Goal: Navigation & Orientation: Find specific page/section

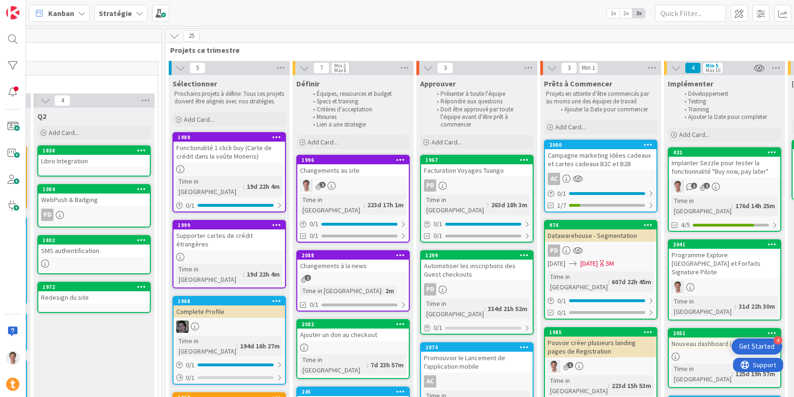
scroll to position [0, 449]
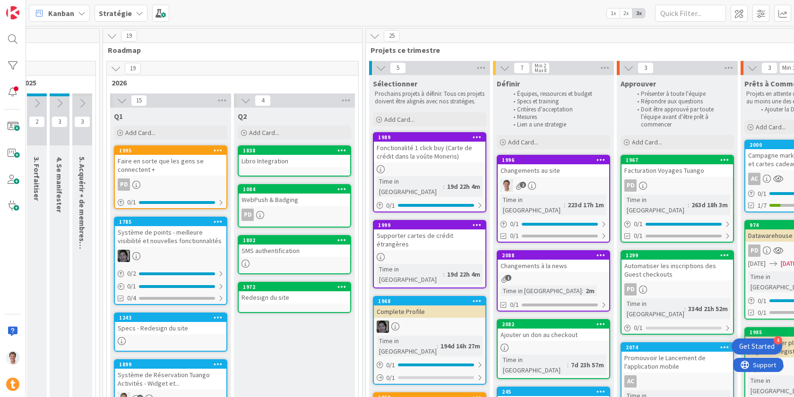
click at [526, 171] on div "Changements au site" at bounding box center [552, 170] width 111 height 12
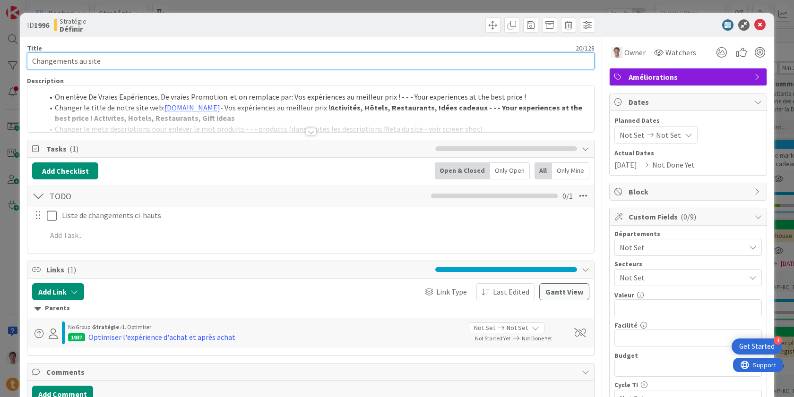
click at [77, 61] on input "Changements au site" at bounding box center [310, 60] width 567 height 17
type input "Changements Q4 au site"
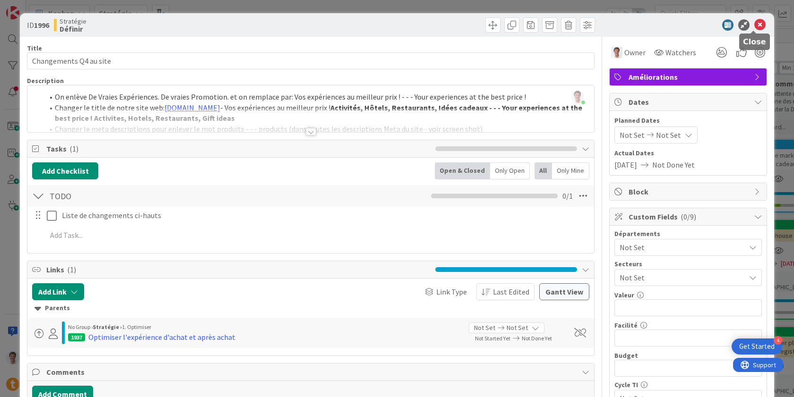
click at [754, 27] on icon at bounding box center [759, 24] width 11 height 11
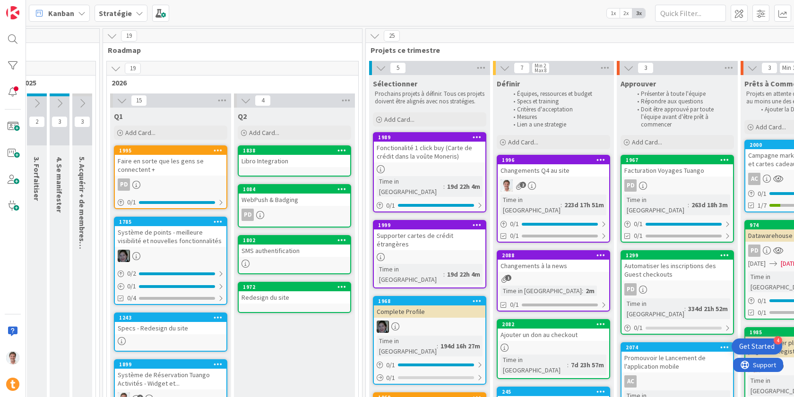
click at [540, 260] on div "Changements à la news" at bounding box center [552, 266] width 111 height 12
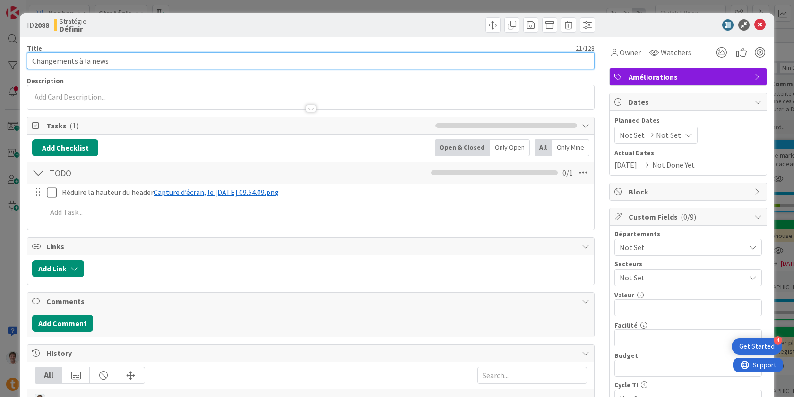
click at [79, 63] on input "Changements à la news" at bounding box center [310, 60] width 567 height 17
click at [78, 63] on input "Changements à la news" at bounding box center [310, 60] width 567 height 17
type input "Changements Q4 à la news"
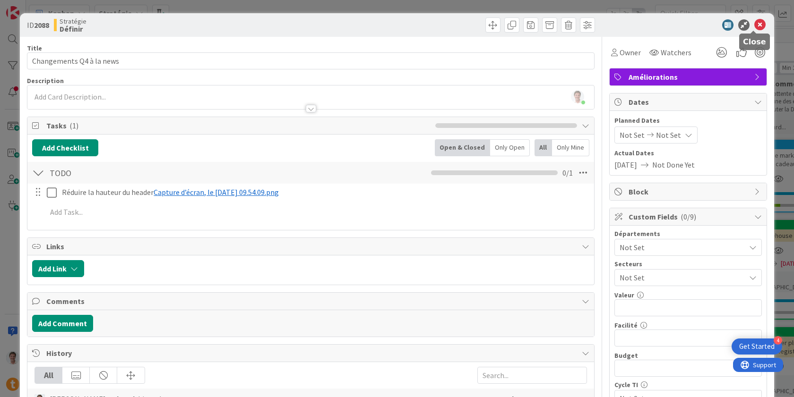
click at [756, 26] on icon at bounding box center [759, 24] width 11 height 11
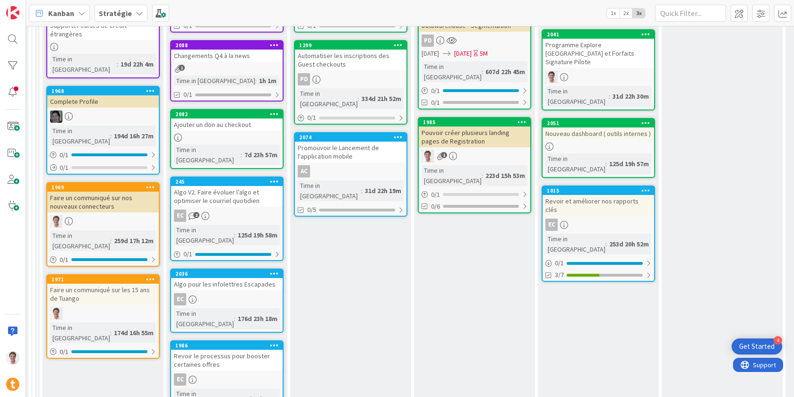
scroll to position [368, 776]
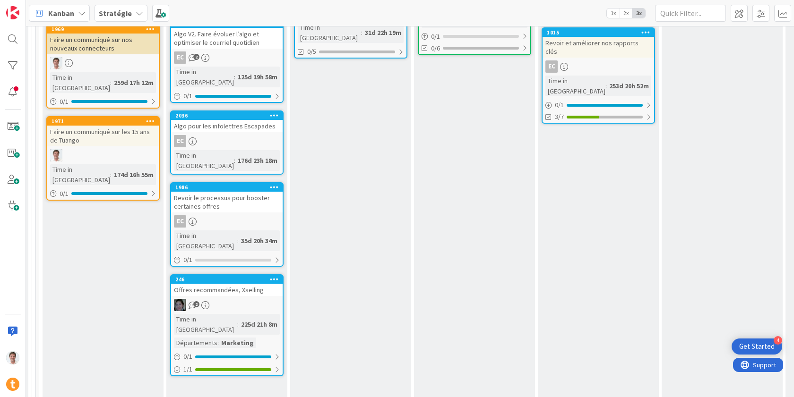
click at [227, 284] on div "Offres recommandées, Xselling" at bounding box center [226, 290] width 111 height 12
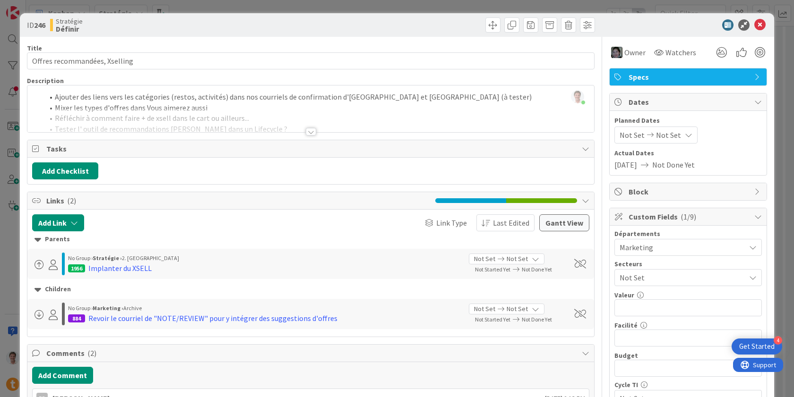
click at [310, 132] on div at bounding box center [311, 132] width 10 height 8
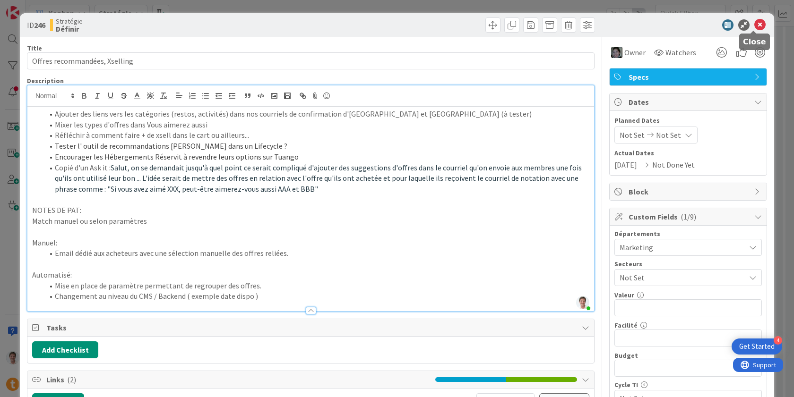
click at [754, 27] on icon at bounding box center [759, 24] width 11 height 11
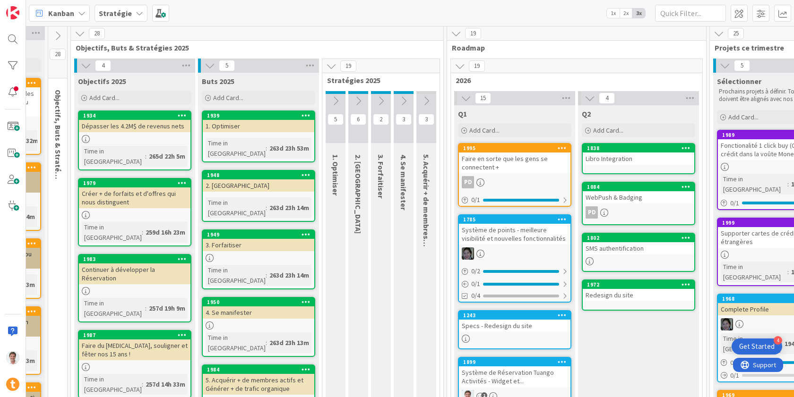
scroll to position [0, 105]
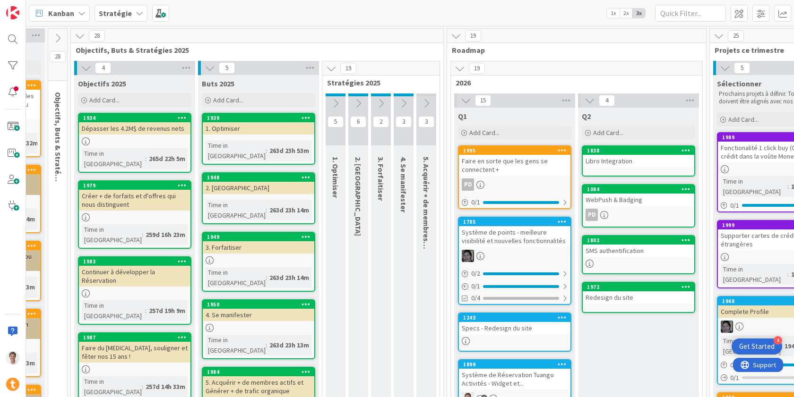
click at [130, 14] on div "Stratégie" at bounding box center [120, 13] width 53 height 17
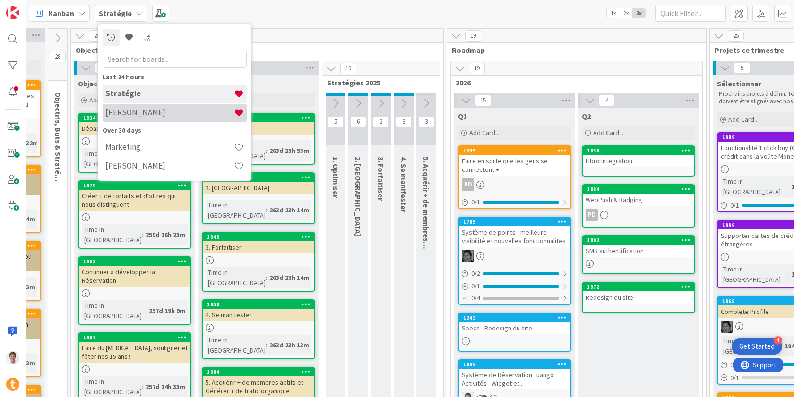
click at [140, 113] on h4 "Jerome" at bounding box center [169, 112] width 128 height 9
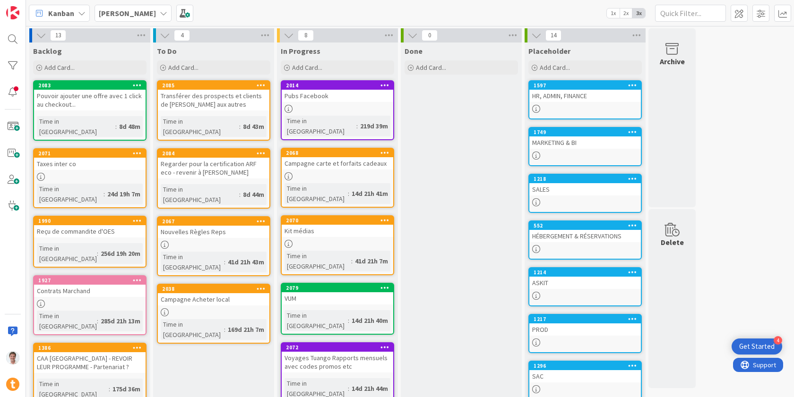
click at [77, 285] on div "Contrats Marchand" at bounding box center [89, 291] width 111 height 12
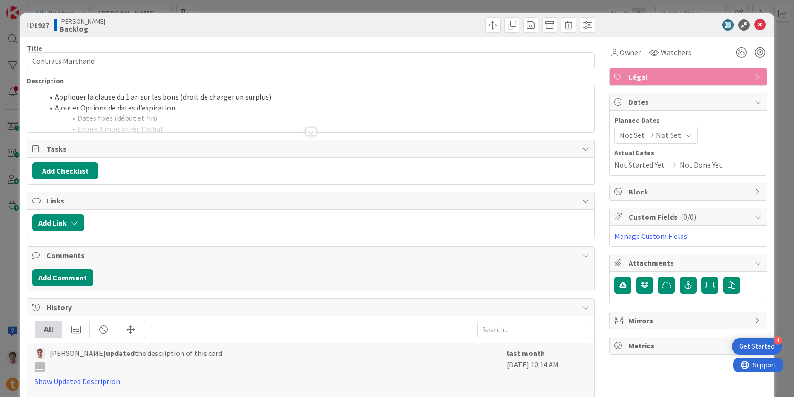
click at [118, 104] on li "Ajouter Options de dates d’expiration" at bounding box center [316, 108] width 546 height 11
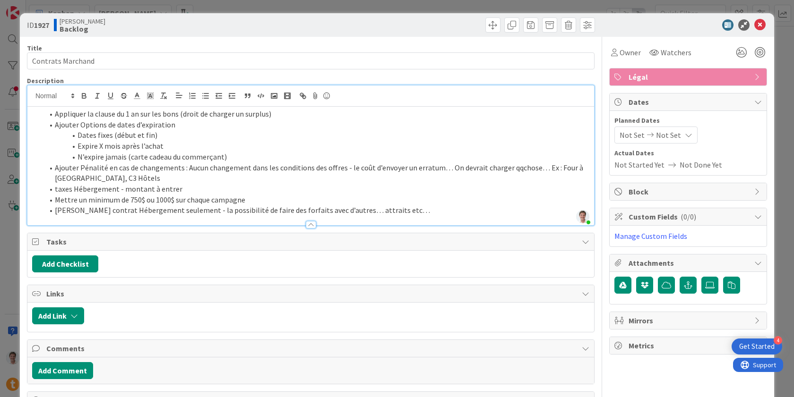
click at [144, 188] on li "taxes Hébergement - montant à entrer" at bounding box center [316, 189] width 546 height 11
drag, startPoint x: 191, startPoint y: 188, endPoint x: 44, endPoint y: 193, distance: 147.0
click at [53, 189] on li "taxes Hébergement - montant à entrer" at bounding box center [316, 189] width 546 height 11
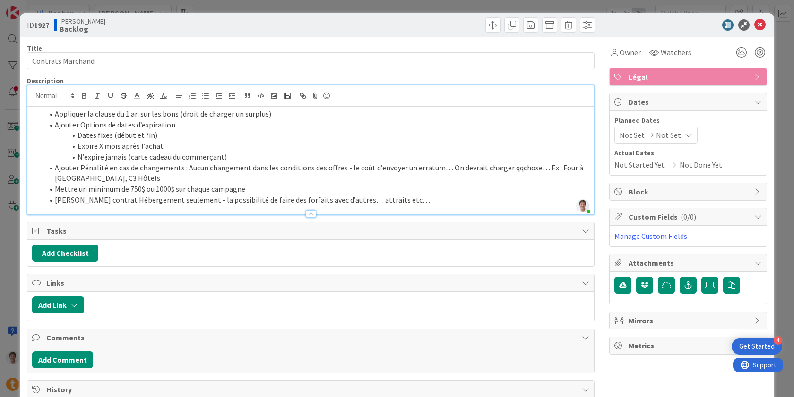
click at [374, 199] on li "Rajouter contrat Hébergement seulement - la possibilité de faire des forfaits a…" at bounding box center [316, 200] width 546 height 11
click at [402, 196] on li "Rajouter contrat Hébergement seulement - la possibilité de faire des forfaits a…" at bounding box center [316, 200] width 546 height 11
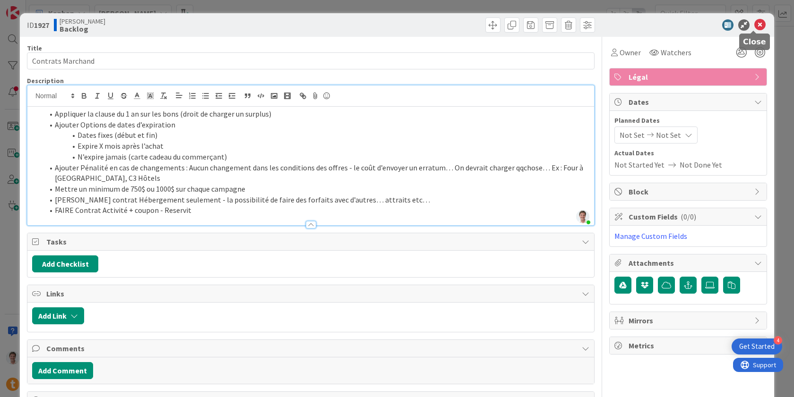
click at [758, 23] on icon at bounding box center [759, 24] width 11 height 11
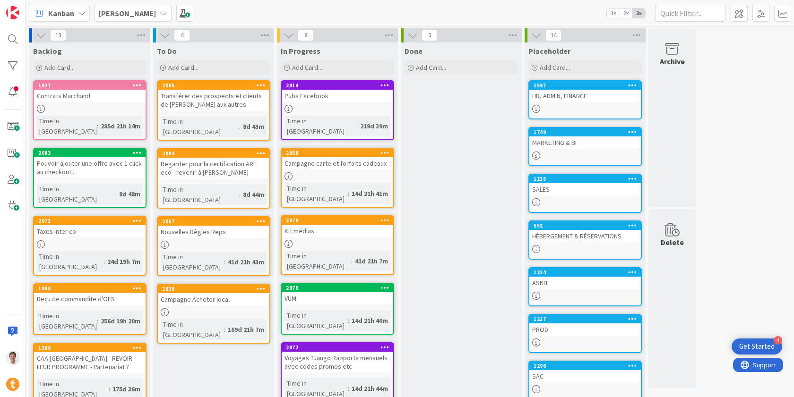
click at [572, 98] on div "HR, ADMIN, FINANCE" at bounding box center [584, 96] width 111 height 12
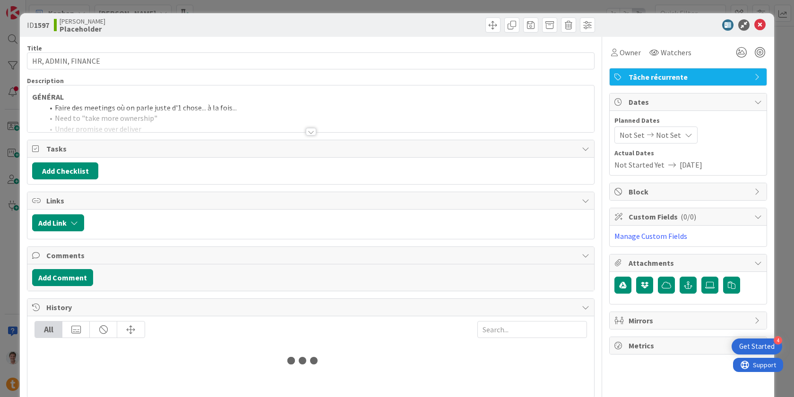
click at [306, 135] on div at bounding box center [311, 132] width 10 height 8
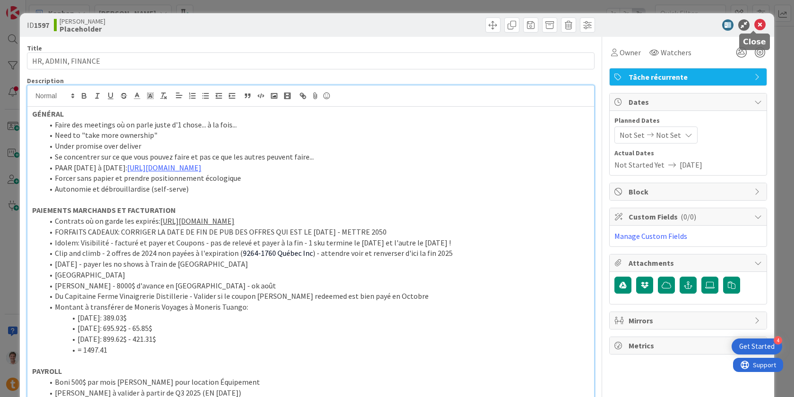
click at [758, 26] on icon at bounding box center [759, 24] width 11 height 11
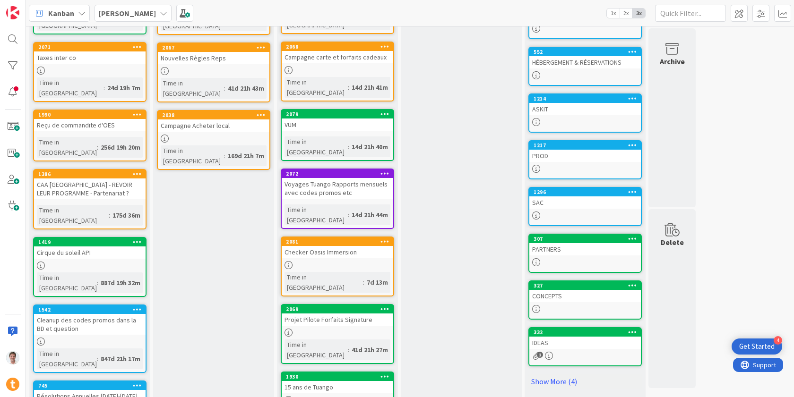
scroll to position [178, 0]
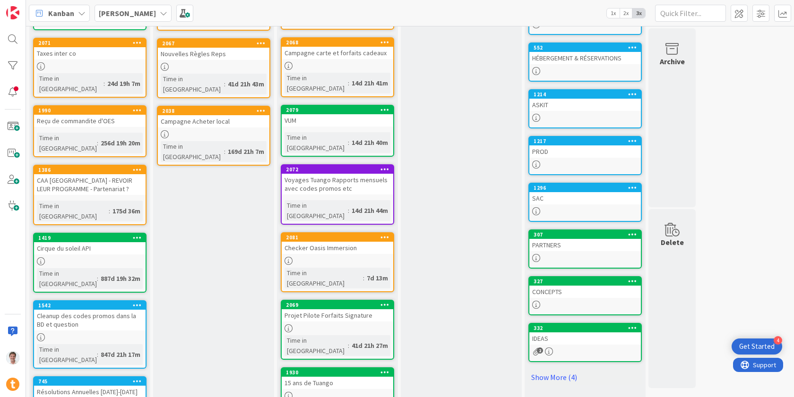
click at [330, 242] on div "Checker Oasis Immersion" at bounding box center [337, 248] width 111 height 12
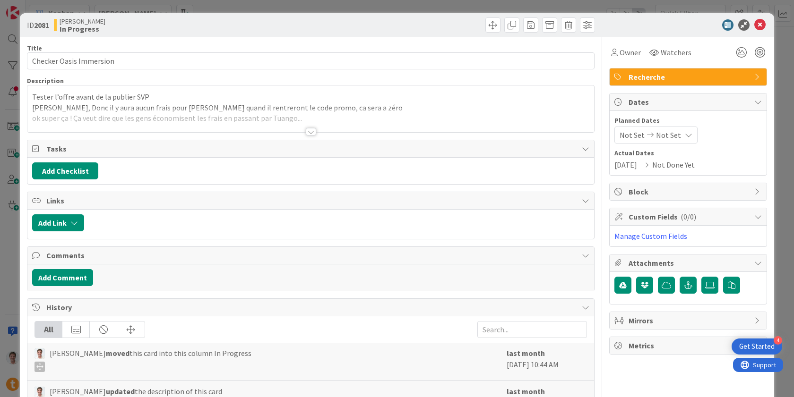
click at [268, 127] on div at bounding box center [310, 120] width 566 height 24
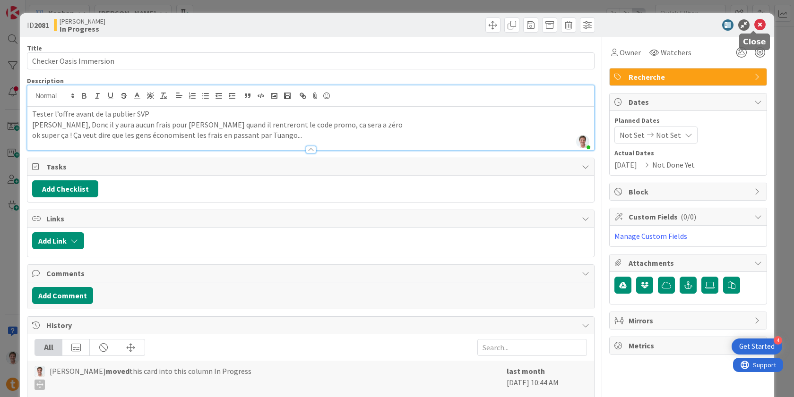
click at [755, 23] on icon at bounding box center [759, 24] width 11 height 11
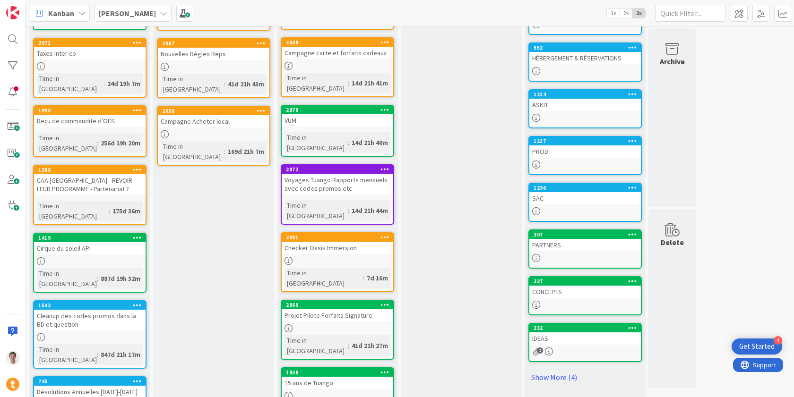
scroll to position [19, 0]
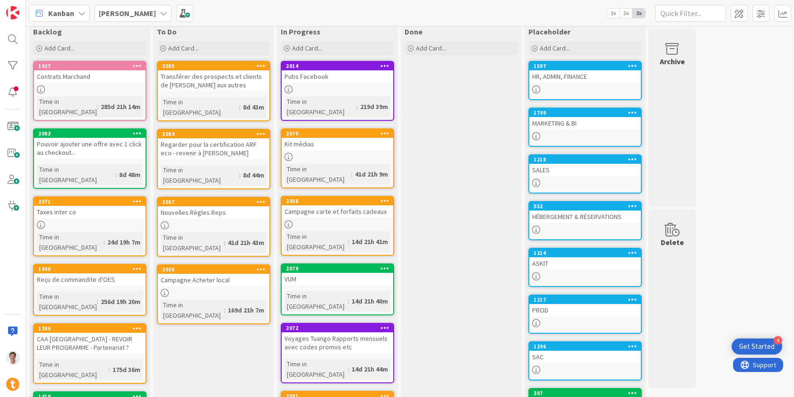
click at [208, 274] on div "Campagne Acheter local" at bounding box center [213, 280] width 111 height 12
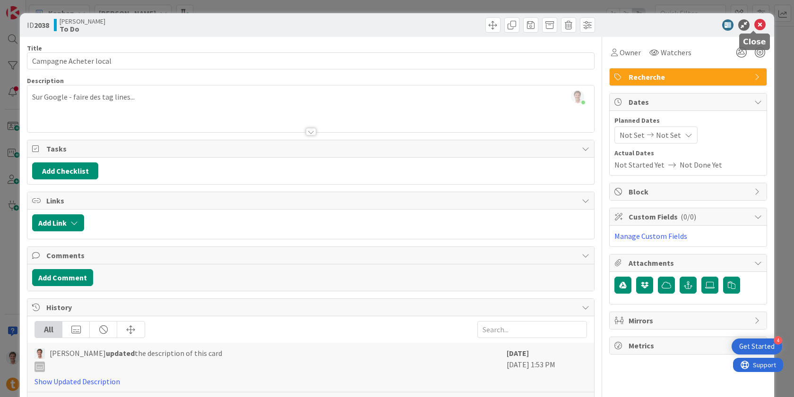
click at [754, 27] on icon at bounding box center [759, 24] width 11 height 11
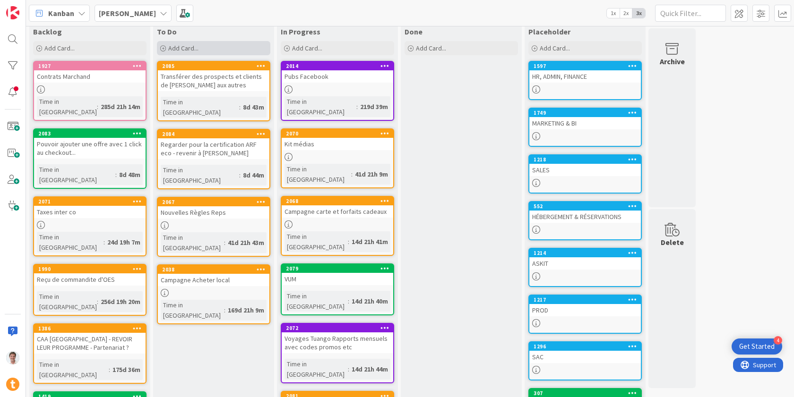
click at [188, 47] on span "Add Card..." at bounding box center [183, 48] width 30 height 9
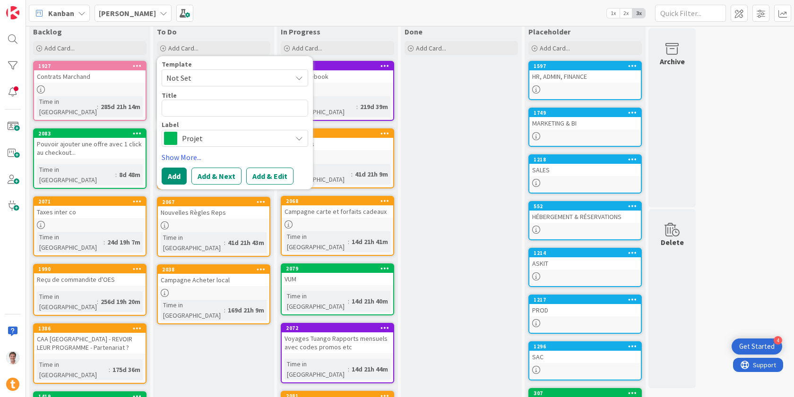
click at [208, 136] on span "Projet" at bounding box center [234, 138] width 105 height 13
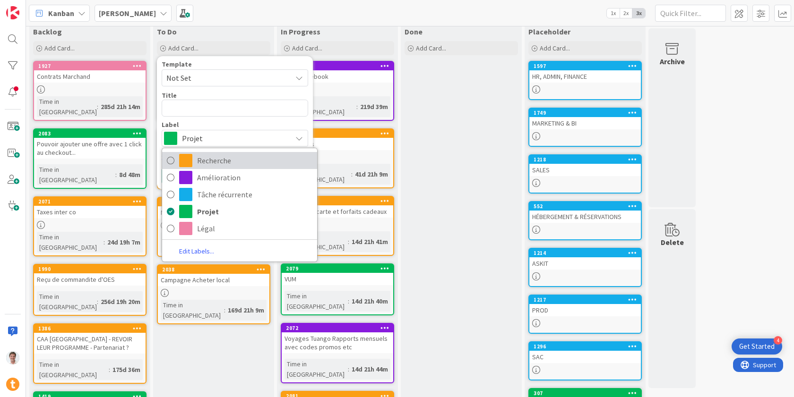
click at [206, 155] on span "Recherche" at bounding box center [254, 161] width 115 height 14
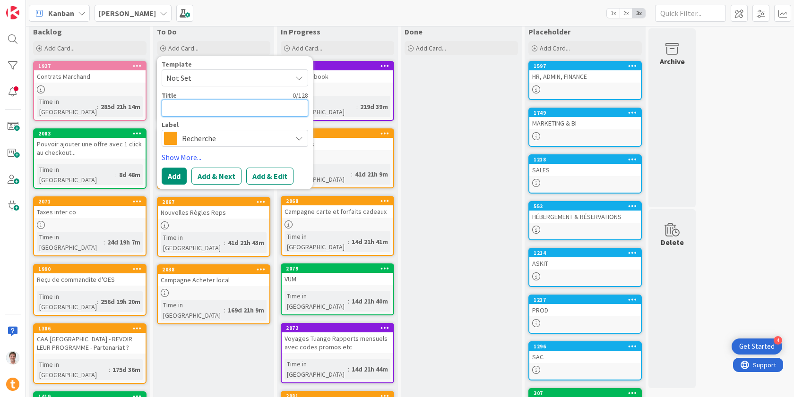
click at [198, 103] on textarea at bounding box center [235, 108] width 146 height 17
type textarea "x"
type textarea "G"
type textarea "x"
type textarea "GP"
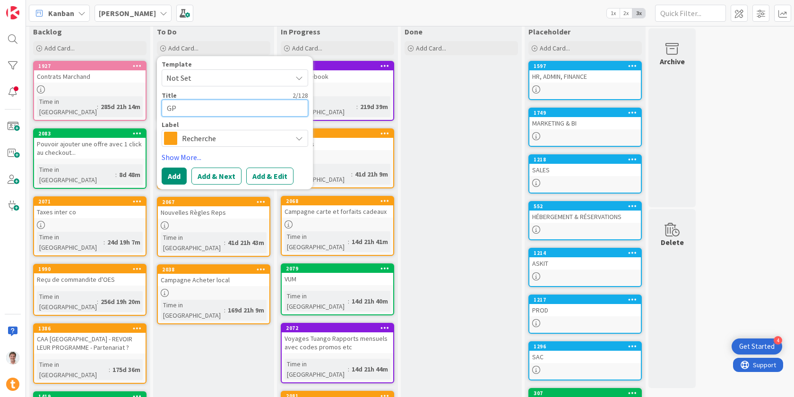
type textarea "x"
type textarea "GPM"
type textarea "x"
type textarea "GPM"
type textarea "x"
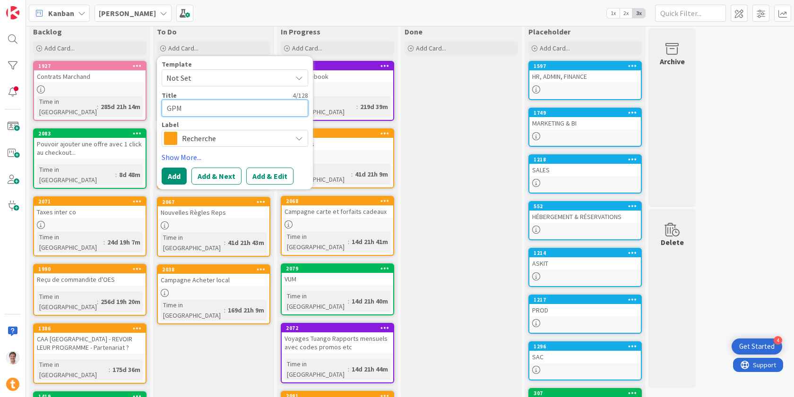
type textarea "GPM -"
type textarea "x"
type textarea "GPM -"
type textarea "x"
type textarea "GPM - F"
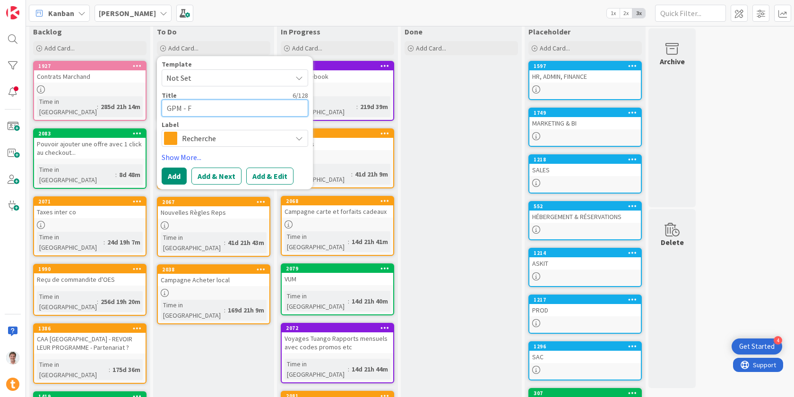
type textarea "x"
type textarea "GPM - FA"
type textarea "x"
type textarea "GPM - FAI"
type textarea "x"
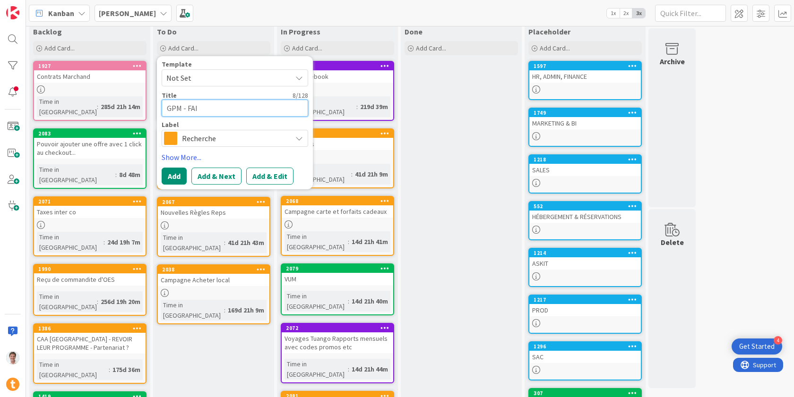
type textarea "GPM - FAIR"
type textarea "x"
type textarea "GPM - FAIRE"
type textarea "x"
type textarea "GPM - FAIRE"
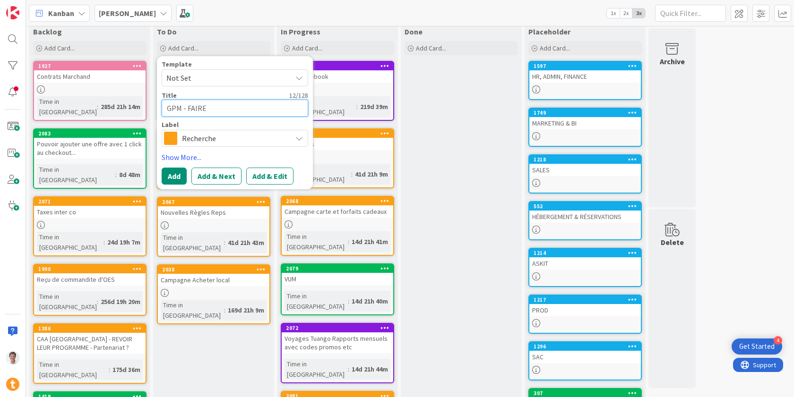
type textarea "x"
type textarea "GPM - FAIRE S"
type textarea "x"
type textarea "GPM - FAIRE SI"
type textarea "x"
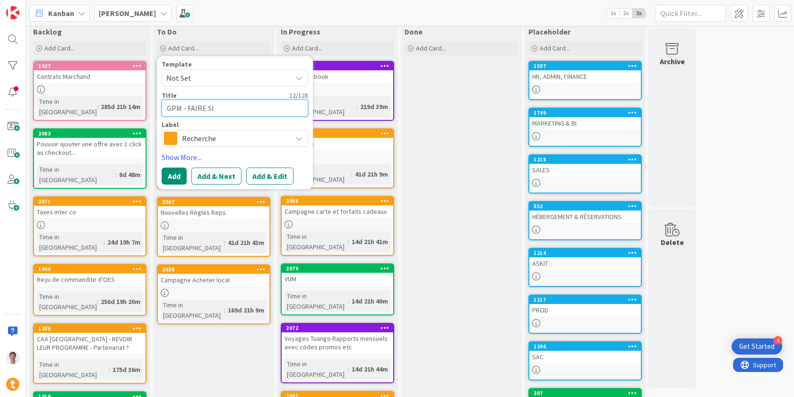
type textarea "GPM - FAIRE SIG"
type textarea "x"
type textarea "GPM - FAIRE SIGN"
type textarea "x"
type textarea "GPM - FAIRE SIGNE"
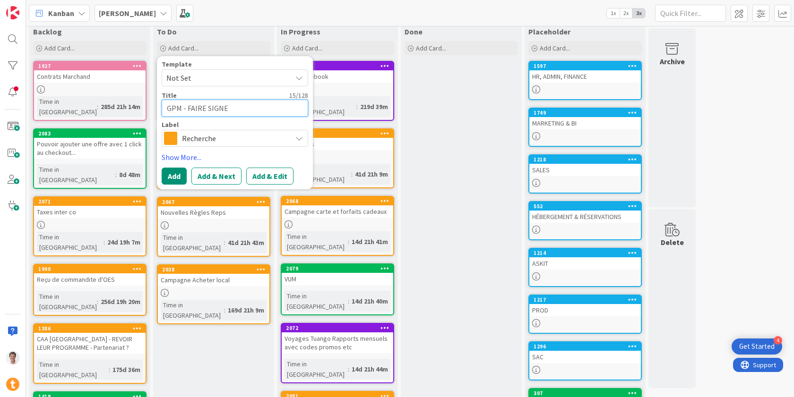
type textarea "x"
type textarea "GPM - FAIRE SIGNER"
type textarea "x"
type textarea "GPM - FAIRE SIGNER"
type textarea "x"
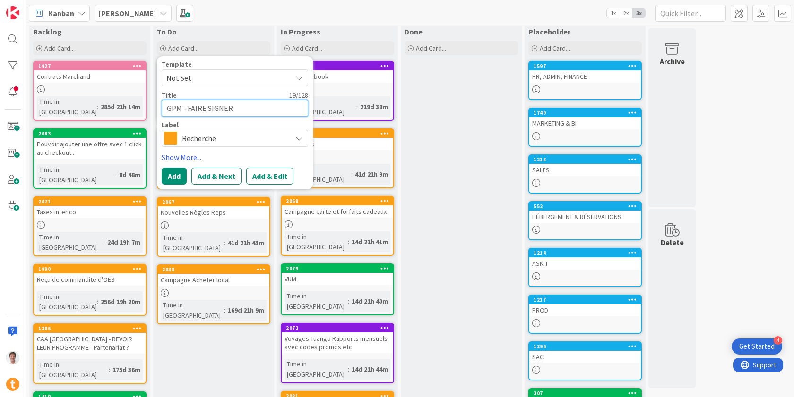
type textarea "GPM - FAIRE SIGNER N"
type textarea "x"
type textarea "GPM - FAIRE SIGNER NO"
type textarea "x"
type textarea "GPM - FAIRE SIGNER NOU"
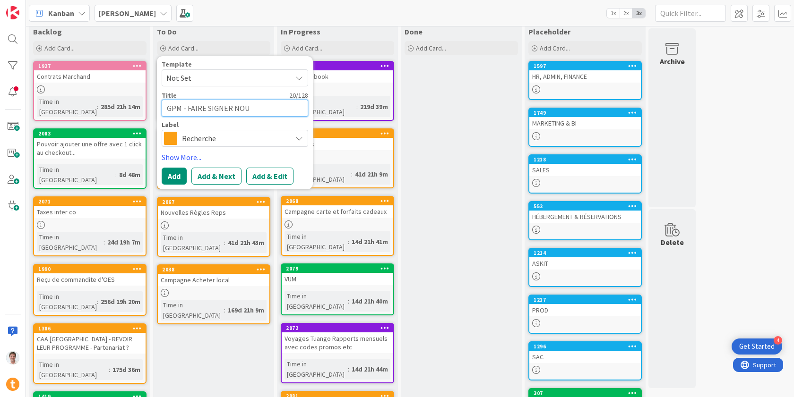
type textarea "x"
type textarea "GPM - FAIRE SIGNER NOUV"
type textarea "x"
type textarea "GPM - FAIRE SIGNER NOUVE"
type textarea "x"
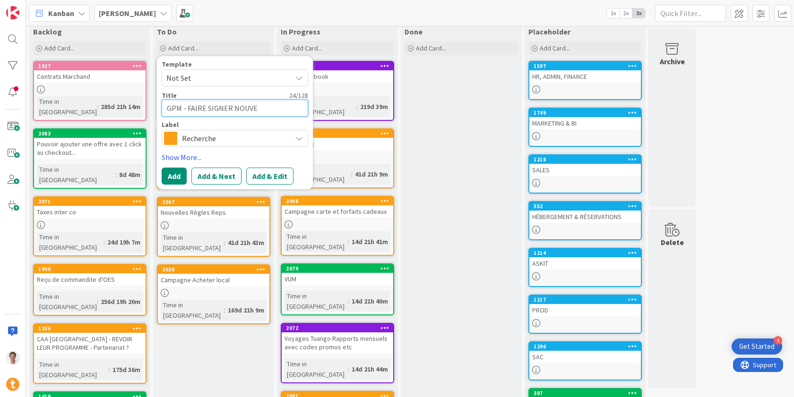
type textarea "GPM - FAIRE SIGNER NOUVEA"
type textarea "x"
type textarea "GPM - FAIRE SIGNER NOUVEAU"
type textarea "x"
type textarea "GPM - FAIRE SIGNER NOUVEAU"
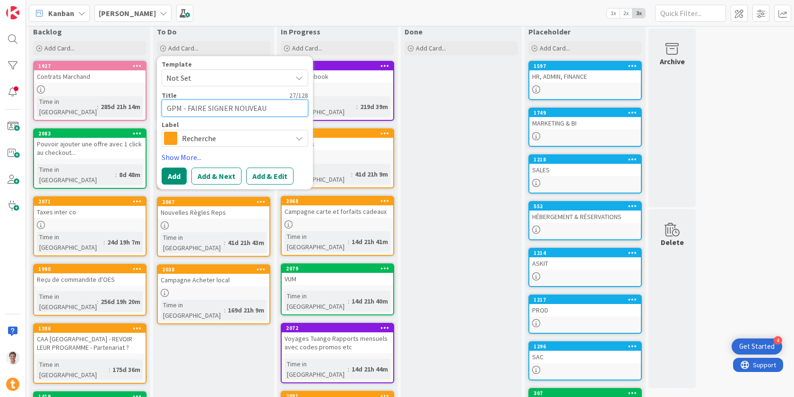
type textarea "x"
type textarea "GPM - FAIRE SIGNER NOUVEAU C"
type textarea "x"
type textarea "GPM - FAIRE SIGNER NOUVEAU CO"
type textarea "x"
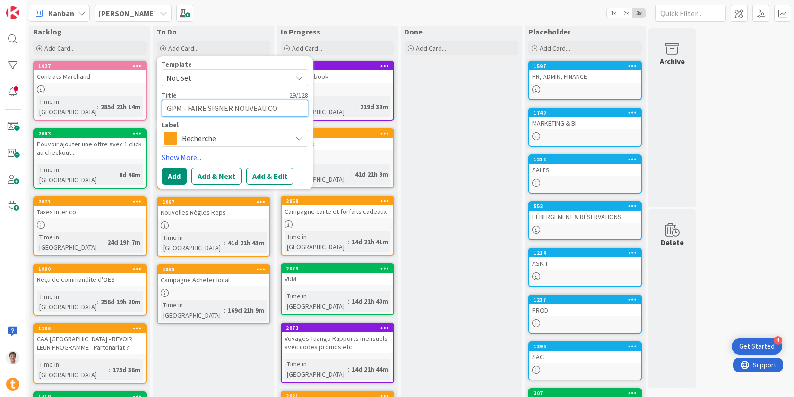
type textarea "GPM - FAIRE SIGNER NOUVEAU CON"
type textarea "x"
type textarea "GPM - FAIRE SIGNER NOUVEAU CONT"
type textarea "x"
type textarea "GPM - FAIRE SIGNER NOUVEAU CONTR"
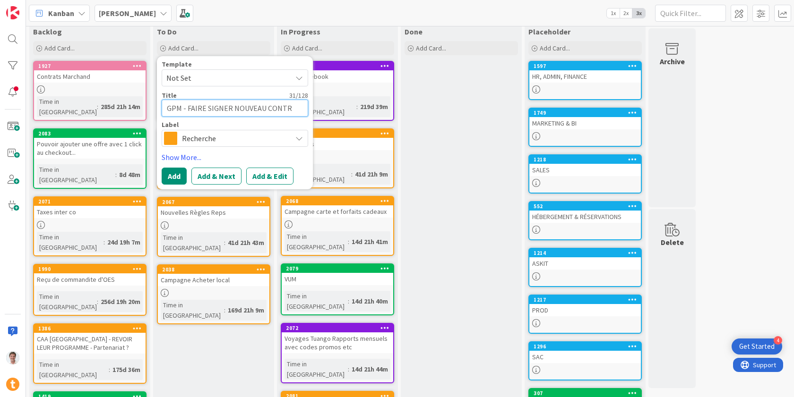
type textarea "x"
type textarea "GPM - FAIRE SIGNER NOUVEAU CONTRA"
type textarea "x"
type textarea "GPM - FAIRE SIGNER NOUVEAU CONTRAT"
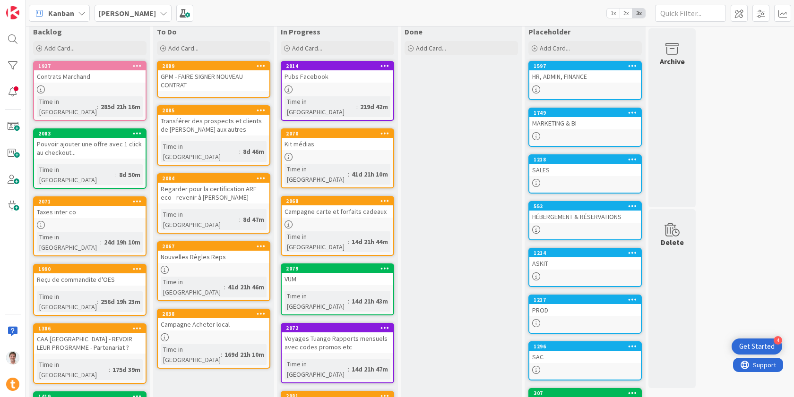
click at [197, 72] on div "GPM - FAIRE SIGNER NOUVEAU CONTRAT" at bounding box center [213, 80] width 111 height 21
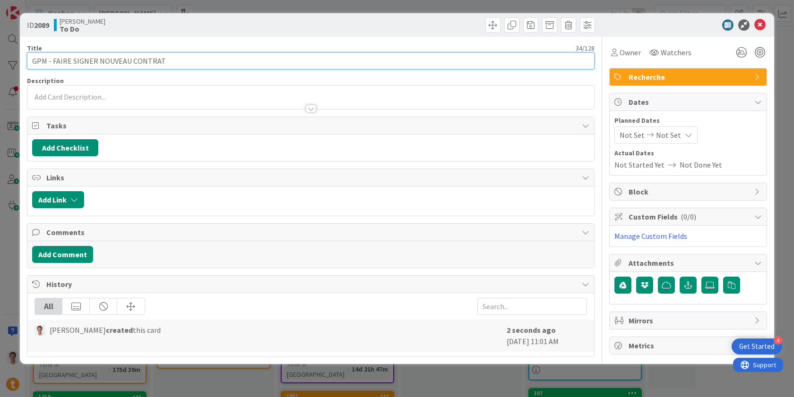
drag, startPoint x: 54, startPoint y: 61, endPoint x: 208, endPoint y: 66, distance: 154.1
click at [208, 66] on input "GPM - FAIRE SIGNER NOUVEAU CONTRAT" at bounding box center [310, 60] width 567 height 17
drag, startPoint x: 57, startPoint y: 63, endPoint x: 260, endPoint y: 60, distance: 203.1
click at [260, 60] on input "GPM - FAIRE SIGNER NOUVEAUX CONTRATS" at bounding box center [310, 60] width 567 height 17
drag, startPoint x: 100, startPoint y: 63, endPoint x: 191, endPoint y: 57, distance: 91.3
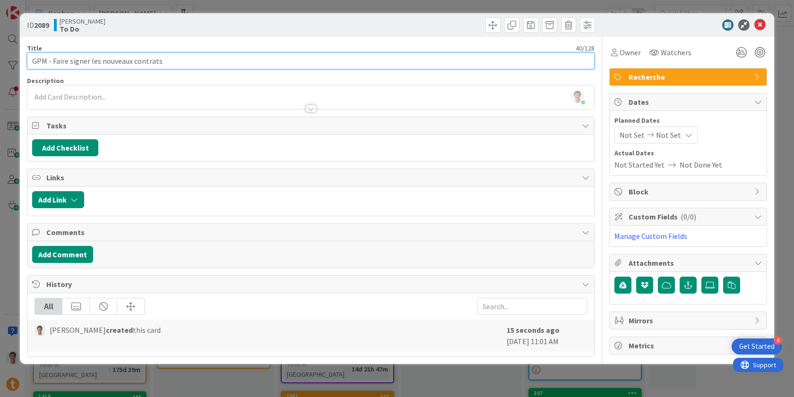
click at [191, 57] on input "GPM - Faire signer les nouveaux contrats" at bounding box center [310, 60] width 567 height 17
click at [119, 63] on input "GPM - Faire signer les fichers adhésion" at bounding box center [310, 60] width 567 height 17
click at [120, 63] on input "GPM - Faire signer les fiches adhésion" at bounding box center [310, 60] width 567 height 17
click at [172, 60] on input "GPM - Faire signer les fiches d'adhésion" at bounding box center [310, 60] width 567 height 17
type input "GPM - Faire signer les fiches d'adhésion et confirmer augmentation"
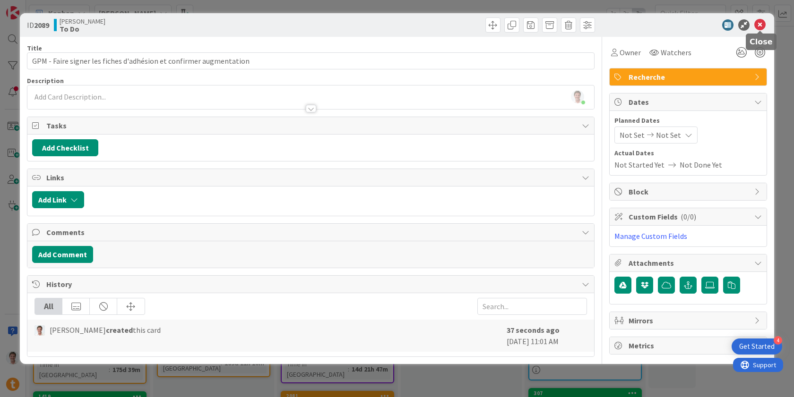
click at [760, 26] on icon at bounding box center [759, 24] width 11 height 11
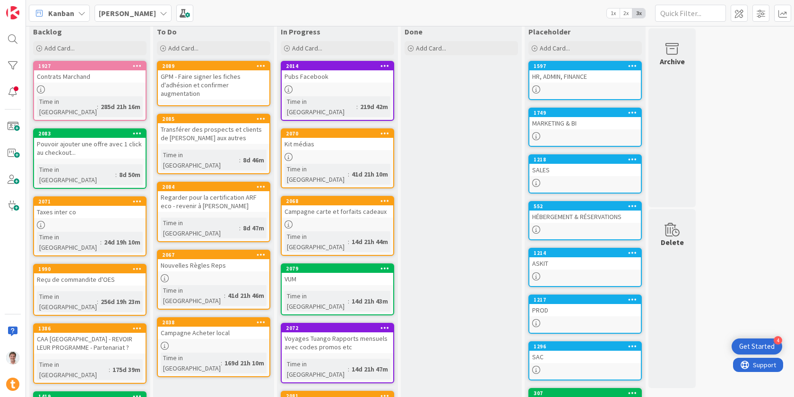
click at [213, 83] on div "GPM - Faire signer les fiches d'adhésion et confirmer augmentation" at bounding box center [213, 84] width 111 height 29
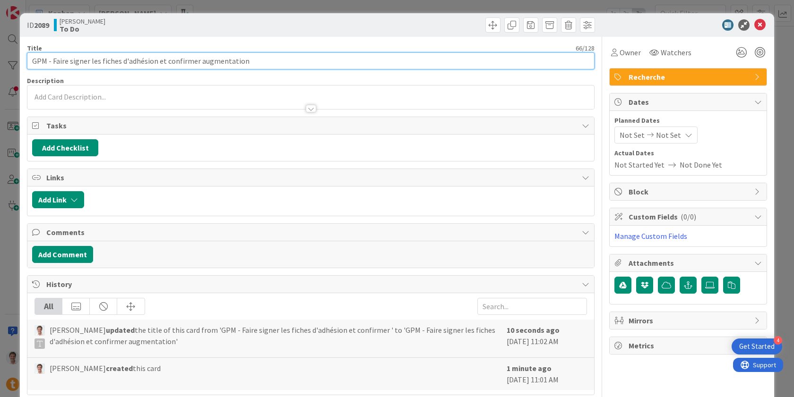
click at [263, 67] on input "GPM - Faire signer les fiches d'adhésion et confirmer augmentation" at bounding box center [310, 60] width 567 height 17
type input "GPM - Faire signer les fiches d'adhésion et confirmer augmentation de 10%"
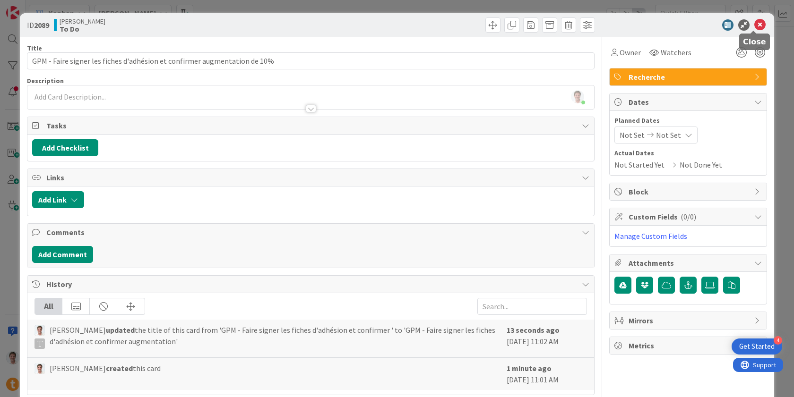
click at [754, 26] on icon at bounding box center [759, 24] width 11 height 11
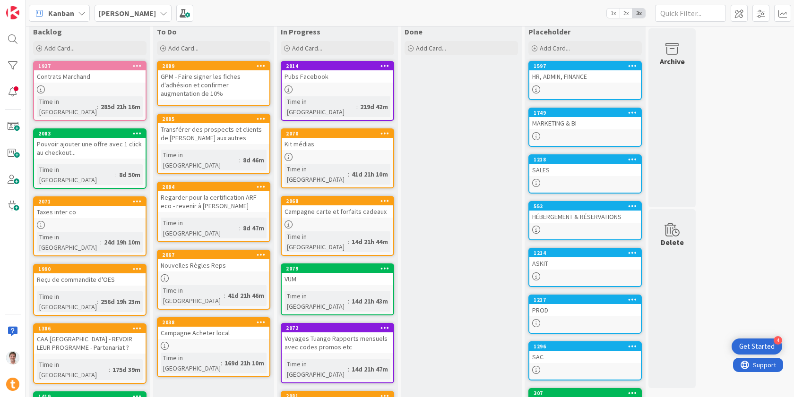
click at [566, 117] on div "1749" at bounding box center [584, 113] width 111 height 9
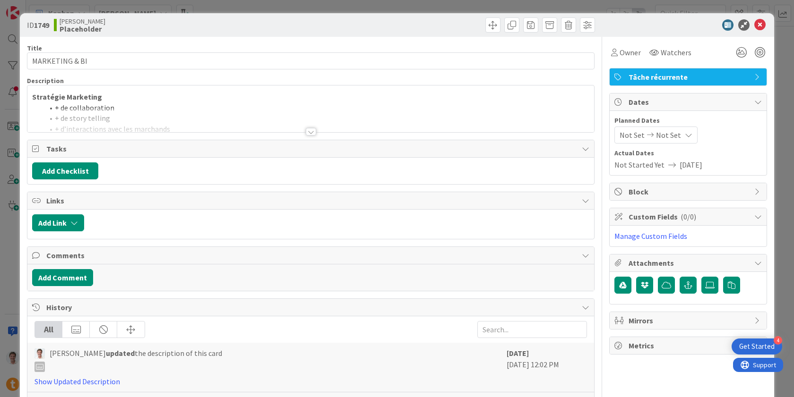
click at [307, 134] on div at bounding box center [311, 132] width 10 height 8
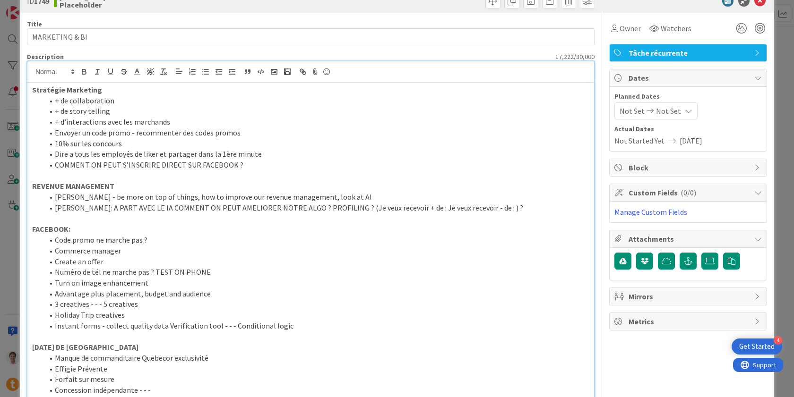
scroll to position [25, 0]
click at [479, 213] on p at bounding box center [310, 218] width 557 height 11
click at [478, 208] on li "Elena: A PART AVEC LE IA COMMENT ON PEUT AMELIORER NOTRE ALGO ? PROFILING ? (Je…" at bounding box center [316, 207] width 546 height 11
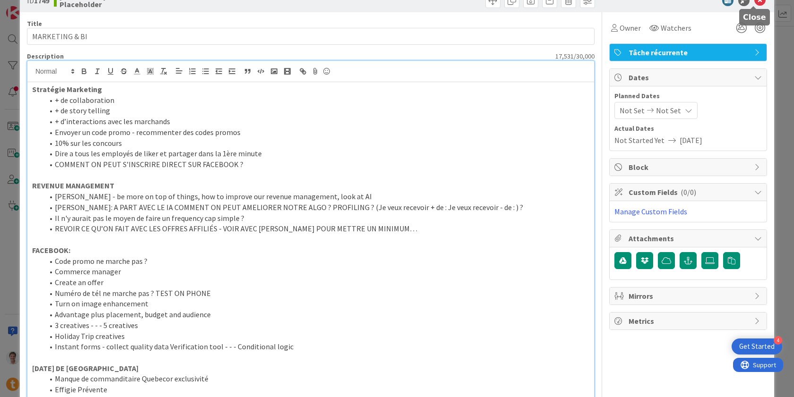
click at [754, 2] on icon at bounding box center [759, 0] width 11 height 11
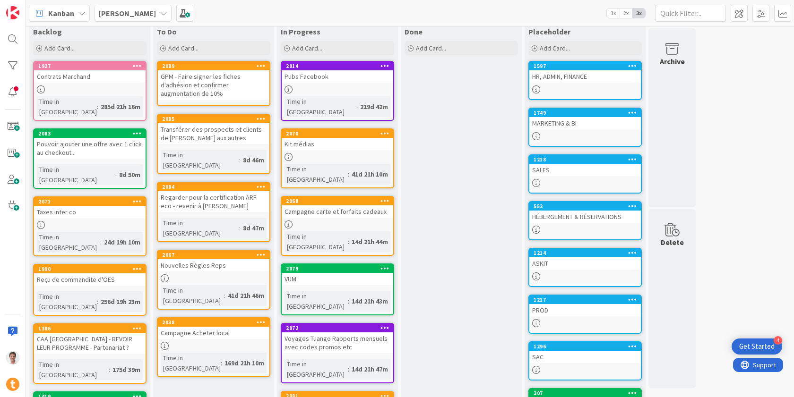
click at [569, 172] on div "SALES" at bounding box center [584, 170] width 111 height 12
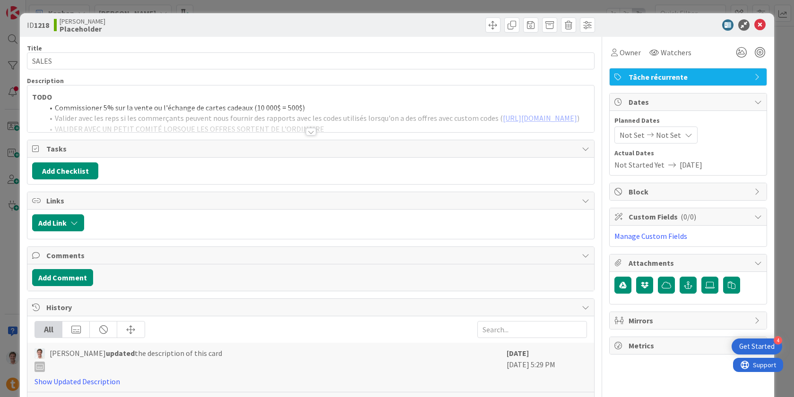
click at [251, 125] on div at bounding box center [310, 120] width 566 height 24
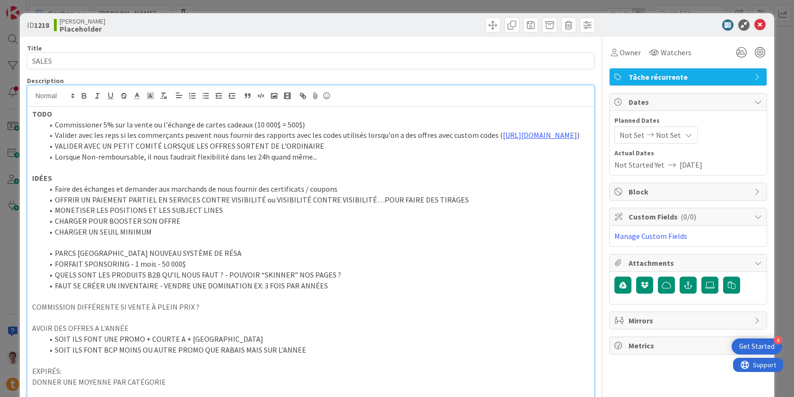
click at [55, 125] on li "Commissioner 5% sur la vente ou l'échange de cartes cadeaux (10 000$ = 500$)" at bounding box center [316, 125] width 546 height 11
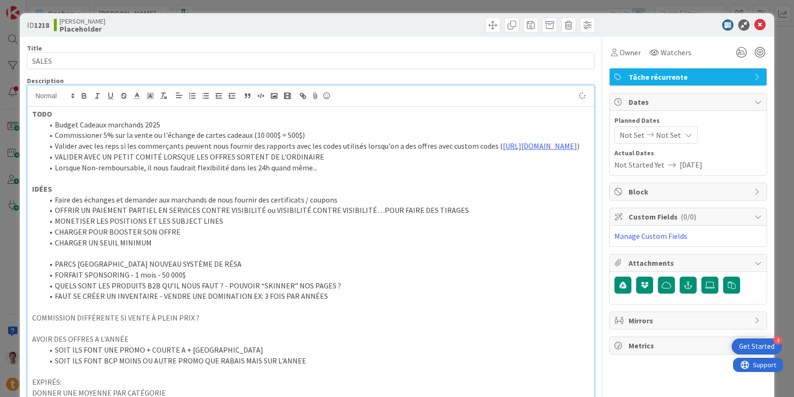
click at [145, 124] on li "Budget Cadeaux marchands 2025" at bounding box center [316, 125] width 546 height 11
click at [754, 26] on icon at bounding box center [759, 24] width 11 height 11
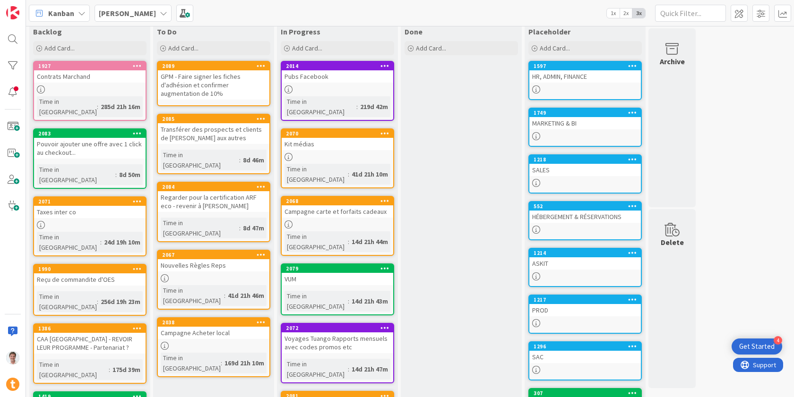
click at [570, 221] on div "HÉBERGEMENT & RÉSERVATIONS" at bounding box center [584, 217] width 111 height 12
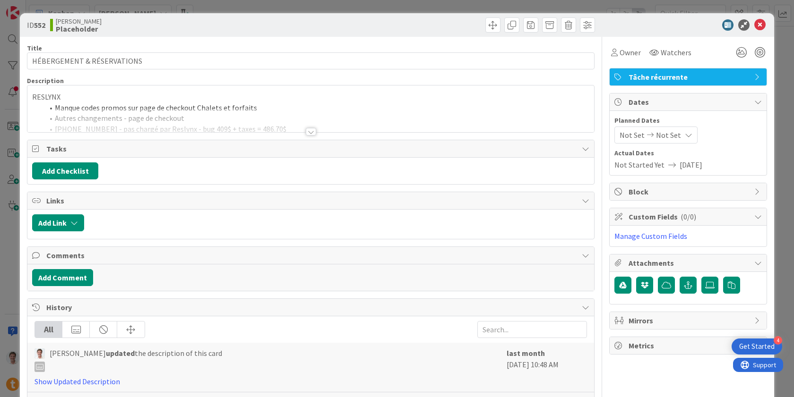
click at [309, 131] on div at bounding box center [311, 132] width 10 height 8
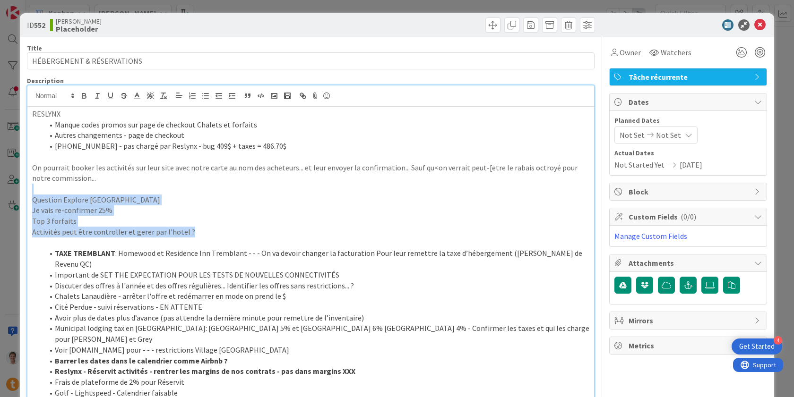
drag, startPoint x: 202, startPoint y: 231, endPoint x: 23, endPoint y: 191, distance: 183.5
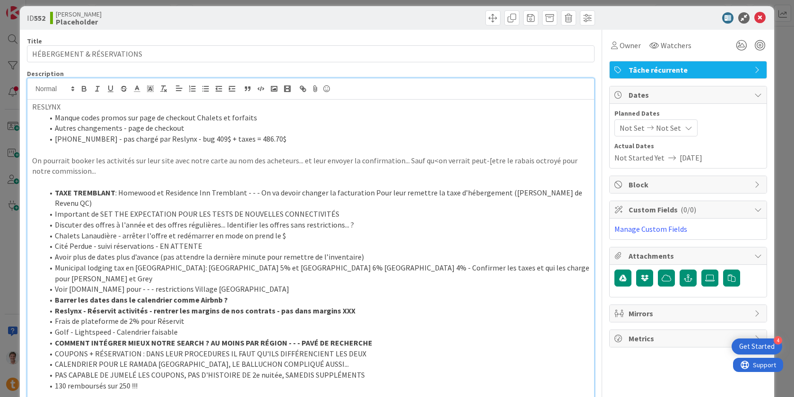
scroll to position [14, 0]
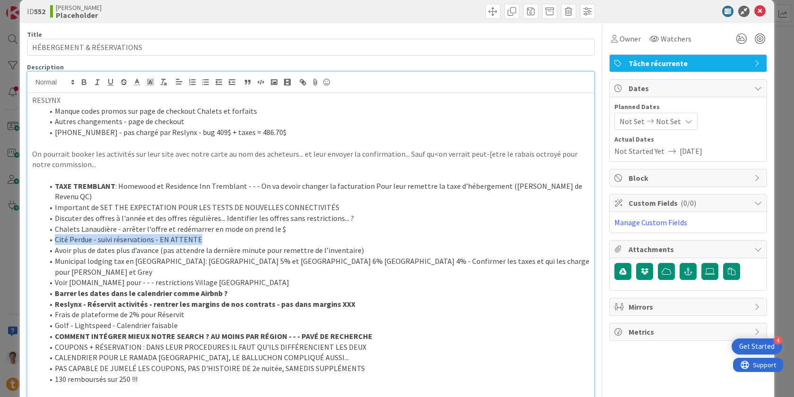
drag, startPoint x: 205, startPoint y: 241, endPoint x: 48, endPoint y: 235, distance: 157.0
click at [48, 235] on li "Cité Perdue - suivi réservations - EN ATTENTE" at bounding box center [316, 239] width 546 height 11
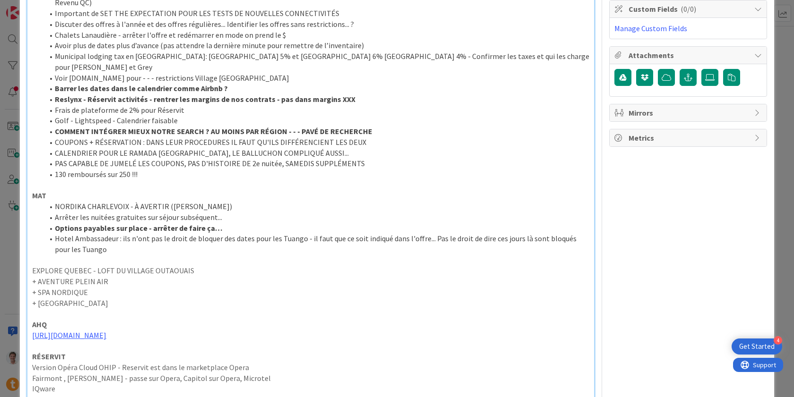
scroll to position [213, 0]
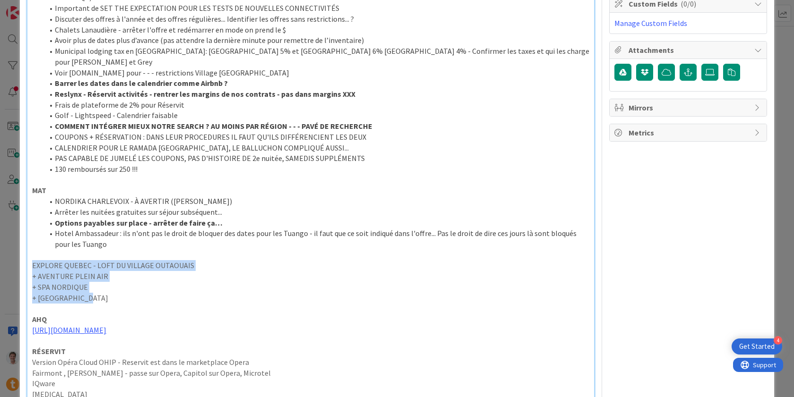
drag, startPoint x: 87, startPoint y: 285, endPoint x: 20, endPoint y: 260, distance: 71.2
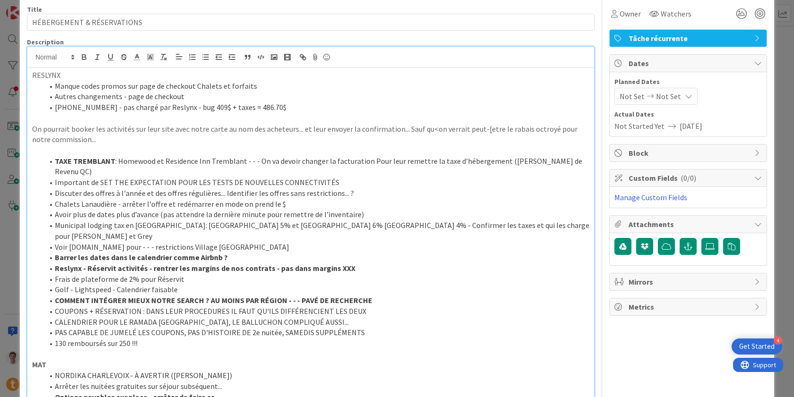
scroll to position [0, 0]
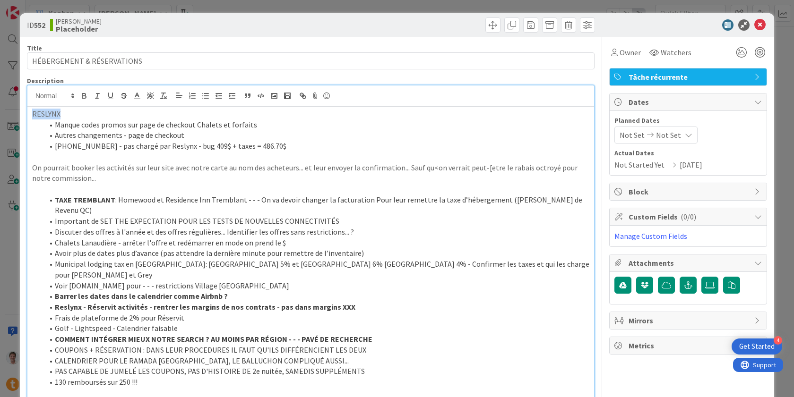
drag, startPoint x: 67, startPoint y: 112, endPoint x: 14, endPoint y: 111, distance: 52.4
click at [14, 111] on div "ID 552 Jerome Placeholder Title 26 / 128 HÉBERGEMENT & RÉSERVATIONS Description…" at bounding box center [397, 198] width 794 height 397
click at [81, 98] on icon "button" at bounding box center [84, 96] width 9 height 9
click at [49, 111] on strong "RESLYNX" at bounding box center [47, 113] width 30 height 9
click at [33, 113] on strong "RESLYNX" at bounding box center [47, 113] width 30 height 9
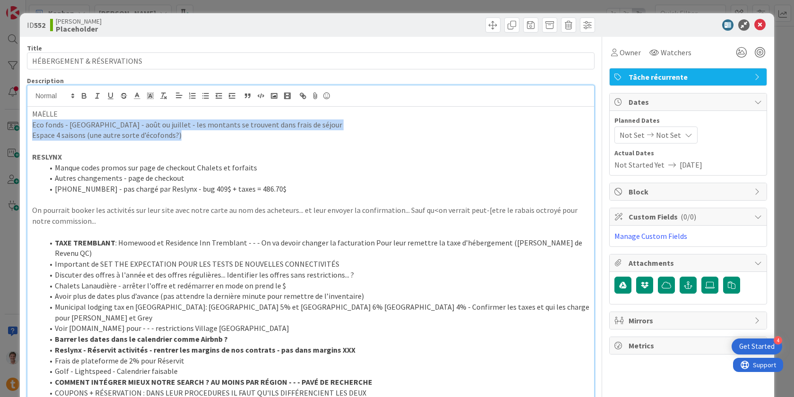
drag, startPoint x: 188, startPoint y: 137, endPoint x: 18, endPoint y: 125, distance: 169.6
click at [18, 125] on div "ID 552 Jerome Placeholder Title 26 / 128 HÉBERGEMENT & RÉSERVATIONS Description…" at bounding box center [397, 198] width 794 height 397
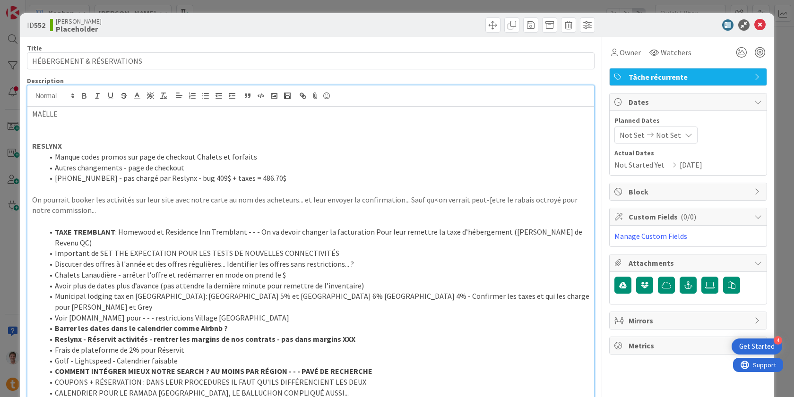
click at [280, 180] on li "339-449055-526 - pas chargé par Reslynx - bug 409$ + taxes = 486.70$" at bounding box center [316, 178] width 546 height 11
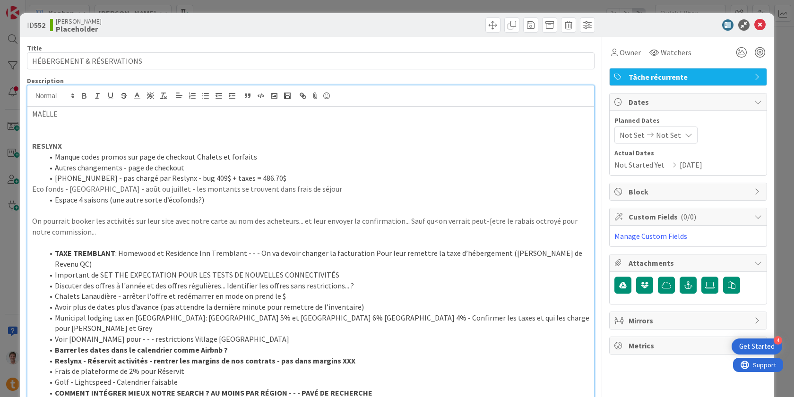
drag, startPoint x: 43, startPoint y: 131, endPoint x: 29, endPoint y: 101, distance: 33.0
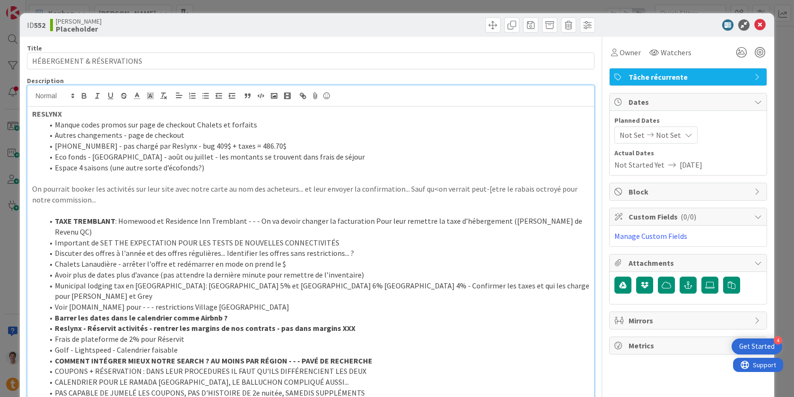
click at [282, 143] on li "339-449055-526 - pas chargé par Reslynx - bug 409$ + taxes = 486.70$" at bounding box center [316, 146] width 546 height 11
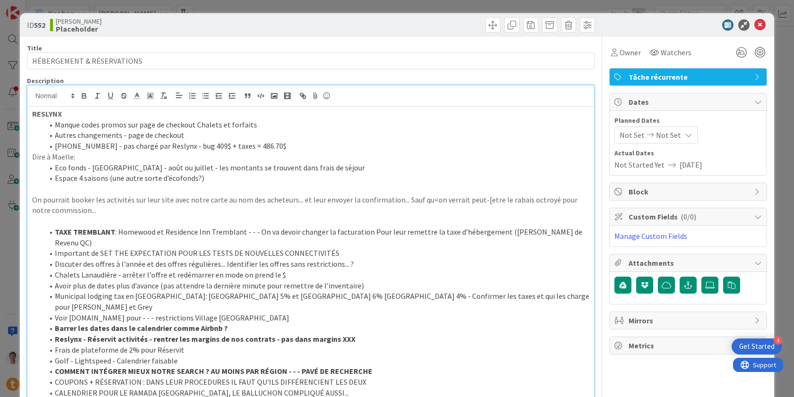
drag, startPoint x: 86, startPoint y: 157, endPoint x: 11, endPoint y: 157, distance: 75.1
click at [11, 157] on div "ID 552 Jerome Placeholder Title 26 / 128 HÉBERGEMENT & RÉSERVATIONS Description…" at bounding box center [397, 198] width 794 height 397
click at [80, 95] on icon "button" at bounding box center [84, 96] width 9 height 9
click at [113, 149] on li "339-449055-526 - pas chargé par Reslynx - bug 409$ + taxes = 486.70$" at bounding box center [316, 146] width 546 height 11
drag, startPoint x: 81, startPoint y: 159, endPoint x: 17, endPoint y: 157, distance: 64.7
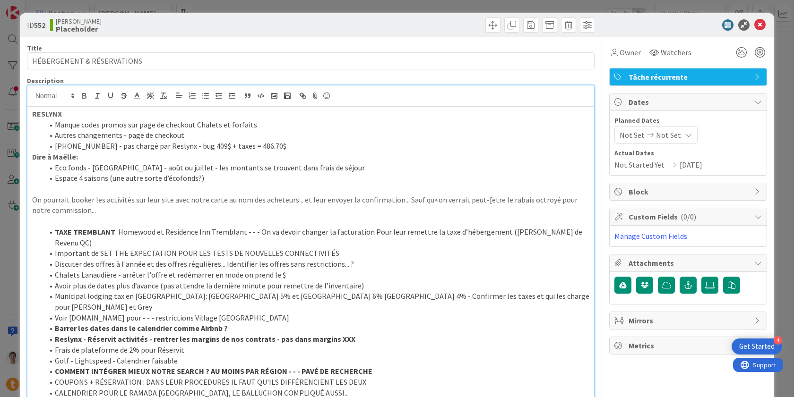
click at [17, 157] on div "ID 552 Jerome Placeholder Title 26 / 128 HÉBERGEMENT & RÉSERVATIONS Description…" at bounding box center [397, 198] width 794 height 397
click at [337, 168] on li "Eco fonds - Saint-Suplice - août ou juillet - les montants se trouvent dans fra…" at bounding box center [316, 168] width 546 height 11
click at [224, 158] on p at bounding box center [310, 157] width 557 height 11
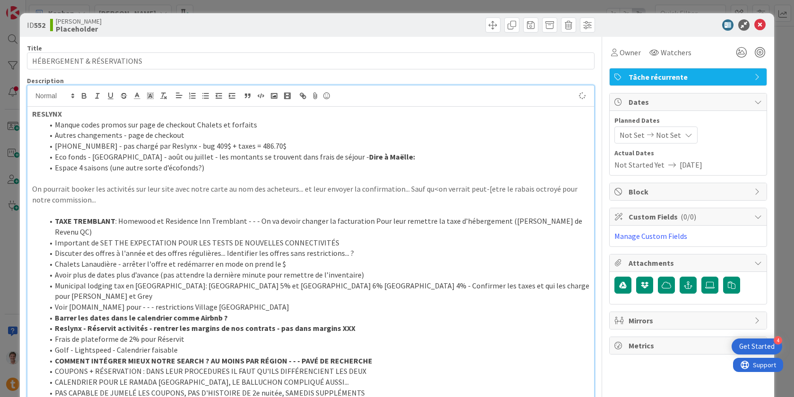
click at [245, 163] on li "Espace 4 saisons (une autre sorte d’écofonds?)" at bounding box center [316, 168] width 546 height 11
click at [384, 160] on li "Eco fonds - Saint-Suplice - août ou juillet - les montants se trouvent dans fra…" at bounding box center [316, 157] width 546 height 11
click at [308, 170] on li "Espace 4 saisons (une autre sorte d’écofonds?)" at bounding box center [316, 168] width 546 height 11
click at [284, 202] on p "On pourrait booker les activités sur leur site avec notre carte au nom des ache…" at bounding box center [310, 194] width 557 height 21
click at [265, 175] on p at bounding box center [310, 178] width 557 height 11
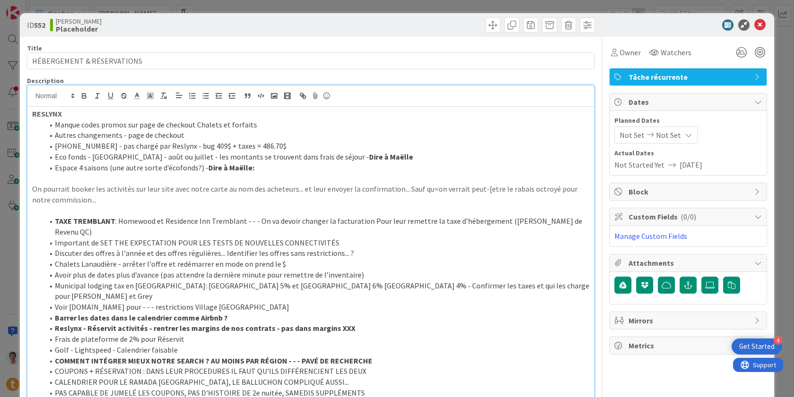
click at [262, 170] on li "Espace 4 saisons (une autre sorte d’écofonds?) - Dire à Maëlle:" at bounding box center [316, 168] width 546 height 11
click at [756, 26] on icon at bounding box center [759, 24] width 11 height 11
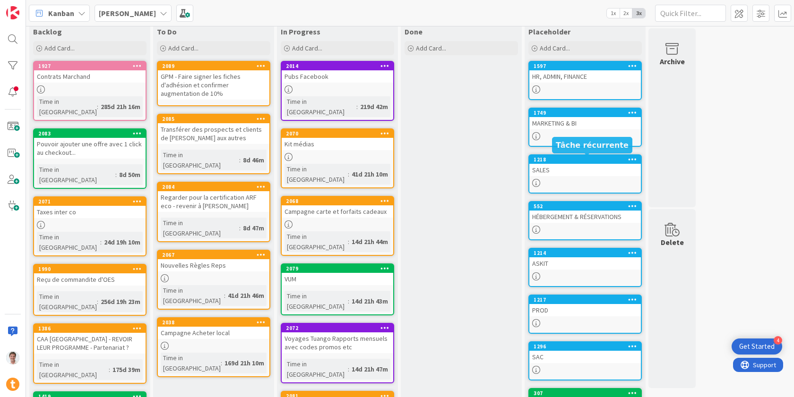
click at [553, 170] on div "SALES" at bounding box center [584, 170] width 111 height 12
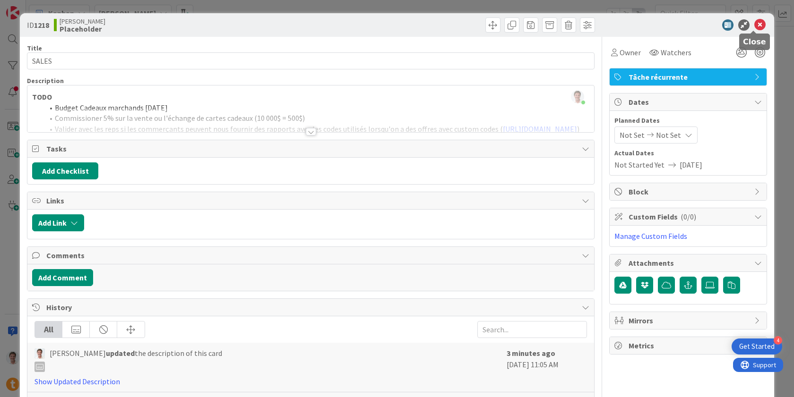
click at [754, 27] on icon at bounding box center [759, 24] width 11 height 11
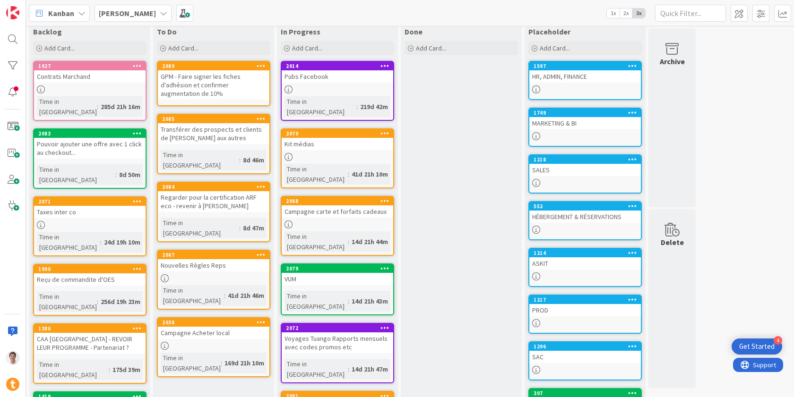
click at [321, 138] on div "Kit médias" at bounding box center [337, 144] width 111 height 12
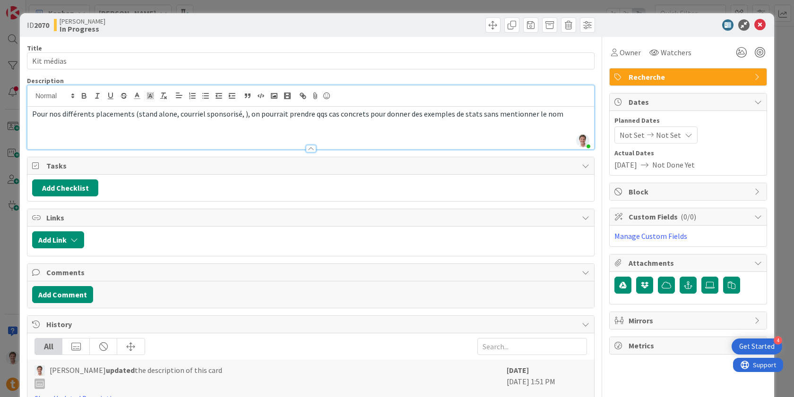
click at [545, 94] on div "Jerome Guidollet just joined Pour nos différents placements (stand alone, courr…" at bounding box center [310, 118] width 566 height 64
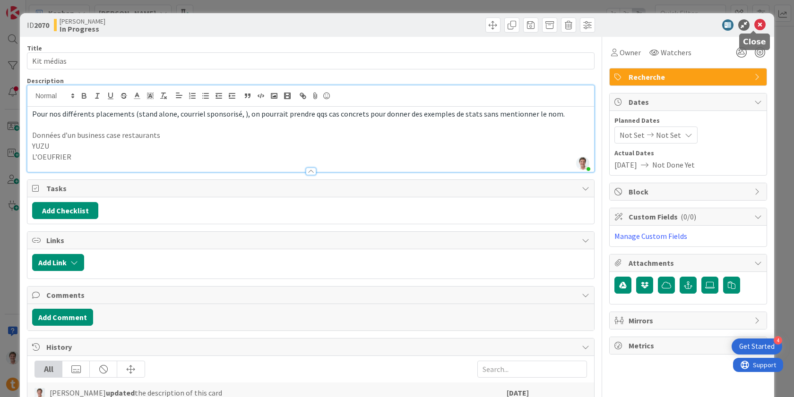
click at [754, 25] on icon at bounding box center [759, 24] width 11 height 11
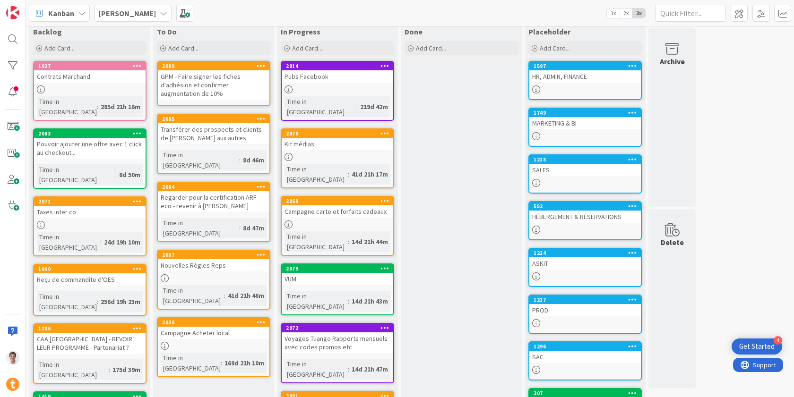
click at [561, 168] on div "SALES" at bounding box center [584, 170] width 111 height 12
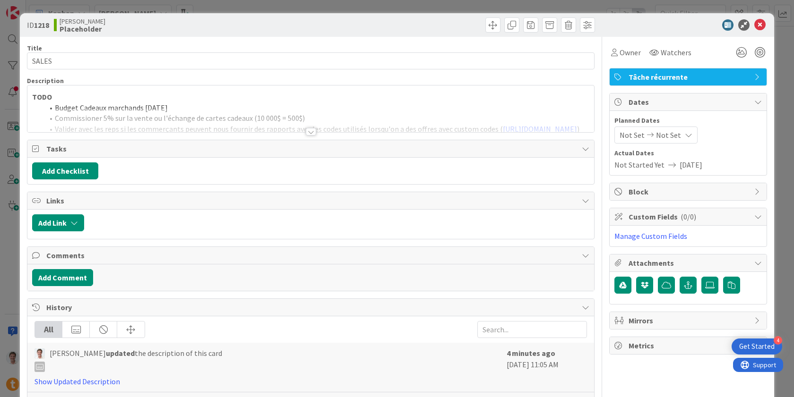
click at [250, 128] on div at bounding box center [310, 120] width 566 height 24
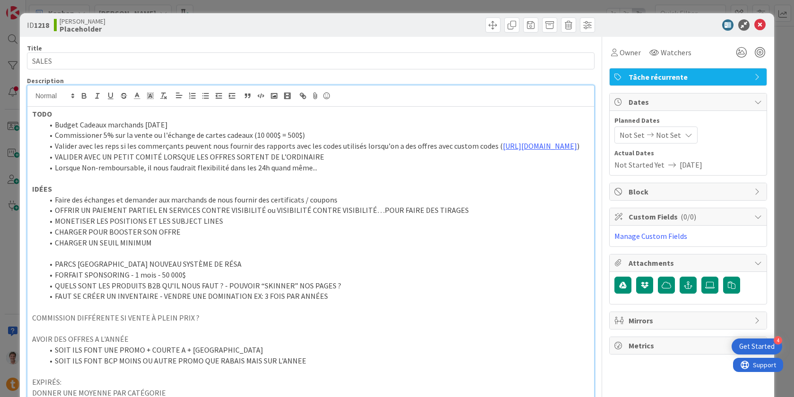
click at [54, 125] on li "Budget Cadeaux marchands Noël 2025" at bounding box center [316, 125] width 546 height 11
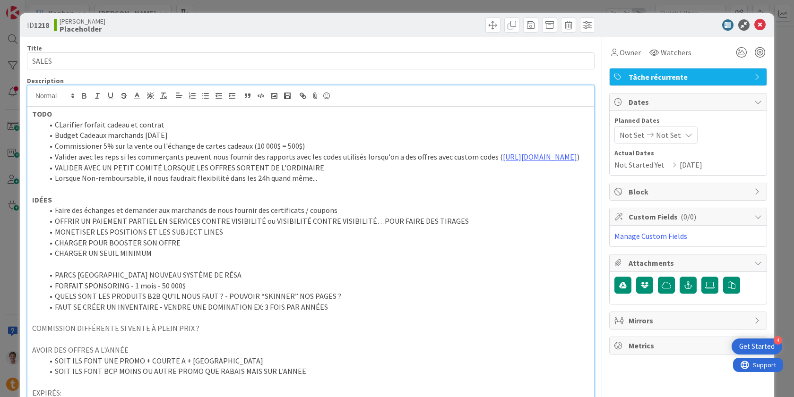
click at [59, 124] on li "CLarifier forfait cadeau et contrat" at bounding box center [316, 125] width 546 height 11
click at [62, 125] on li "CLarifier forfait cadeau et contrat" at bounding box center [316, 125] width 546 height 11
click at [755, 26] on icon at bounding box center [759, 24] width 11 height 11
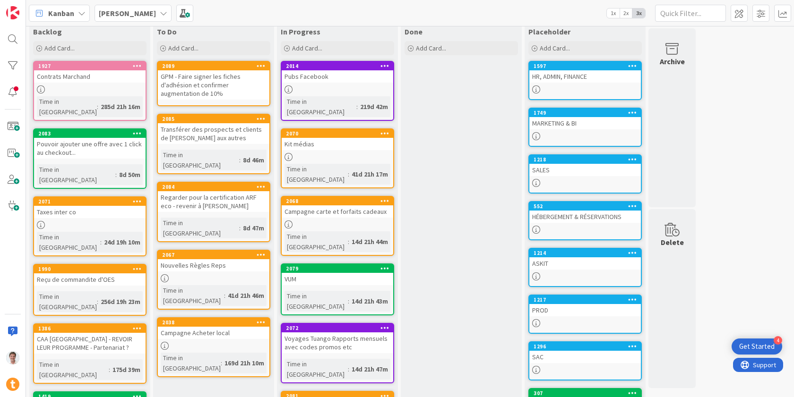
click at [108, 17] on b "Jerome" at bounding box center [127, 13] width 57 height 9
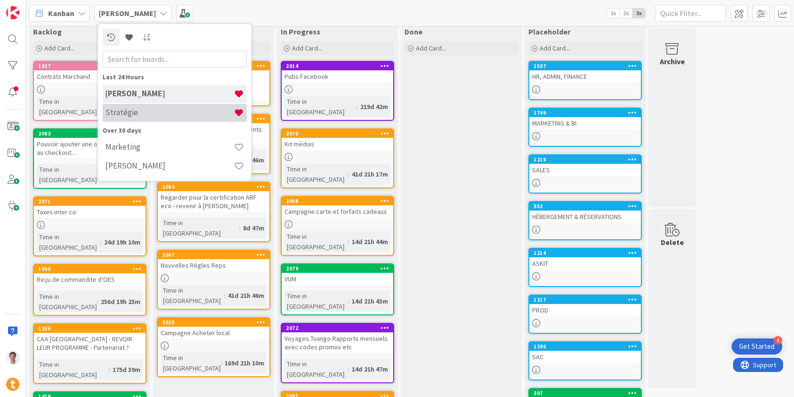
click at [125, 112] on h4 "Stratégie" at bounding box center [169, 112] width 128 height 9
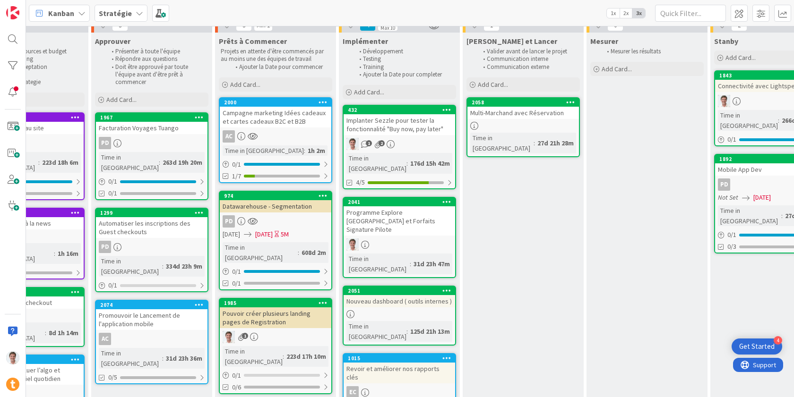
scroll to position [0, 975]
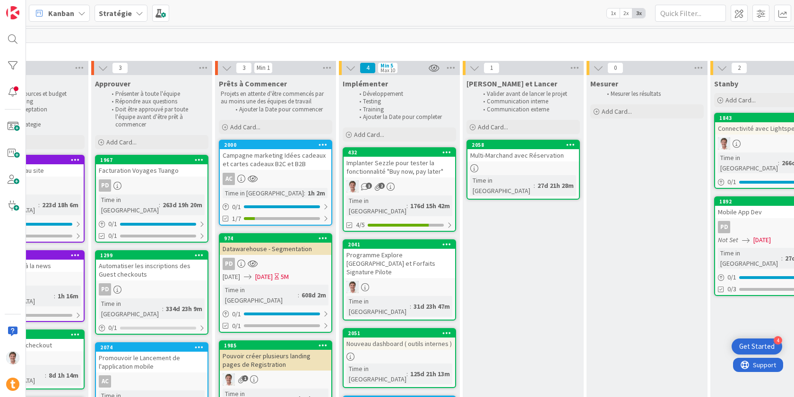
click at [382, 249] on div "Programme Explore Québec et Forfaits Signature Pilote" at bounding box center [398, 263] width 111 height 29
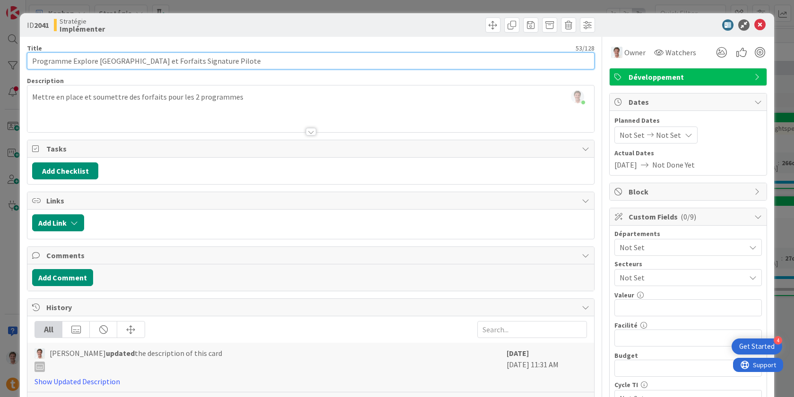
drag, startPoint x: 129, startPoint y: 60, endPoint x: 71, endPoint y: 59, distance: 58.1
click at [71, 59] on input "Programme Explore Québec et Forfaits Signature Pilote" at bounding box center [310, 60] width 567 height 17
type input "Programme Forfaits Signature Pilote"
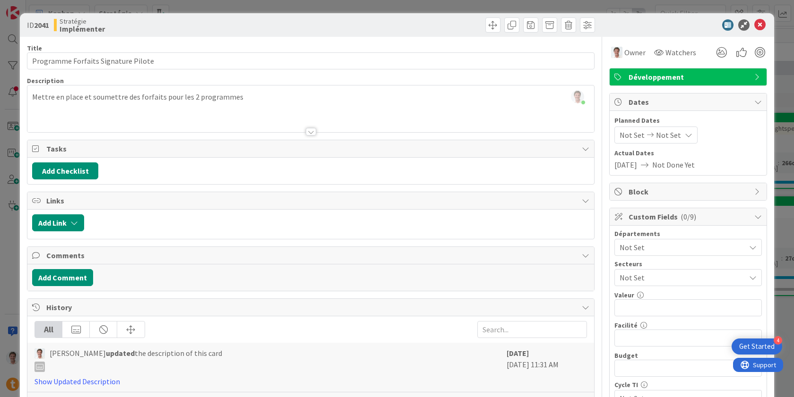
click at [118, 99] on div "Jerome Guidollet just joined Mettre en place et soumettre des forfaits pour les…" at bounding box center [310, 109] width 566 height 47
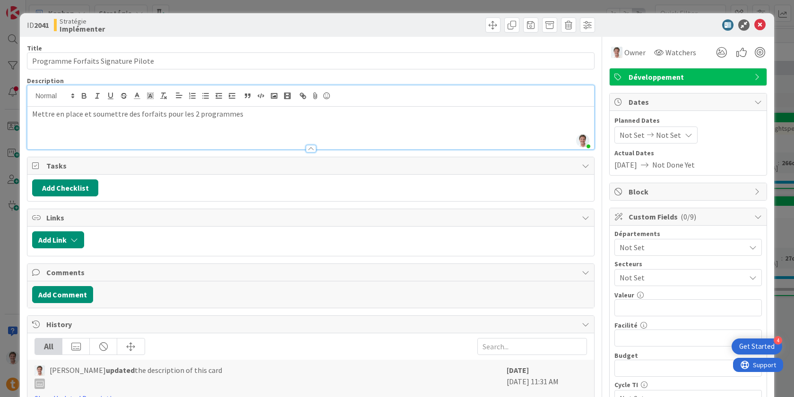
click at [151, 115] on p "Mettre en place et soumettre des forfaits pour les 2 programmes" at bounding box center [310, 114] width 557 height 11
drag, startPoint x: 159, startPoint y: 116, endPoint x: 235, endPoint y: 115, distance: 76.1
click at [235, 115] on p "Mettre en place et soumettre des forfaits pour les 2 programmes" at bounding box center [310, 114] width 557 height 11
click at [755, 28] on icon at bounding box center [759, 24] width 11 height 11
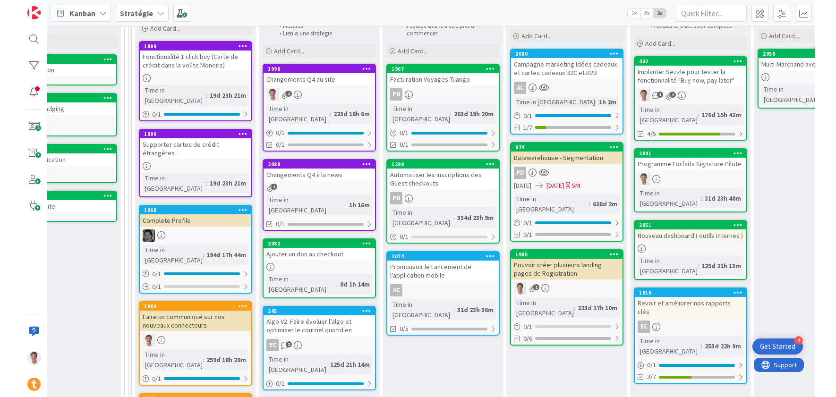
scroll to position [91, 703]
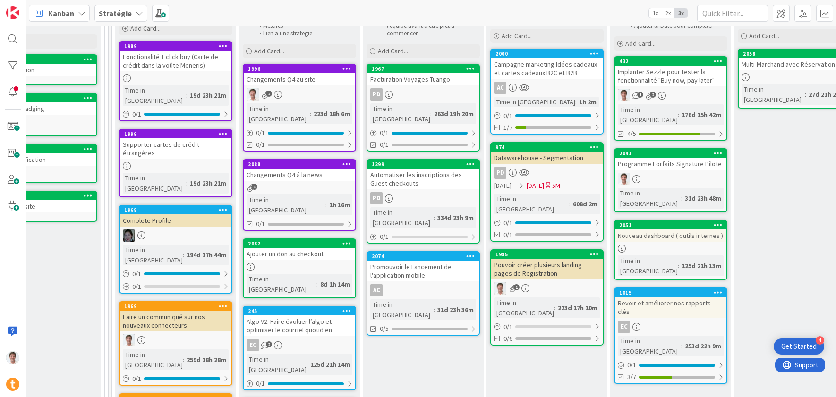
click at [200, 311] on div "Faire un communiqué sur nos nouveaux connecteurs" at bounding box center [175, 321] width 111 height 21
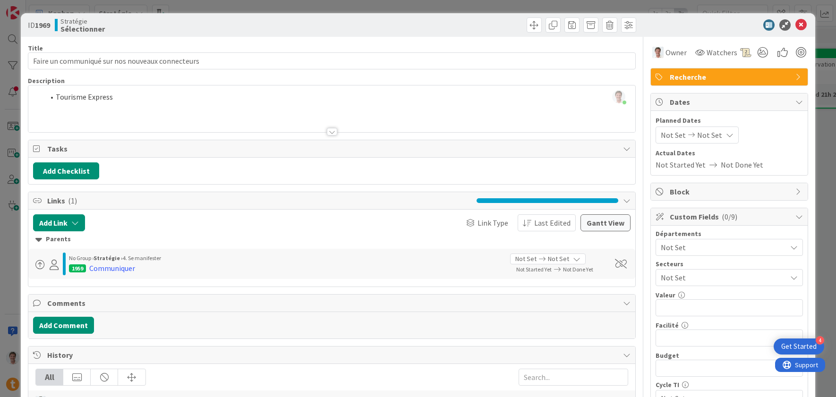
click at [793, 20] on div at bounding box center [724, 24] width 167 height 11
click at [793, 25] on icon at bounding box center [801, 24] width 11 height 11
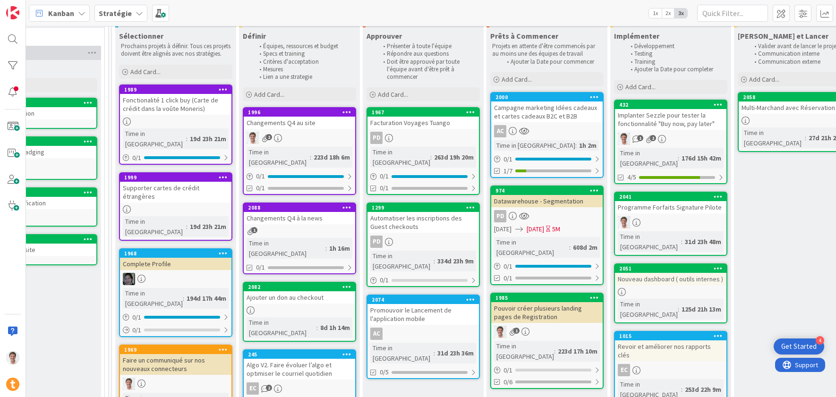
scroll to position [47, 703]
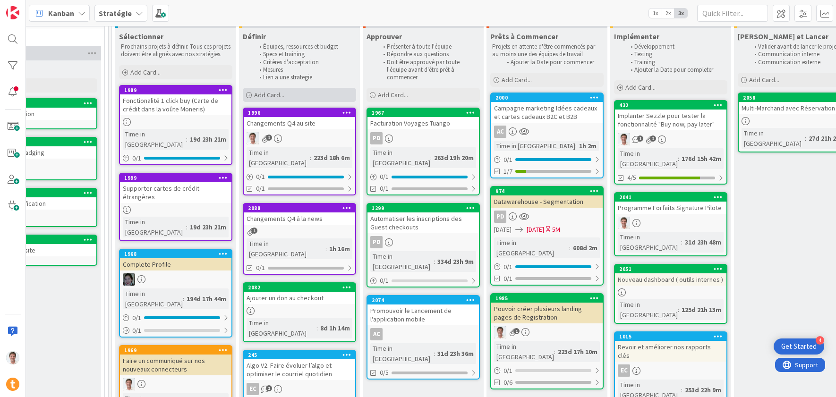
click at [268, 96] on span "Add Card..." at bounding box center [269, 95] width 30 height 9
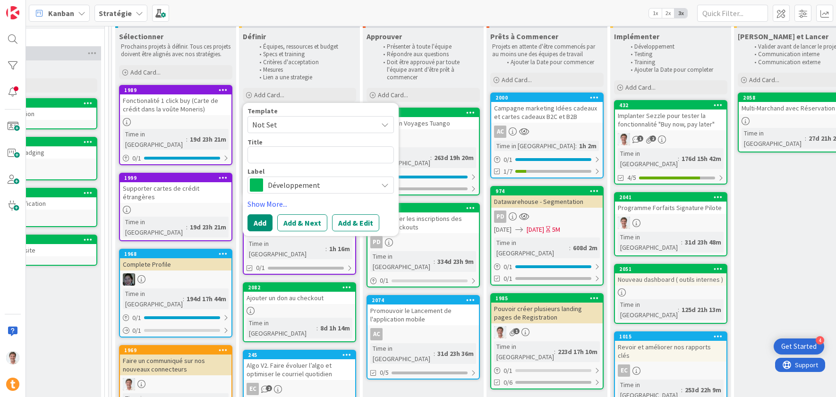
click at [292, 191] on span "Développement" at bounding box center [320, 185] width 105 height 13
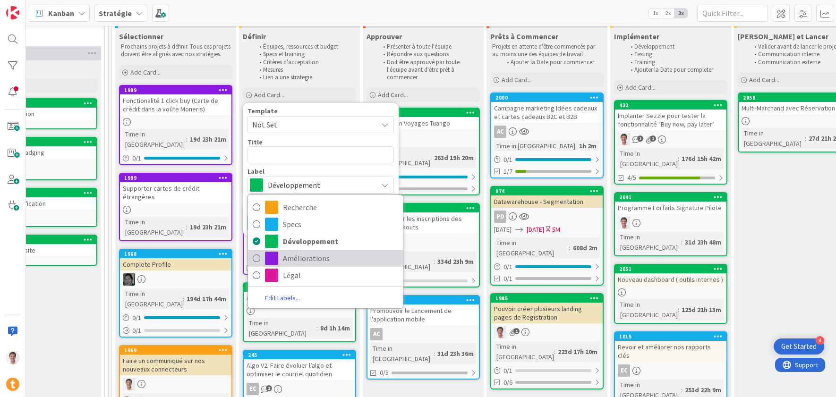
click at [299, 261] on span "Améliorations" at bounding box center [340, 258] width 115 height 14
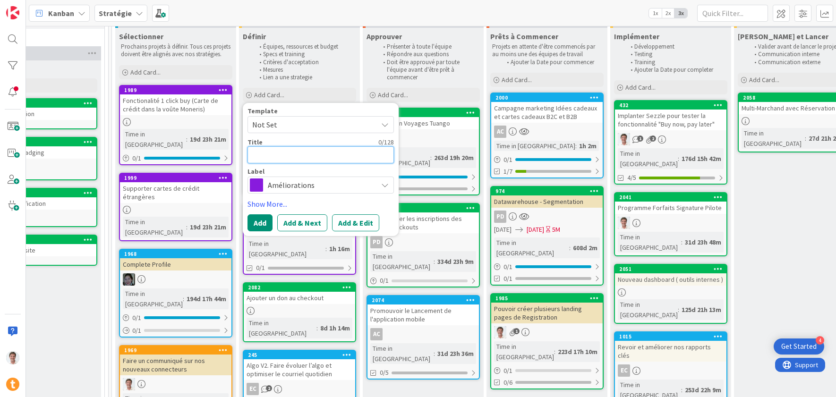
click at [293, 154] on textarea at bounding box center [321, 154] width 146 height 17
type textarea "x"
type textarea "R"
type textarea "x"
type textarea "RE"
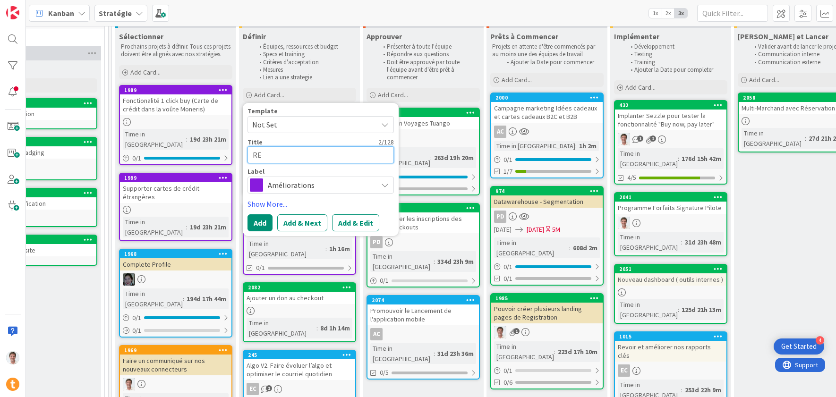
type textarea "x"
type textarea "REF"
type textarea "x"
type textarea "REFA"
type textarea "x"
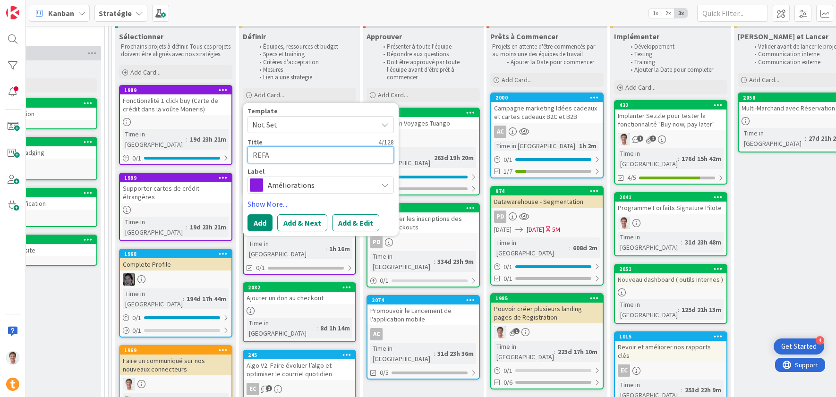
type textarea "REFAI"
type textarea "x"
type textarea "REFAIR"
type textarea "x"
type textarea "REFAIRE"
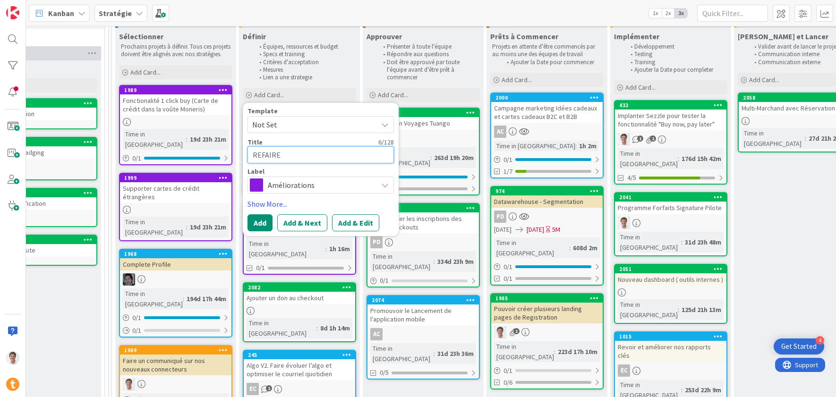
type textarea "x"
type textarea "REFAIRE"
type textarea "x"
type textarea "REFAIRE A"
type textarea "x"
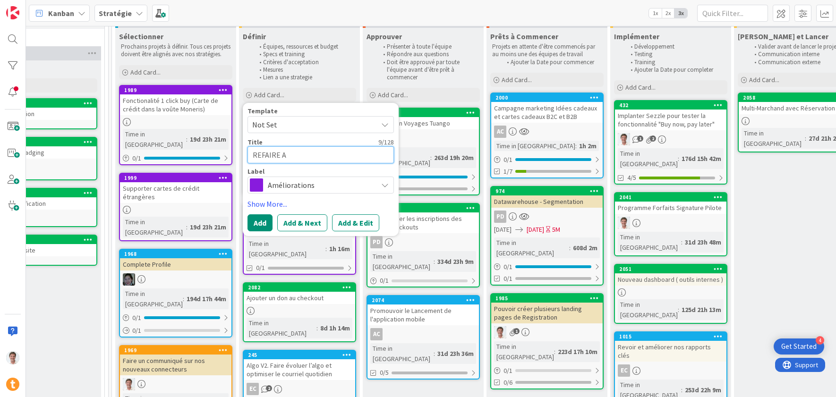
type textarea "REFAIRE"
type textarea "x"
type textarea "REFAIRE"
type textarea "x"
type textarea "REFAIR"
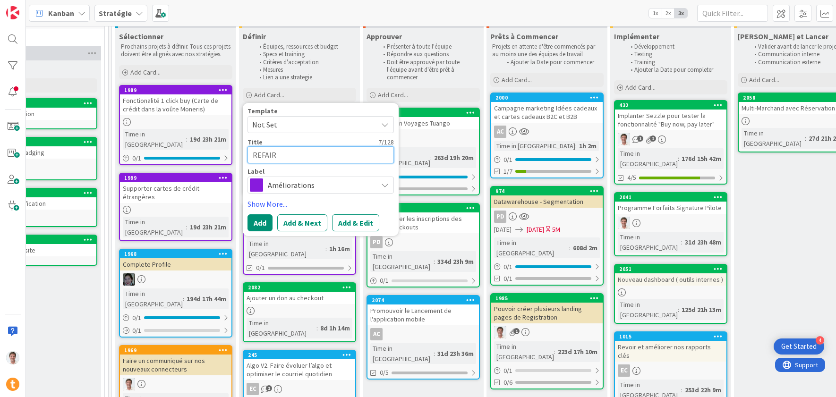
type textarea "x"
type textarea "REFAI"
type textarea "x"
type textarea "REFA"
type textarea "x"
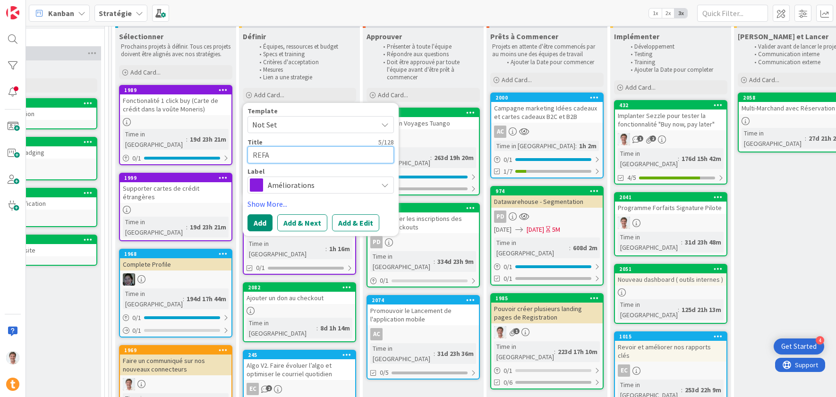
type textarea "REF"
type textarea "x"
type textarea "RE"
type textarea "x"
type textarea "R"
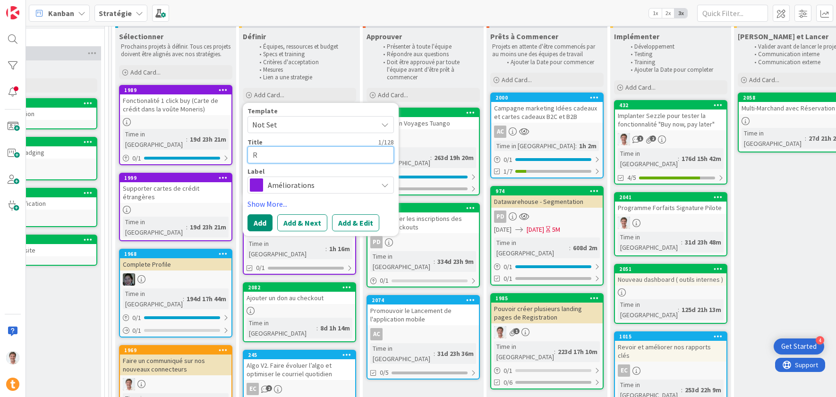
type textarea "x"
type textarea "Re"
type textarea "x"
type textarea "Rev"
type textarea "x"
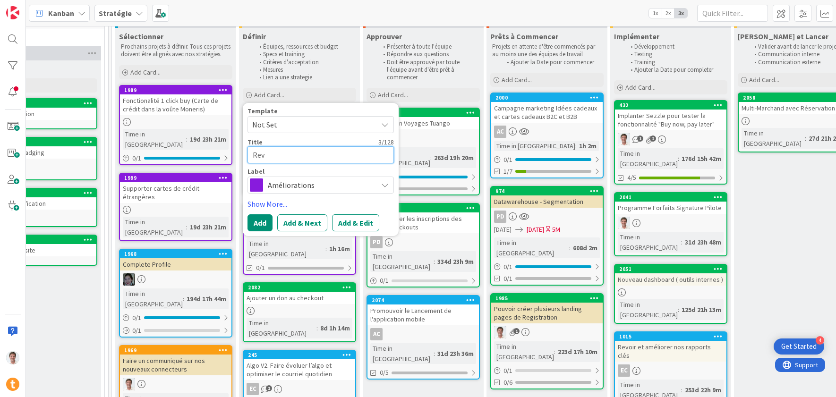
type textarea "Revo"
type textarea "x"
type textarea "Revoi"
type textarea "x"
type textarea "Revoir"
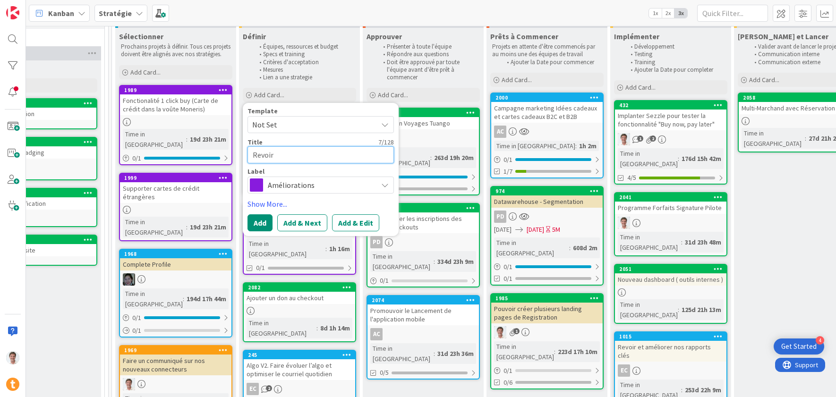
type textarea "x"
type textarea "Revoir e"
type textarea "x"
type textarea "Revoir et"
type textarea "x"
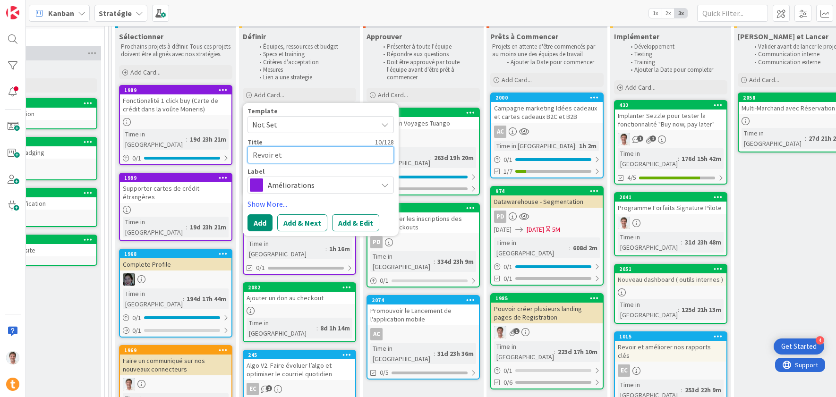
type textarea "Revoir et r"
type textarea "x"
type textarea "Revoir et re"
type textarea "x"
type textarea "Revoir et ref"
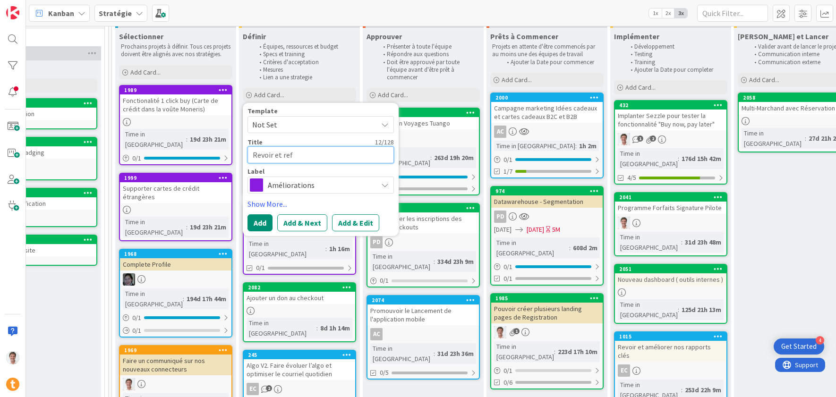
type textarea "x"
type textarea "Revoir et refa"
type textarea "x"
type textarea "Revoir et refai"
type textarea "x"
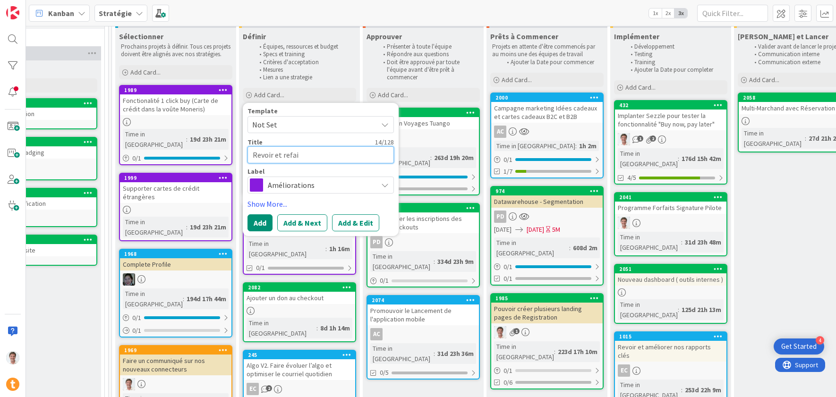
type textarea "Revoir et refair"
type textarea "x"
type textarea "Revoir et refaire"
type textarea "x"
type textarea "Revoir et refaire"
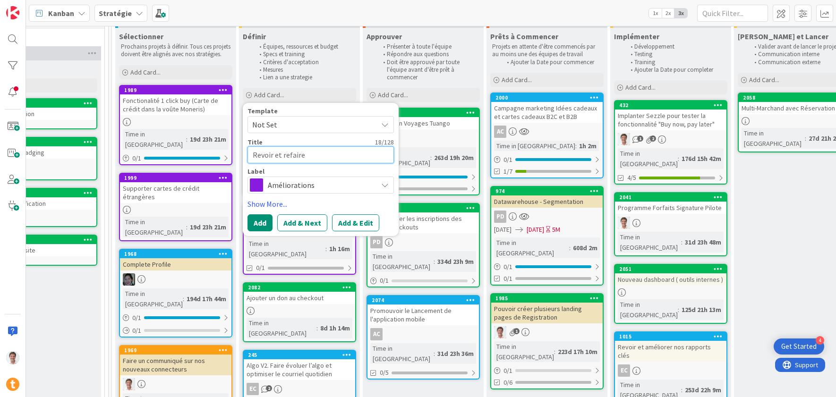
type textarea "x"
type textarea "Revoir et refaire n"
type textarea "x"
type textarea "Revoir et refaire not"
type textarea "x"
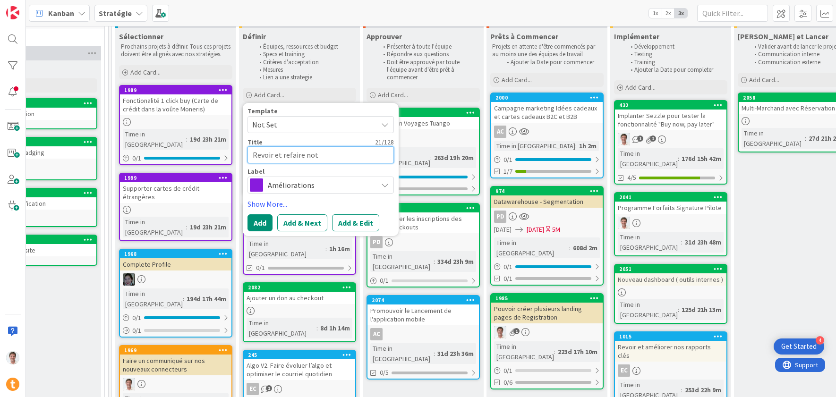
type textarea "Revoir et refaire notr"
type textarea "x"
type textarea "Revoir et refaire notre"
type textarea "x"
type textarea "Revoir et refaire notre"
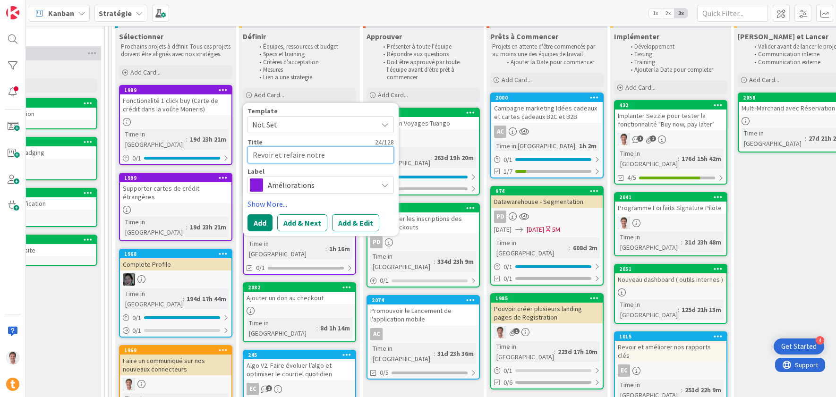
type textarea "x"
type textarea "Revoir et refaire notre k"
type textarea "x"
type textarea "Revoir et refaire notre ki"
type textarea "x"
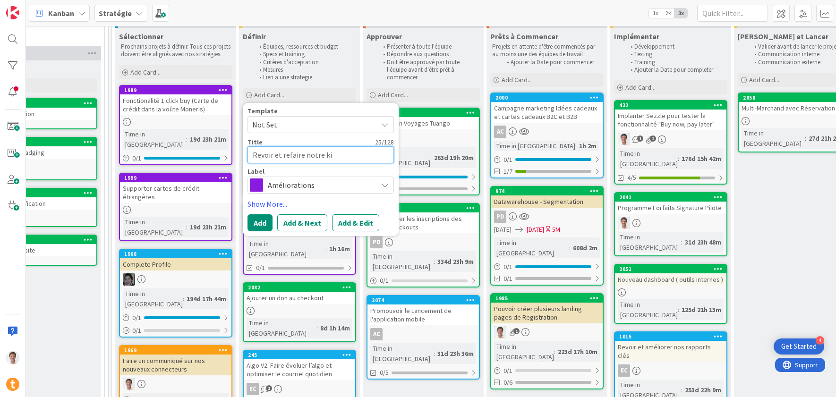
type textarea "Revoir et refaire notre kit"
type textarea "x"
type textarea "Revoir et refaire notre kit"
type textarea "x"
type textarea "Revoir et refaire notre kit m"
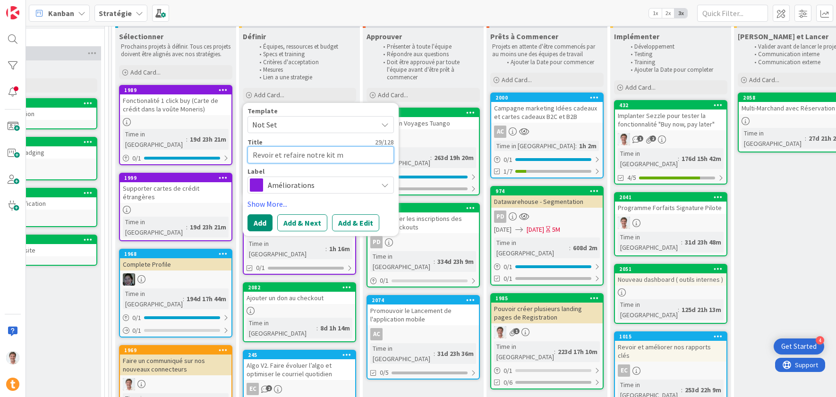
type textarea "x"
type textarea "Revoir et refaire notre kit mé"
type textarea "x"
type textarea "Revoir et refaire notre kit méd"
type textarea "x"
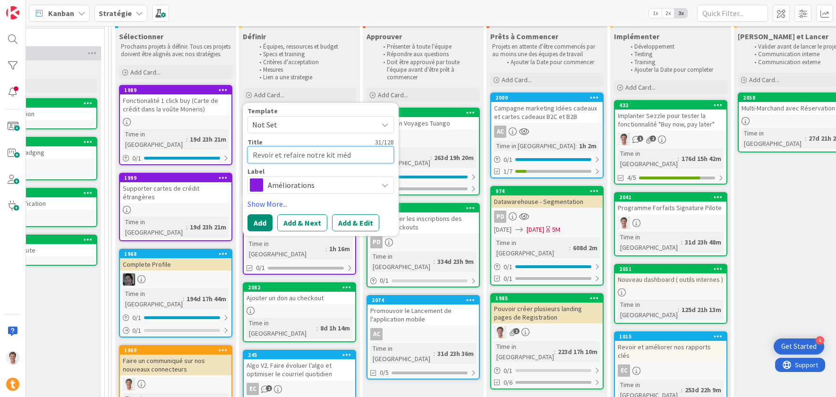
type textarea "Revoir et refaire notre kit médi"
type textarea "x"
type textarea "Revoir et refaire notre kit média"
type textarea "x"
type textarea "Revoir et refaire notre kit médias"
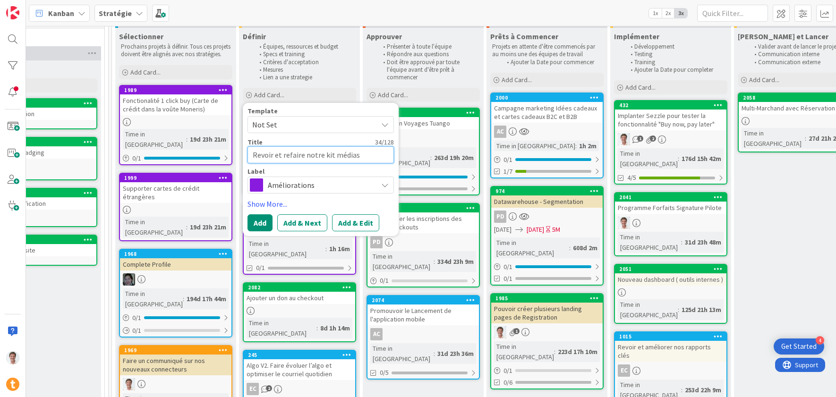
type textarea "x"
type textarea "Revoir et refaire notre kit médias"
type textarea "x"
type textarea "Revoir et refaire notre kit médias co"
type textarea "x"
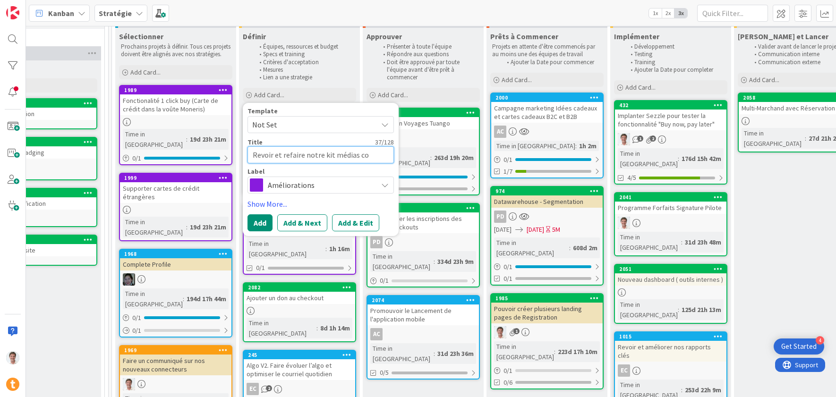
type textarea "Revoir et refaire notre kit médias cok"
type textarea "x"
type textarea "Revoir et refaire notre kit médias cokp"
type textarea "x"
type textarea "Revoir et refaire notre kit médias cok"
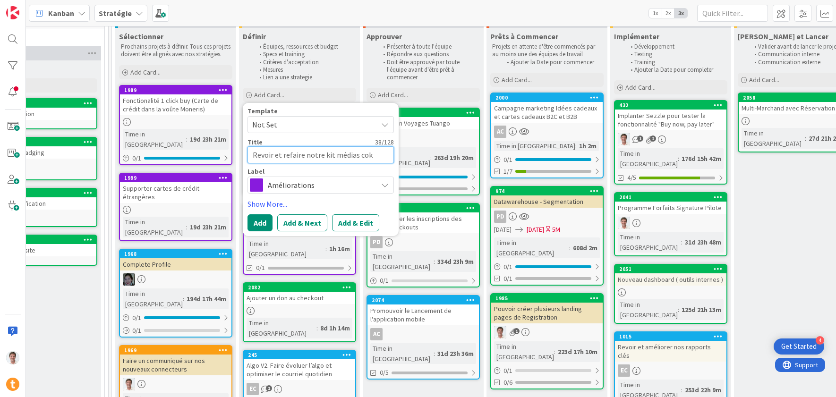
type textarea "x"
type textarea "Revoir et refaire notre kit médias co"
type textarea "x"
type textarea "Revoir et refaire notre kit médias com"
type textarea "x"
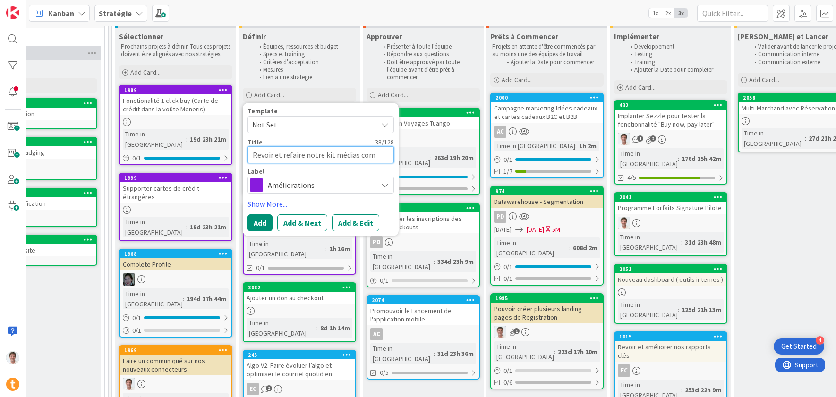
type textarea "Revoir et refaire notre kit médias comp"
type textarea "x"
type textarea "Revoir et refaire notre kit médias compl"
type textarea "x"
type textarea "Revoir et refaire notre kit médias comple"
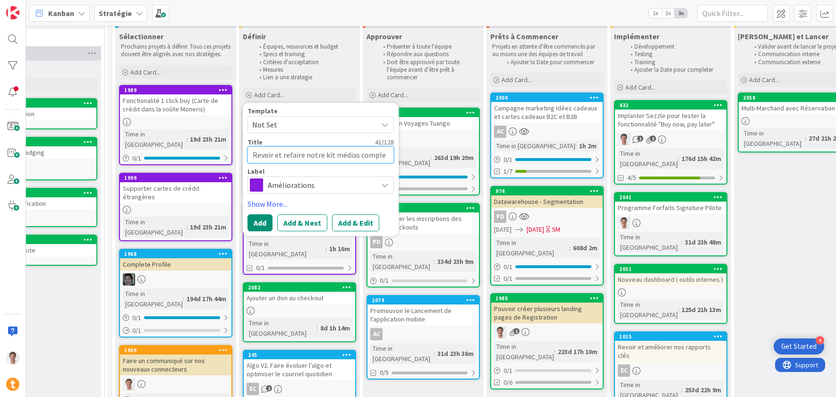
type textarea "x"
type textarea "Revoir et refaire notre kit médias complet"
click at [263, 223] on button "Add" at bounding box center [260, 222] width 25 height 17
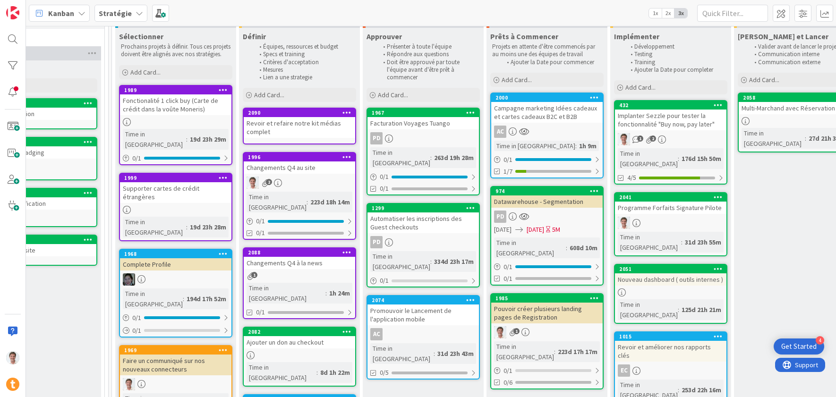
click at [303, 123] on div "Revoir et refaire notre kit médias complet" at bounding box center [299, 127] width 111 height 21
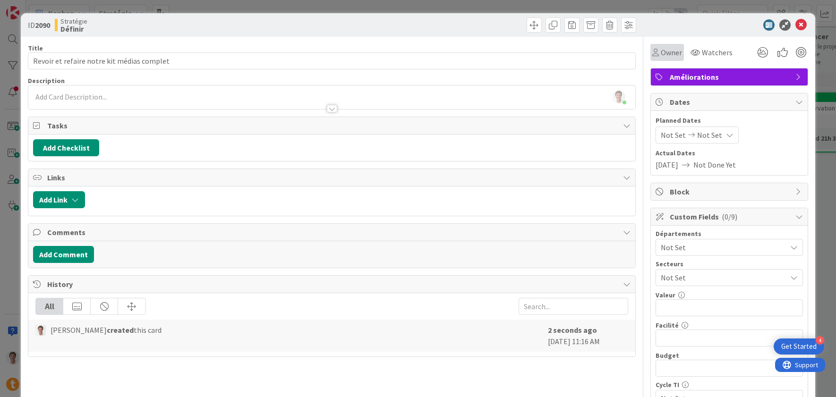
click at [667, 57] on span "Owner" at bounding box center [671, 52] width 21 height 11
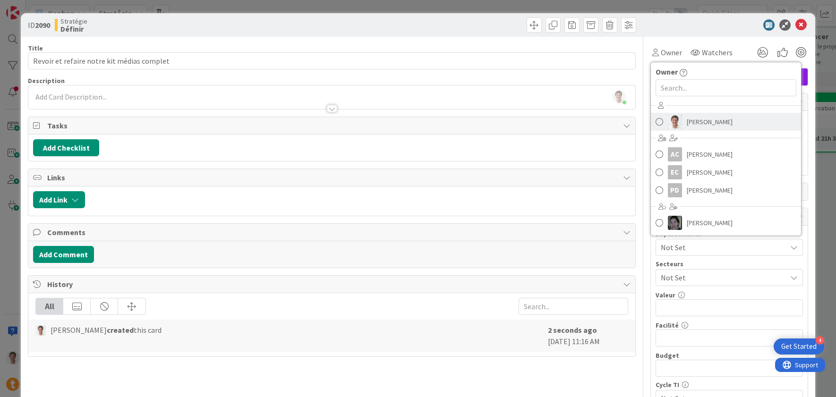
click at [714, 121] on span "[PERSON_NAME]" at bounding box center [710, 122] width 46 height 14
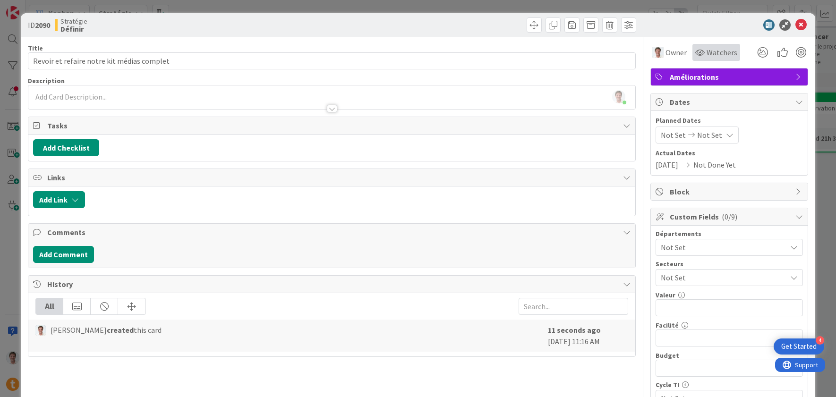
click at [710, 56] on span "Watchers" at bounding box center [722, 52] width 31 height 11
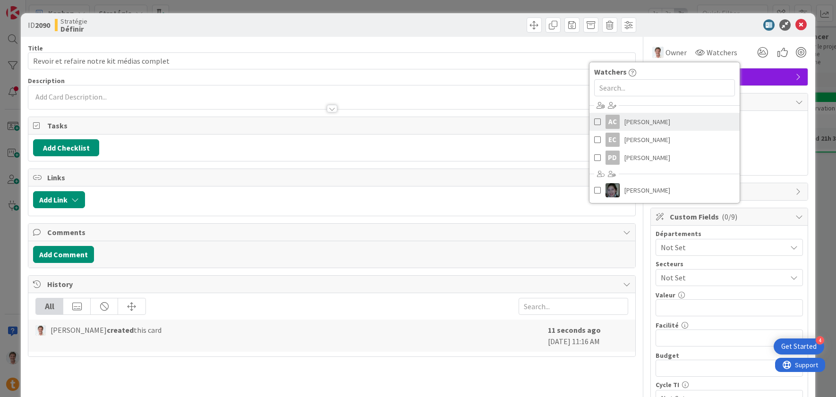
click at [661, 118] on span "[PERSON_NAME]" at bounding box center [647, 122] width 46 height 14
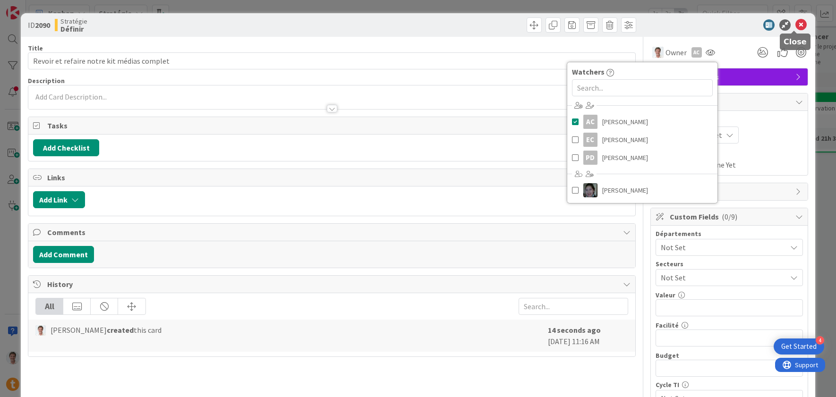
click at [793, 26] on icon at bounding box center [801, 24] width 11 height 11
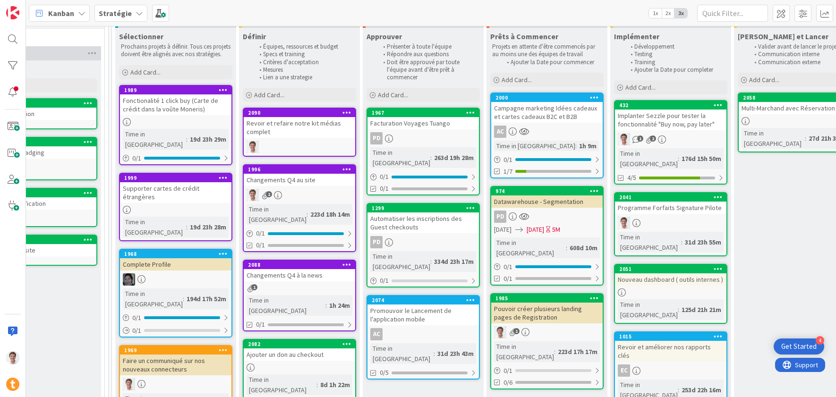
click at [280, 126] on div "Revoir et refaire notre kit médias complet" at bounding box center [299, 127] width 111 height 21
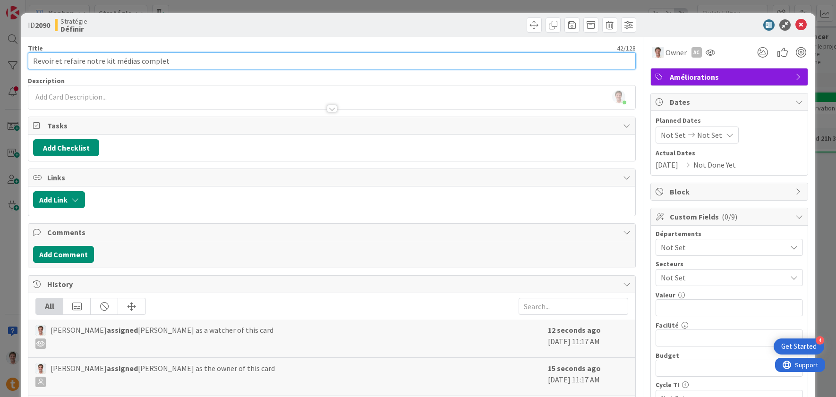
click at [134, 62] on input "Revoir et refaire notre kit médias complet" at bounding box center [332, 60] width 608 height 17
drag, startPoint x: 135, startPoint y: 62, endPoint x: 197, endPoint y: 61, distance: 62.8
click at [197, 61] on input "Revoir et refaire notre kit média complet" at bounding box center [332, 60] width 608 height 17
type input "Revoir et refaire notre kit média"
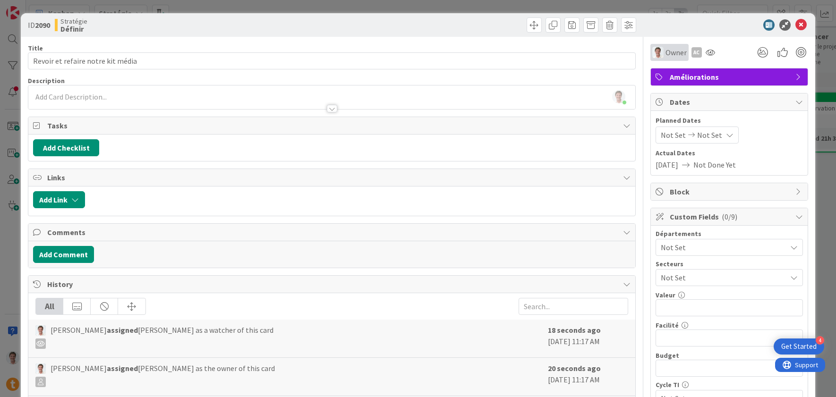
click at [673, 55] on span "Owner" at bounding box center [676, 52] width 21 height 11
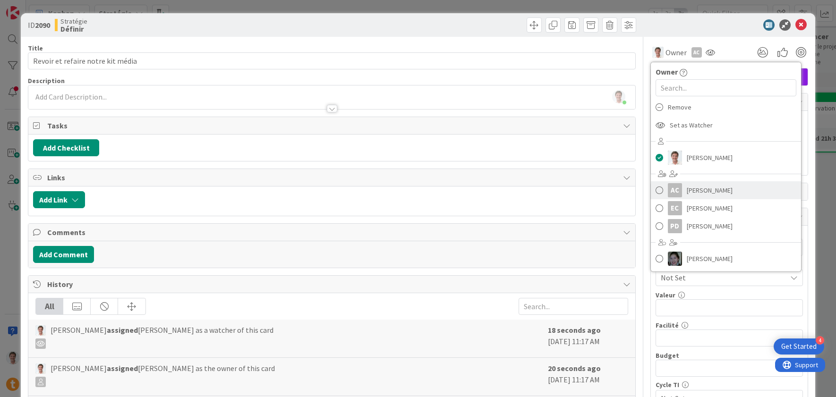
click at [706, 189] on span "[PERSON_NAME]" at bounding box center [710, 190] width 46 height 14
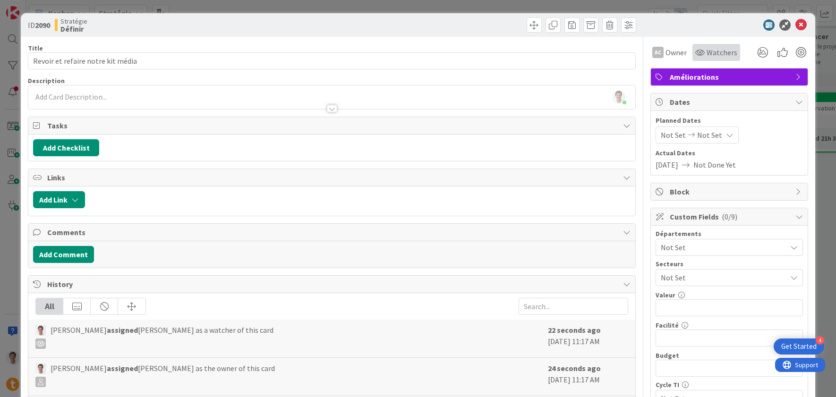
click at [705, 58] on div "Watchers" at bounding box center [717, 52] width 48 height 17
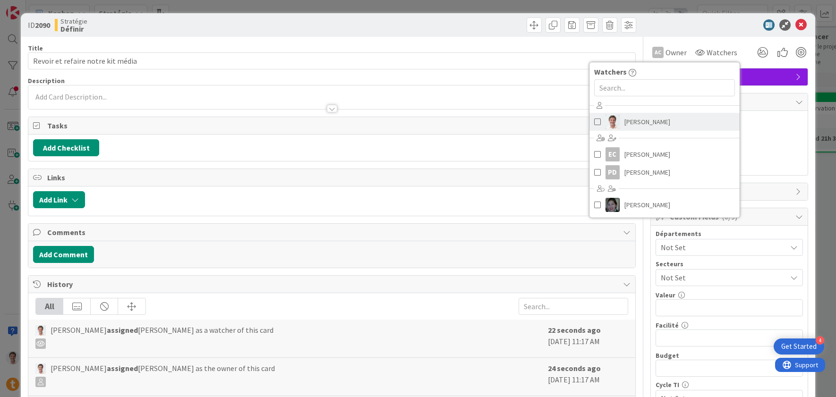
click at [689, 121] on link "[PERSON_NAME]" at bounding box center [665, 122] width 150 height 18
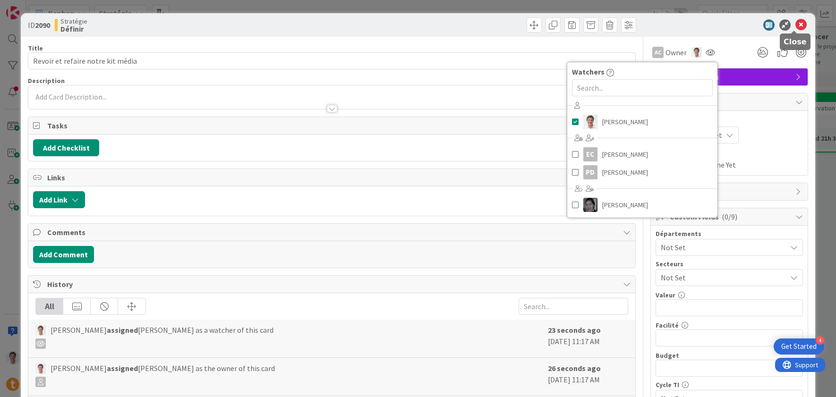
click at [793, 26] on icon at bounding box center [801, 24] width 11 height 11
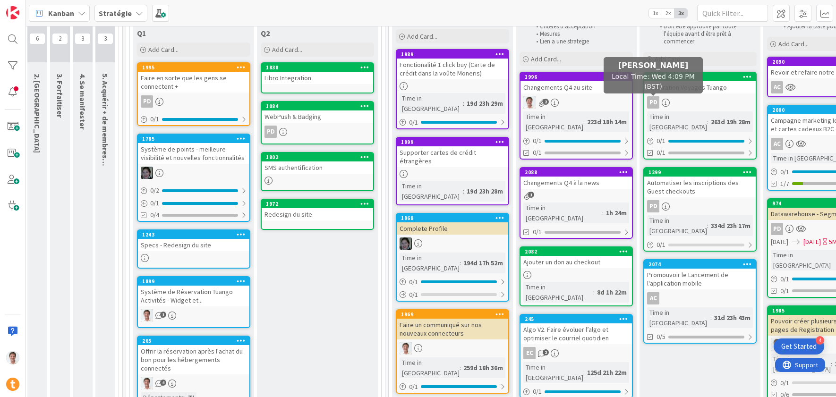
scroll to position [174, 426]
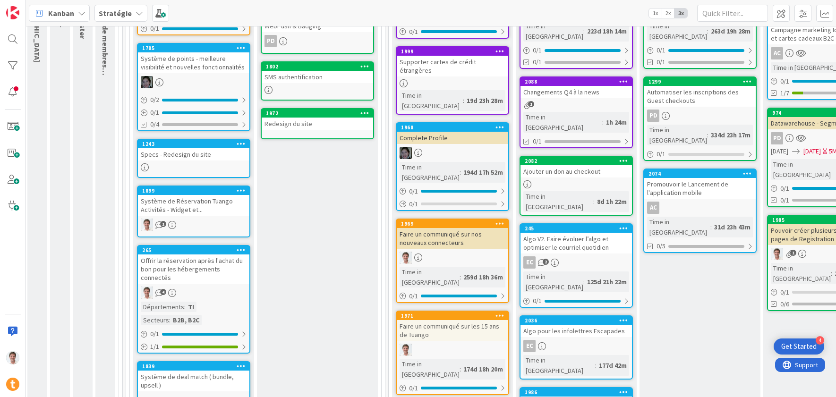
click at [591, 165] on div "Ajouter un don au checkout" at bounding box center [576, 171] width 111 height 12
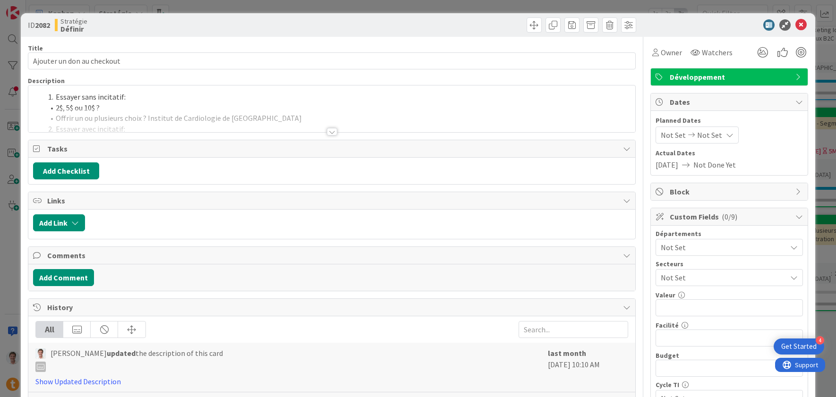
click at [293, 112] on div at bounding box center [331, 120] width 607 height 24
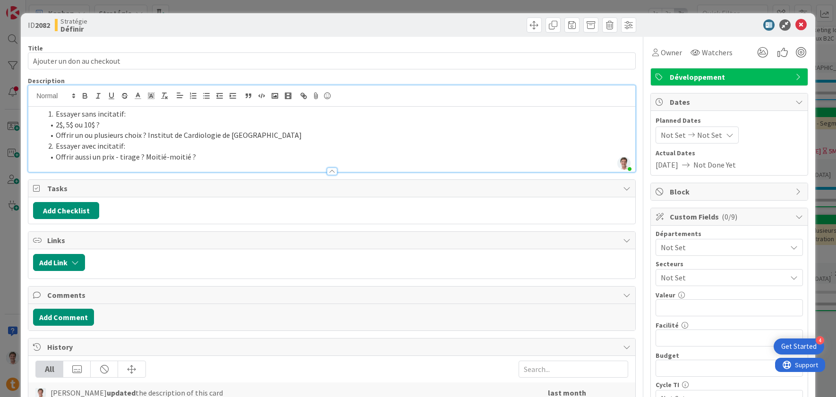
click at [146, 136] on li "Offrir un ou plusieurs choix ? Institut de Cardiologie de Montréal" at bounding box center [337, 135] width 586 height 11
click at [184, 158] on li "Offrir aussi un prix - tirage ? Moitié-moitié ?" at bounding box center [337, 157] width 586 height 11
click at [195, 155] on li "Offrir aussi un prix - tirage ? Moitié-moitié ?" at bounding box center [337, 157] width 586 height 11
click at [793, 26] on icon at bounding box center [801, 24] width 11 height 11
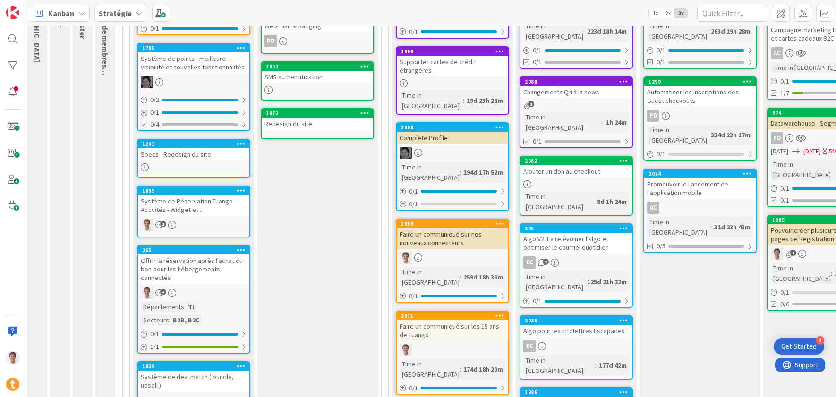
click at [439, 228] on div "Faire un communiqué sur nos nouveaux connecteurs" at bounding box center [452, 238] width 111 height 21
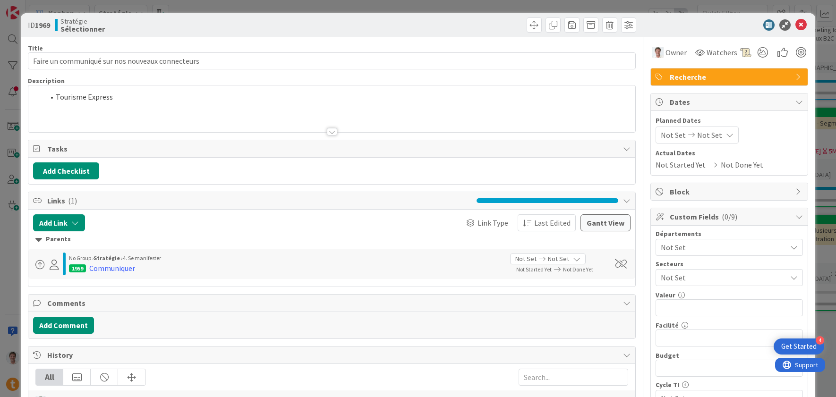
click at [220, 108] on div at bounding box center [331, 120] width 607 height 24
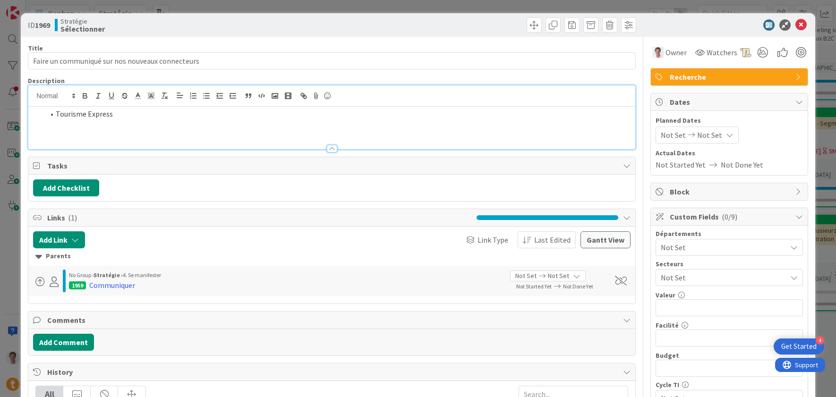
click at [180, 109] on li "Tourisme Express" at bounding box center [337, 114] width 586 height 11
click at [55, 116] on li "Tourisme Express" at bounding box center [337, 114] width 586 height 11
click at [657, 56] on div "Owner" at bounding box center [669, 52] width 34 height 11
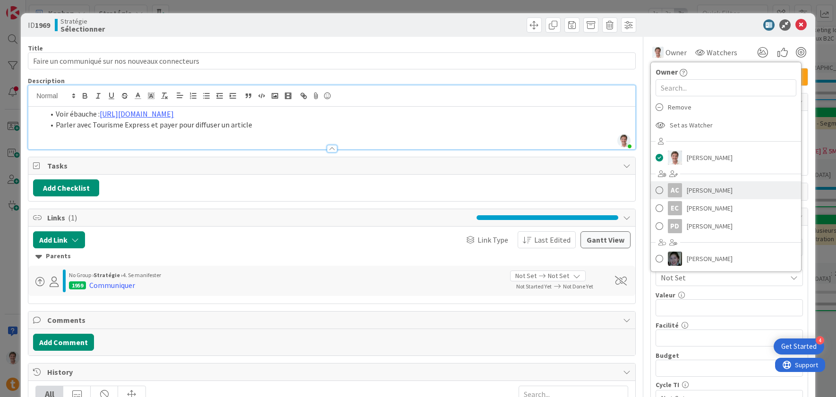
click at [708, 188] on span "[PERSON_NAME]" at bounding box center [710, 190] width 46 height 14
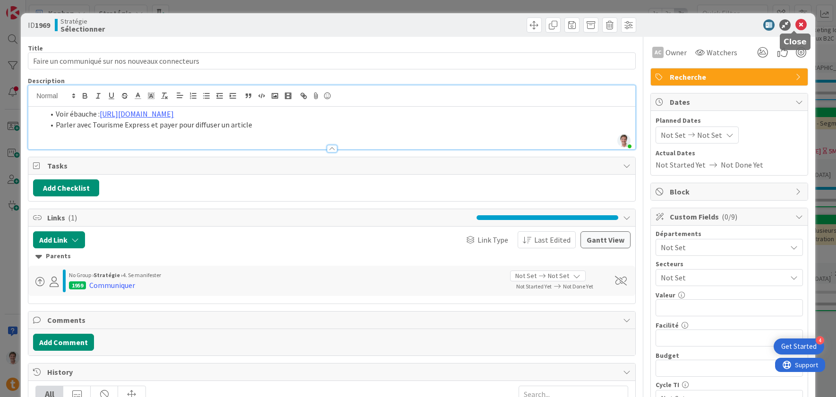
click at [793, 26] on icon at bounding box center [801, 24] width 11 height 11
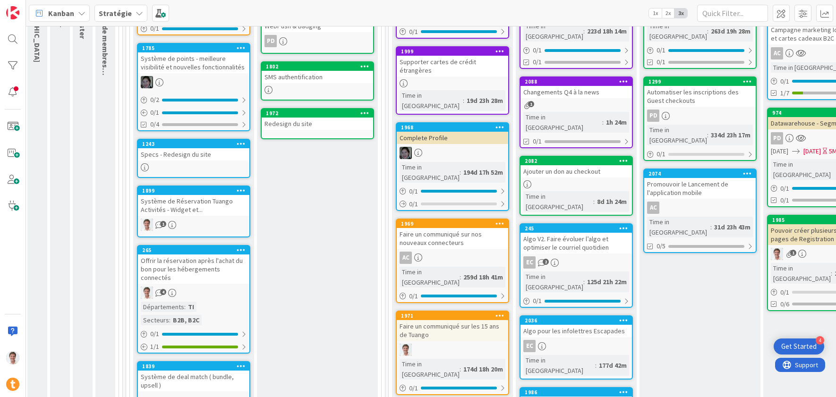
click at [446, 320] on div "Faire un communiqué sur les 15 ans de Tuango" at bounding box center [452, 330] width 111 height 21
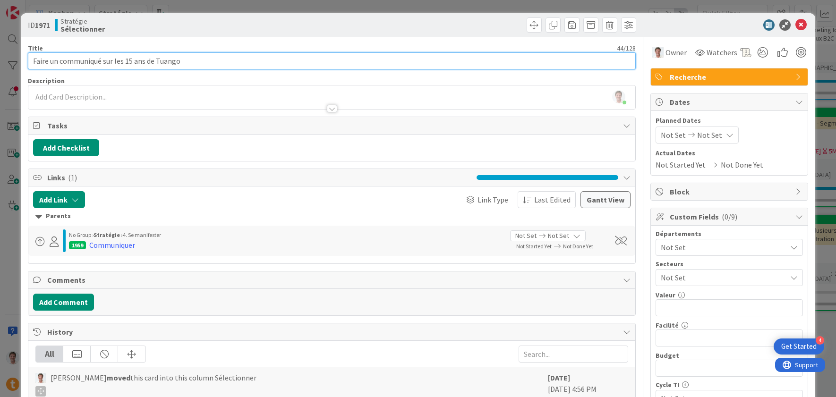
click at [362, 64] on input "Faire un communiqué sur les 15 ans de Tuango" at bounding box center [332, 60] width 608 height 17
type input "Faire un communiqué sur les 15 ans de Tuango et sa transformation au travers de…"
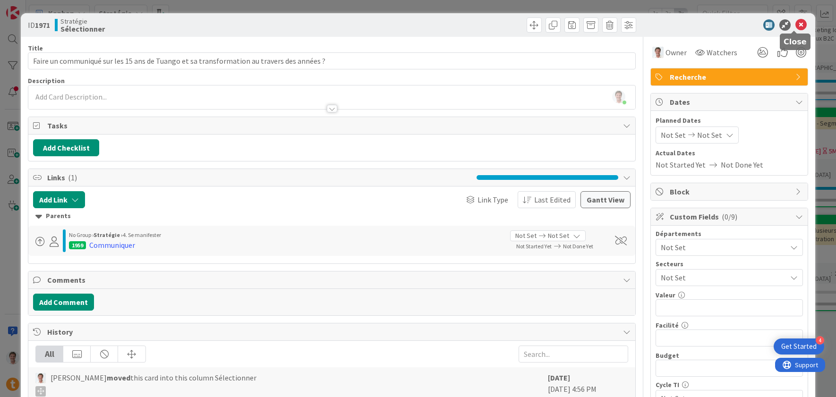
click at [793, 24] on icon at bounding box center [801, 24] width 11 height 11
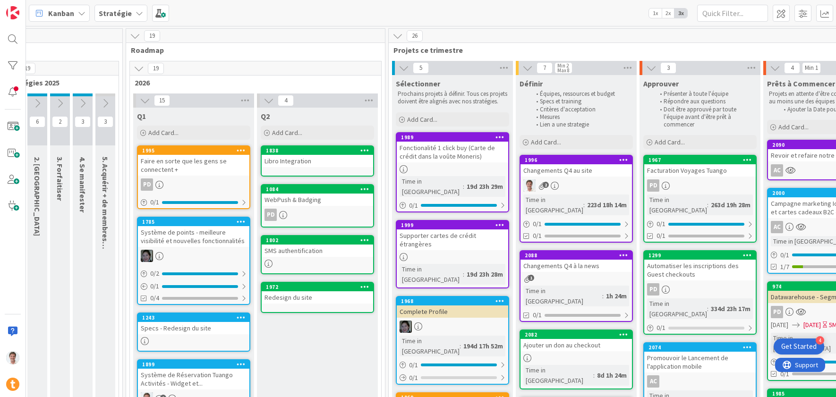
scroll to position [83, 426]
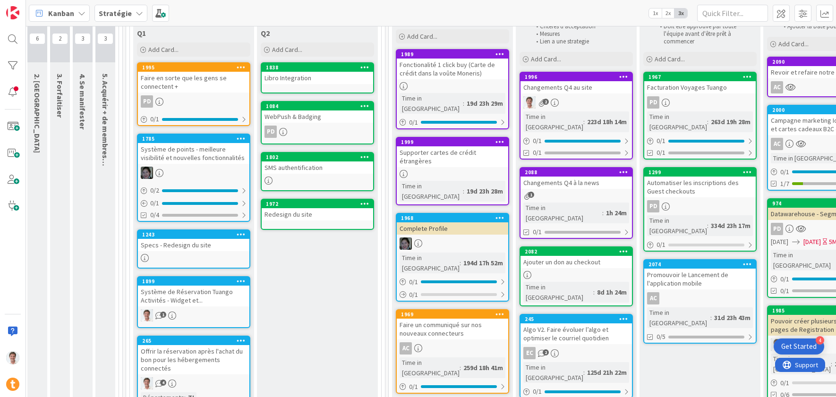
click at [426, 222] on div "Complete Profile" at bounding box center [452, 228] width 111 height 12
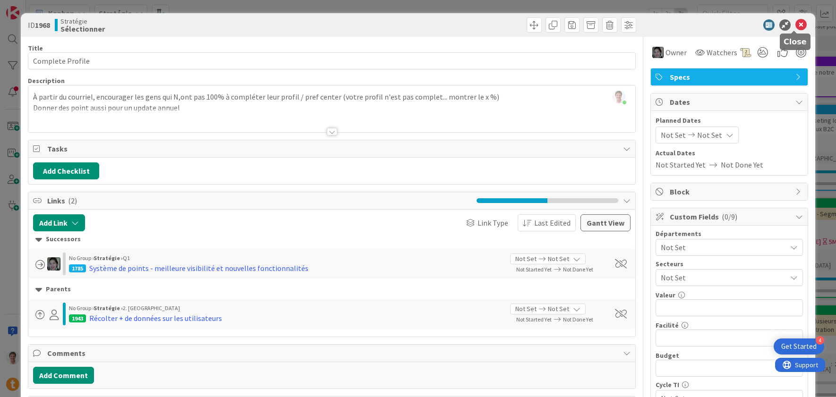
click at [793, 29] on icon at bounding box center [801, 24] width 11 height 11
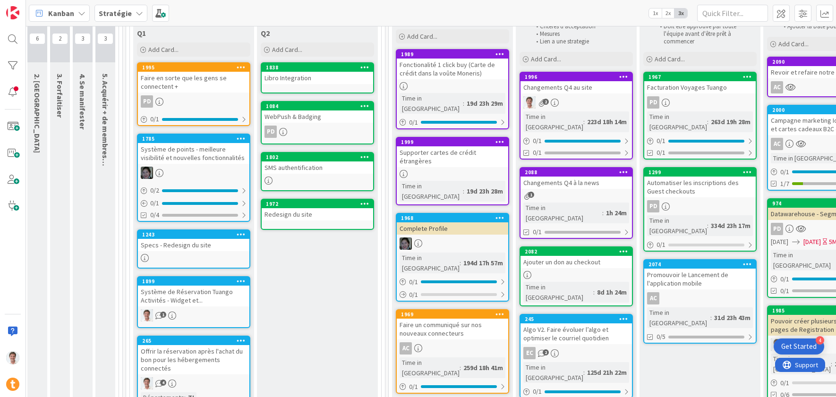
click at [439, 222] on div "Complete Profile" at bounding box center [452, 228] width 111 height 12
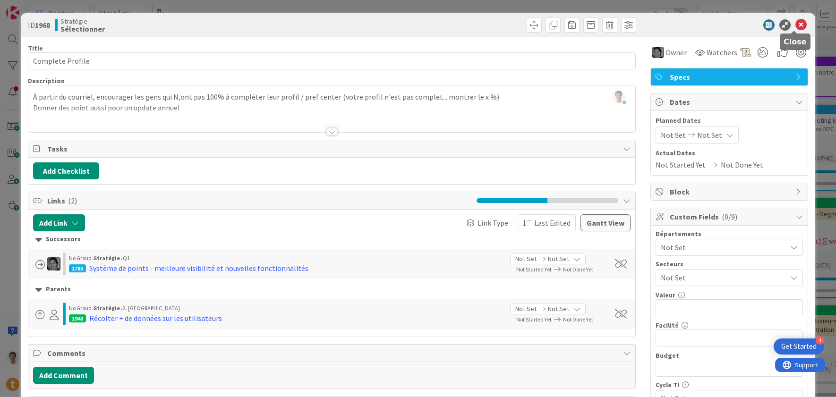
click at [793, 27] on icon at bounding box center [801, 24] width 11 height 11
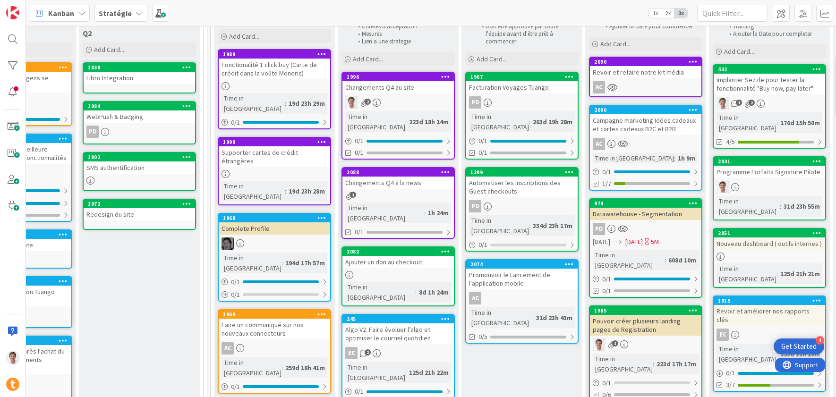
scroll to position [83, 605]
click at [390, 177] on div "Changements Q4 à la news" at bounding box center [397, 183] width 111 height 12
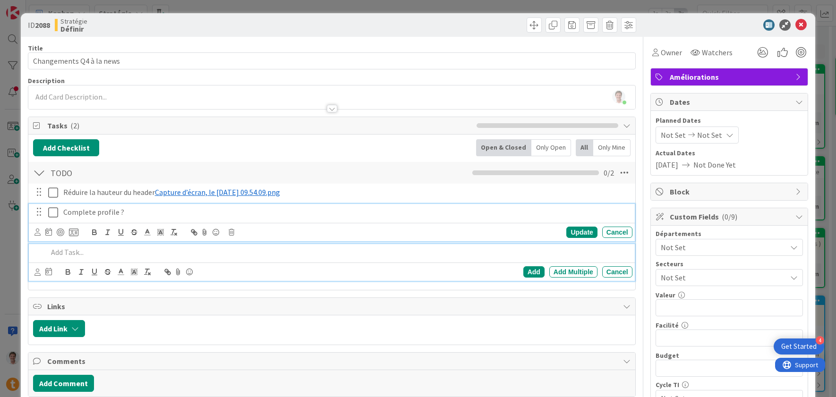
click at [116, 211] on p "Complete profile ?" at bounding box center [345, 212] width 565 height 11
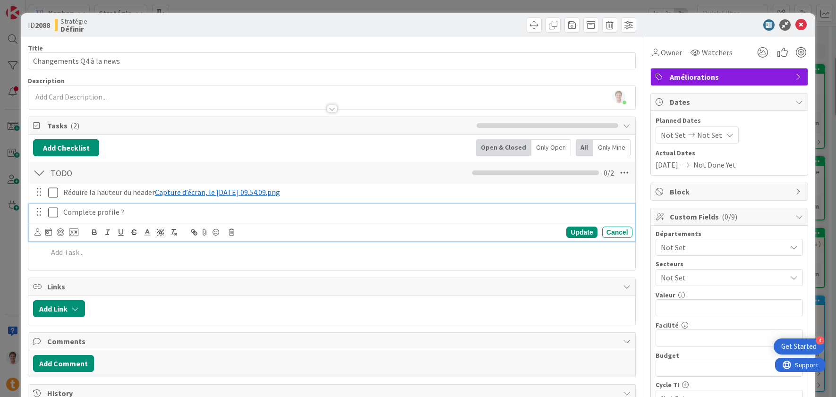
click at [128, 212] on p "Complete profile ?" at bounding box center [345, 212] width 565 height 11
click at [195, 234] on icon "button" at bounding box center [194, 232] width 9 height 9
click at [195, 231] on icon "button" at bounding box center [194, 232] width 9 height 9
click at [146, 214] on p "Complete profile ?" at bounding box center [345, 212] width 565 height 11
click at [793, 26] on icon at bounding box center [801, 24] width 11 height 11
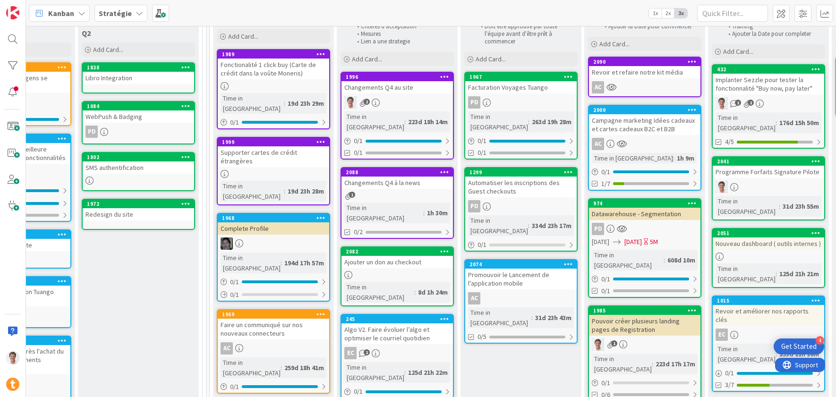
click at [274, 222] on div "Complete Profile" at bounding box center [273, 228] width 111 height 12
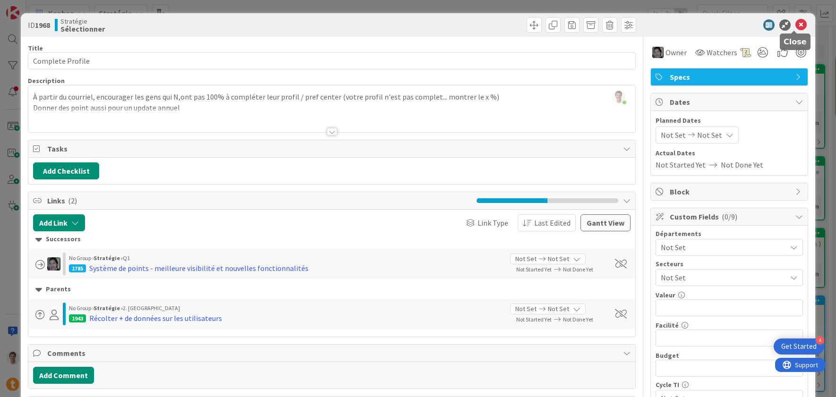
click at [793, 26] on icon at bounding box center [801, 24] width 11 height 11
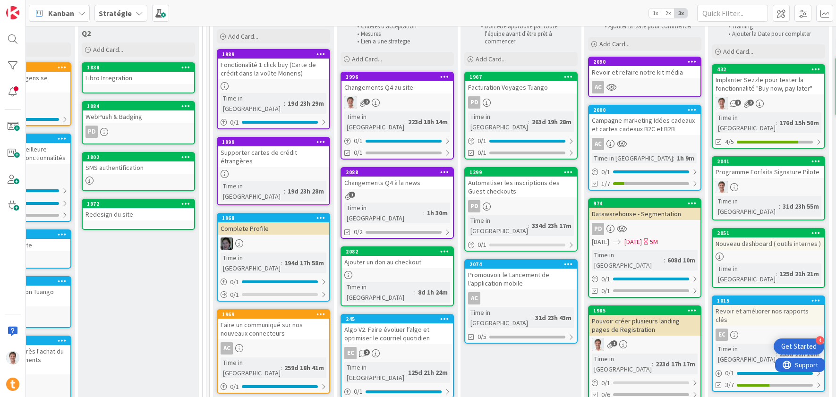
click at [394, 177] on div "Changements Q4 à la news" at bounding box center [397, 183] width 111 height 12
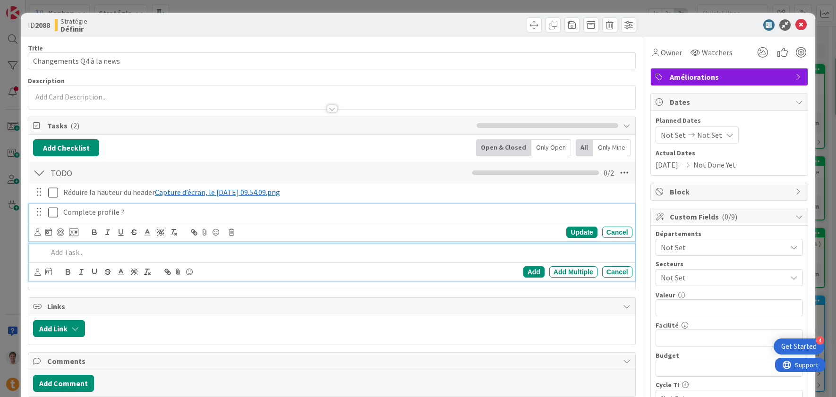
click at [170, 214] on p "Complete profile ?" at bounding box center [345, 212] width 565 height 11
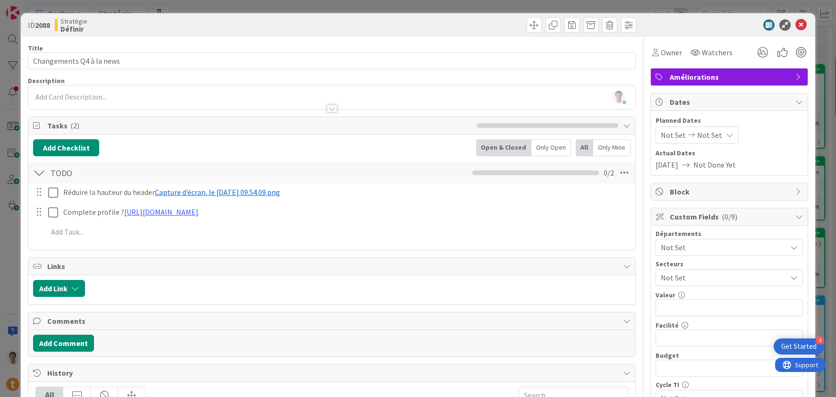
click at [586, 232] on div "Réduire la hauteur du header ﻿ Capture d’écran, le 2025-10-01 à 09.54.09.png …" at bounding box center [332, 214] width 598 height 60
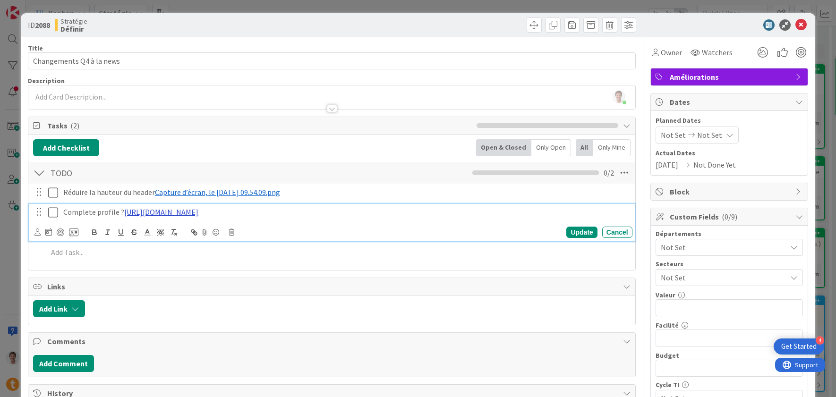
click at [198, 214] on link "https://kanbanzone.io/b/hDGsxFqJ/c/1968-Complete-Profile" at bounding box center [161, 211] width 74 height 9
click at [223, 227] on link "https://kanbanzone.io/b/hDGsxFqJ/c/1968-Complete-Profile" at bounding box center [193, 230] width 65 height 12
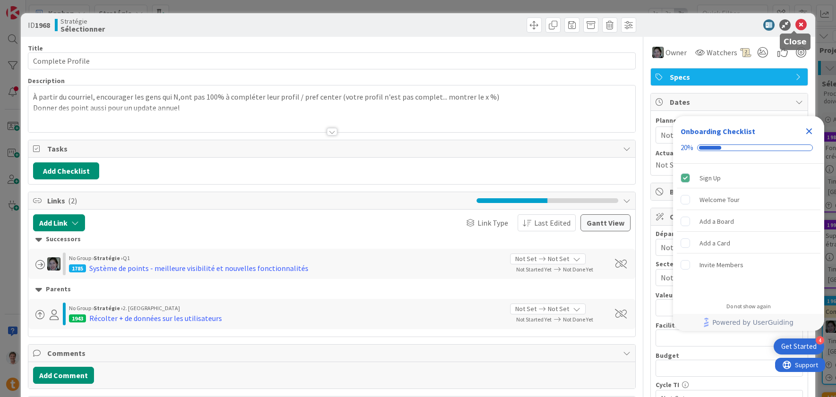
click at [796, 25] on icon at bounding box center [801, 24] width 11 height 11
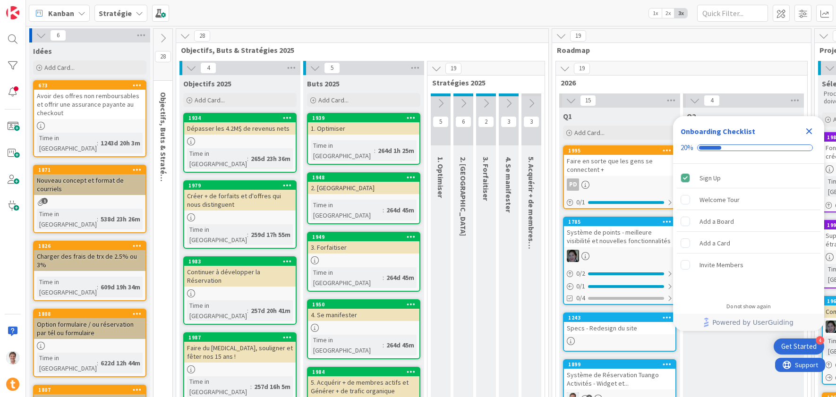
click at [808, 133] on icon "Close Checklist" at bounding box center [809, 131] width 6 height 6
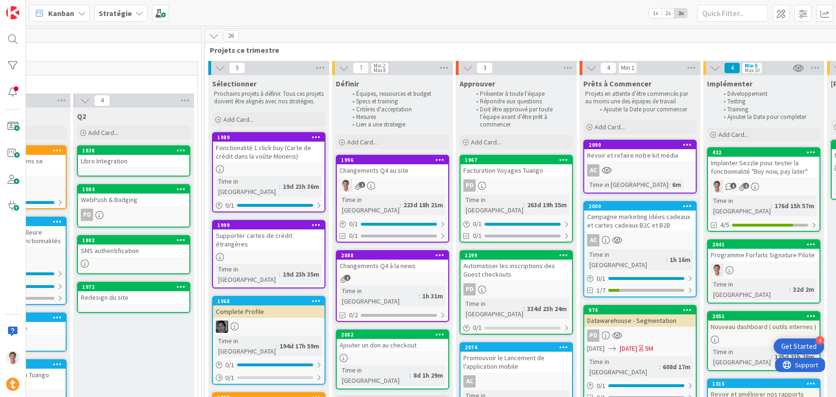
scroll to position [0, 654]
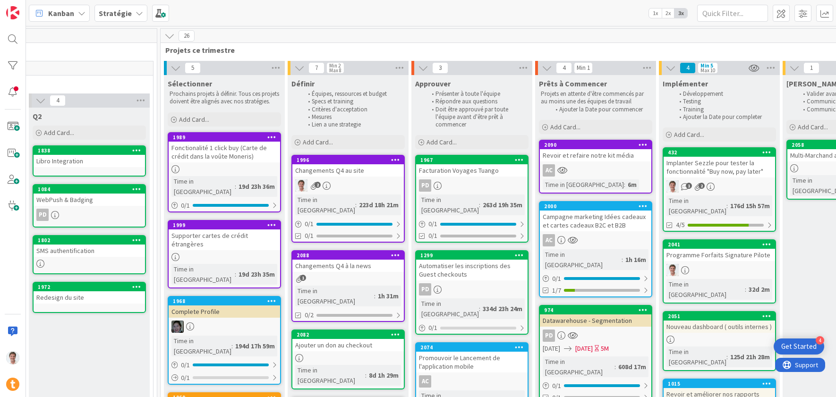
click at [201, 306] on div "Complete Profile" at bounding box center [224, 312] width 111 height 12
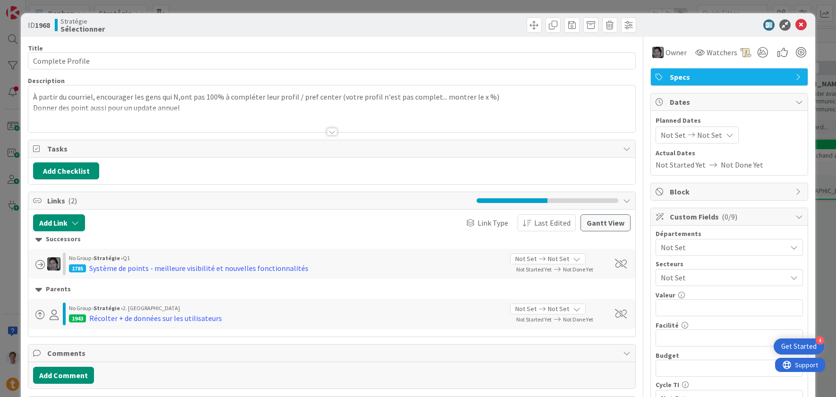
click at [132, 113] on div at bounding box center [331, 120] width 607 height 24
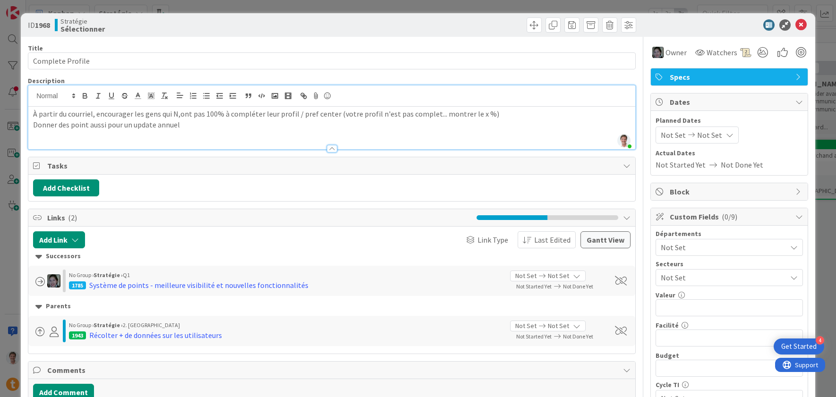
drag, startPoint x: 193, startPoint y: 129, endPoint x: 17, endPoint y: 130, distance: 176.2
click at [17, 130] on div "ID 1968 Stratégie Sélectionner Title 16 / 128 Complete Profile Description [PER…" at bounding box center [418, 198] width 836 height 397
click at [798, 24] on icon at bounding box center [801, 24] width 11 height 11
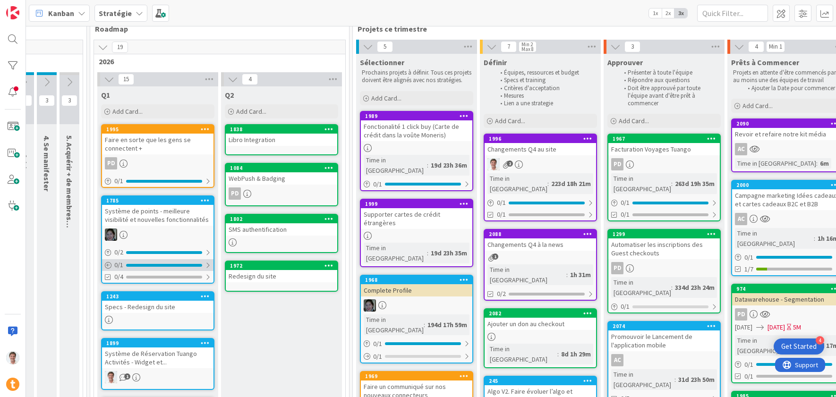
scroll to position [21, 453]
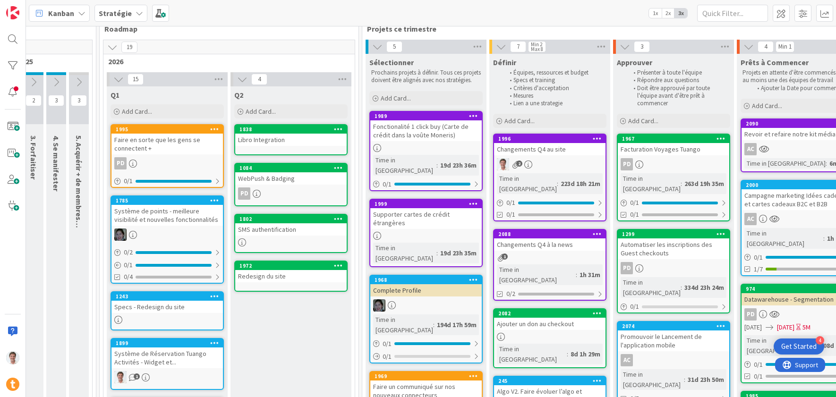
click at [168, 218] on div "Système de points - meilleure visibilité et nouvelles fonctionnalités" at bounding box center [166, 215] width 111 height 21
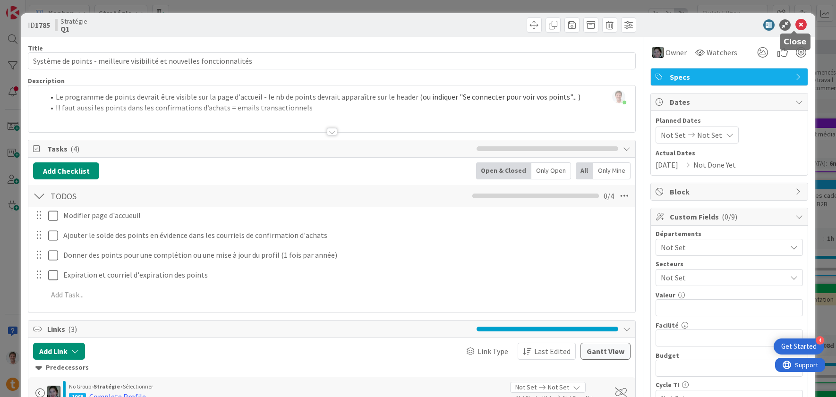
click at [796, 30] on icon at bounding box center [801, 24] width 11 height 11
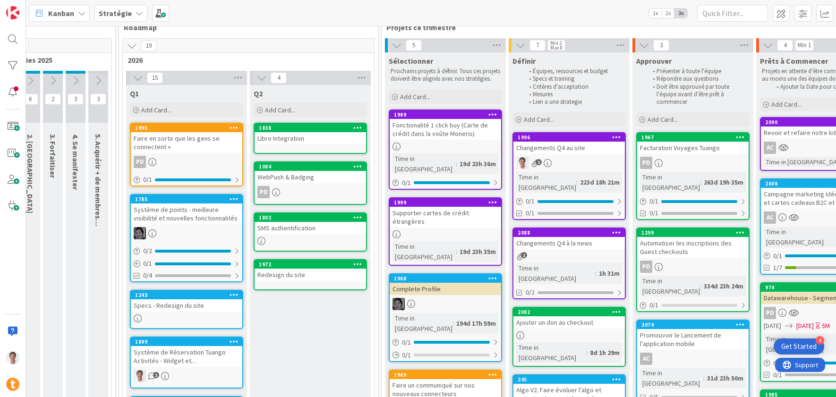
scroll to position [23, 432]
click at [435, 283] on div "Complete Profile" at bounding box center [446, 289] width 111 height 12
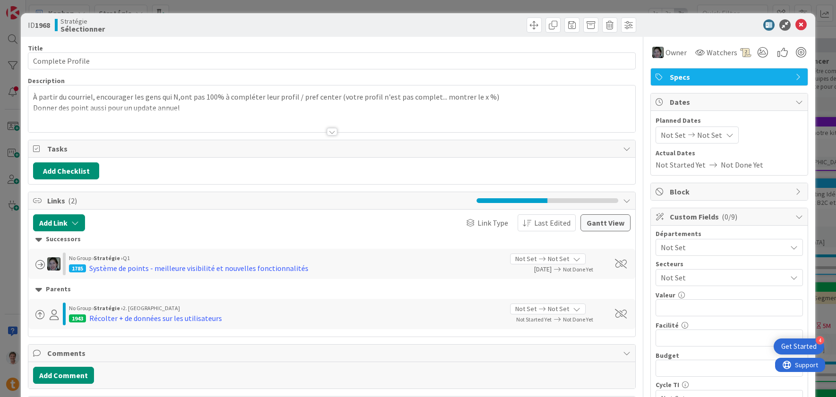
click at [191, 111] on div at bounding box center [331, 120] width 607 height 24
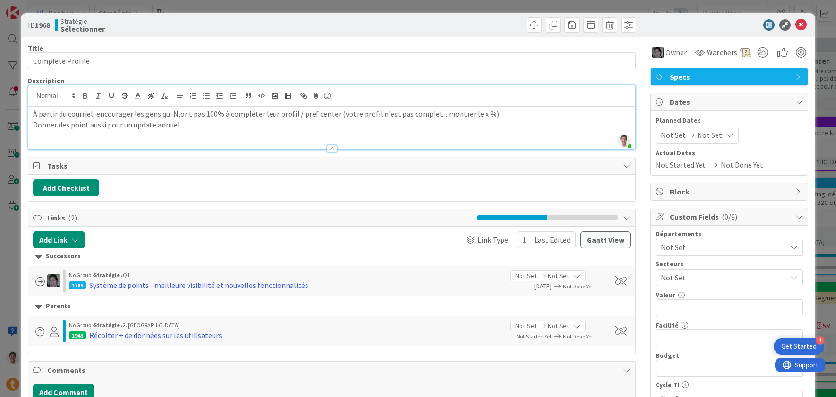
drag, startPoint x: 186, startPoint y: 124, endPoint x: 23, endPoint y: 123, distance: 162.5
click at [23, 123] on div "ID 1968 Stratégie Sélectionner Title 16 / 128 Complete Profile Description [PER…" at bounding box center [418, 350] width 795 height 675
click at [615, 280] on span at bounding box center [621, 280] width 12 height 9
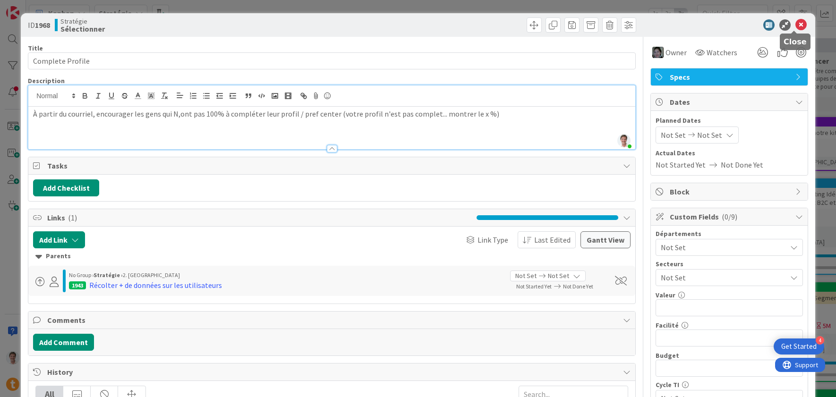
click at [796, 24] on icon at bounding box center [801, 24] width 11 height 11
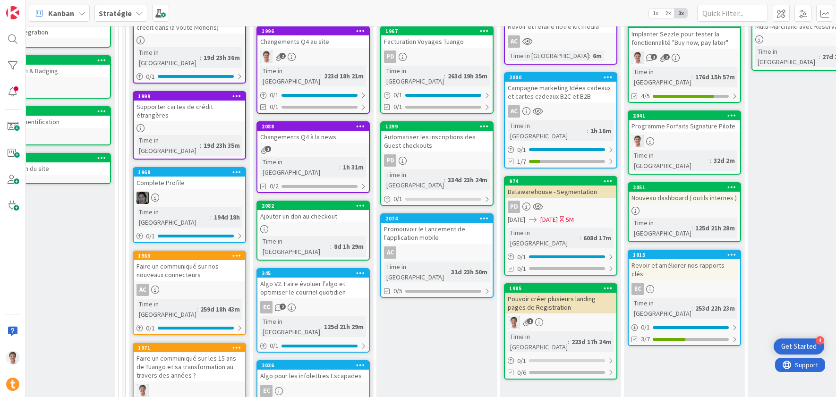
scroll to position [447, 689]
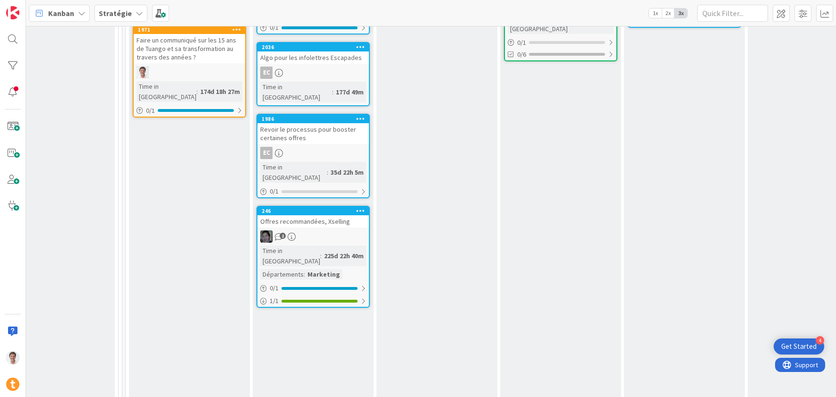
click at [330, 215] on div "Offres recommandées, Xselling" at bounding box center [312, 221] width 111 height 12
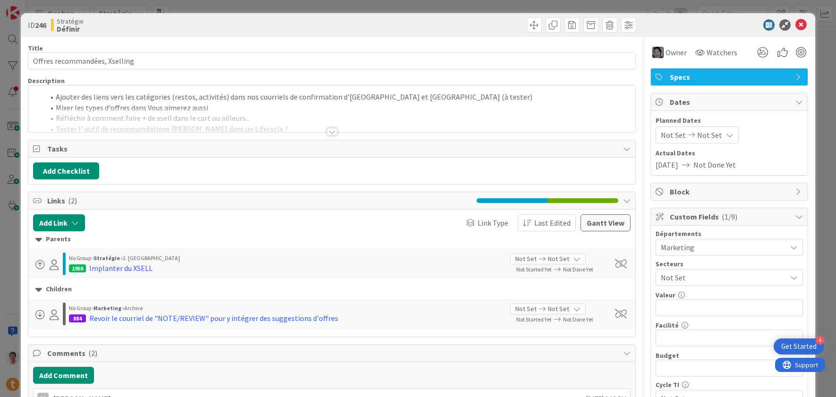
click at [327, 132] on div at bounding box center [332, 132] width 10 height 8
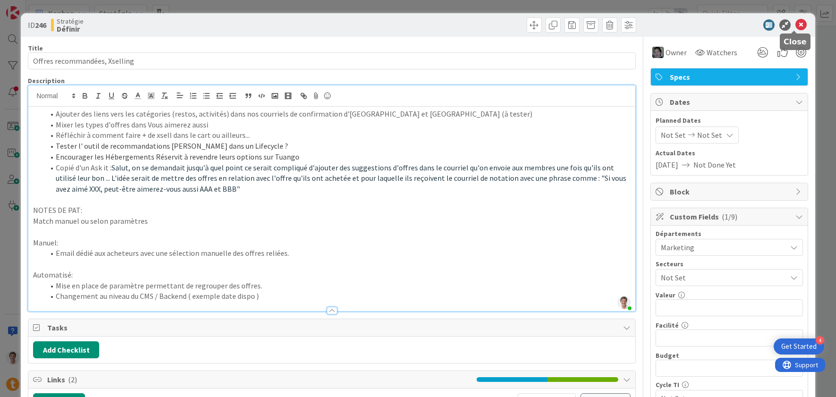
click at [798, 28] on icon at bounding box center [801, 24] width 11 height 11
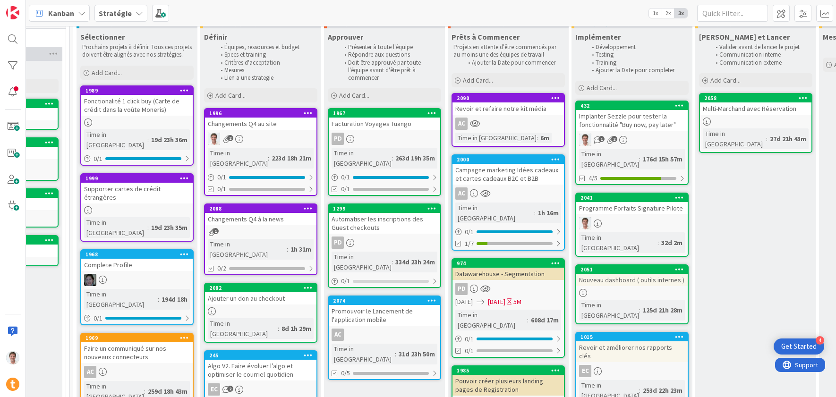
scroll to position [0, 742]
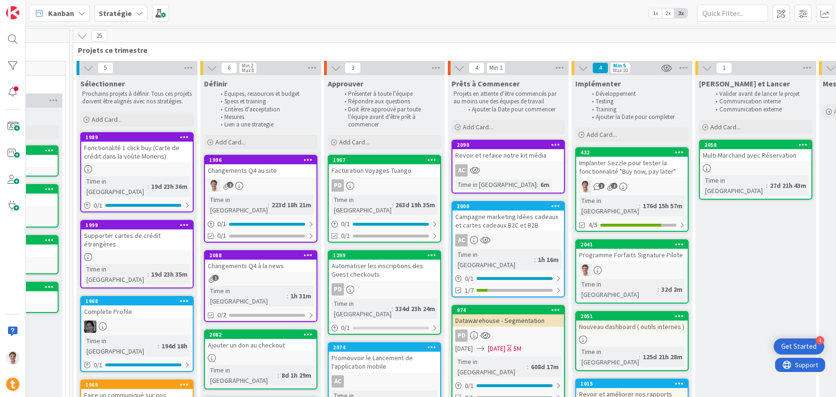
click at [371, 352] on div "Promouvoir le Lancement de l'application mobile" at bounding box center [384, 362] width 111 height 21
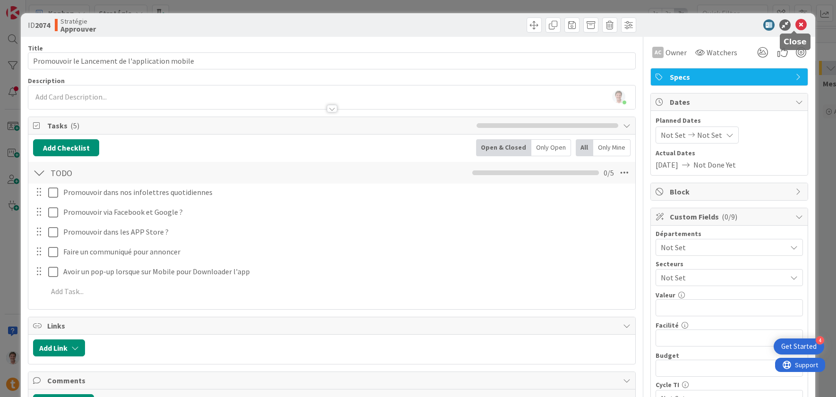
click at [796, 26] on icon at bounding box center [801, 24] width 11 height 11
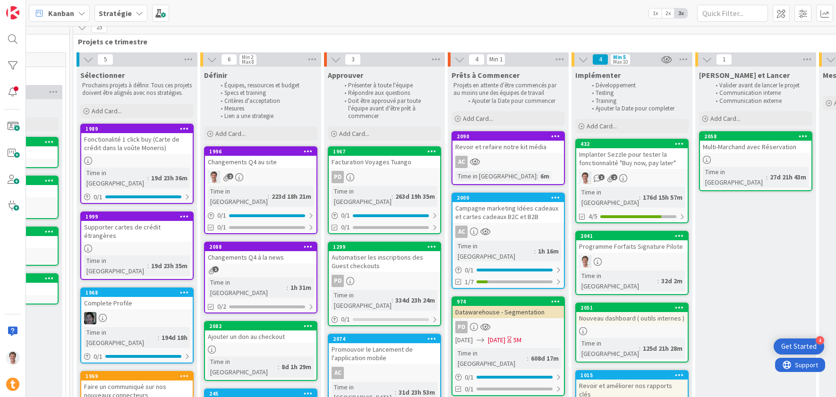
scroll to position [57, 742]
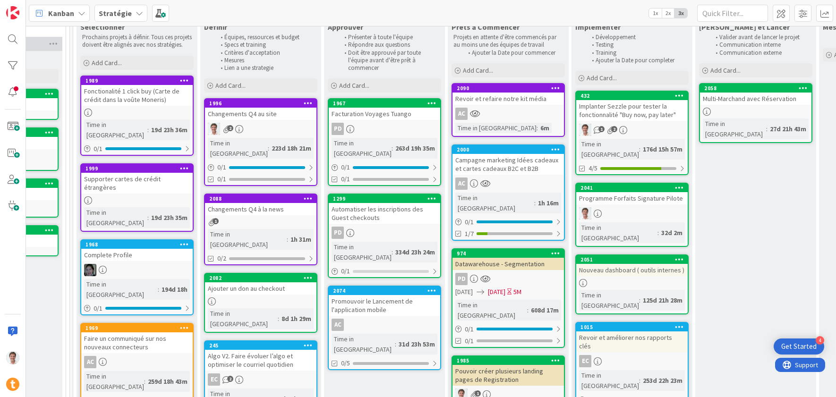
click at [631, 332] on div "Revoir et améliorer nos rapports clés" at bounding box center [631, 342] width 111 height 21
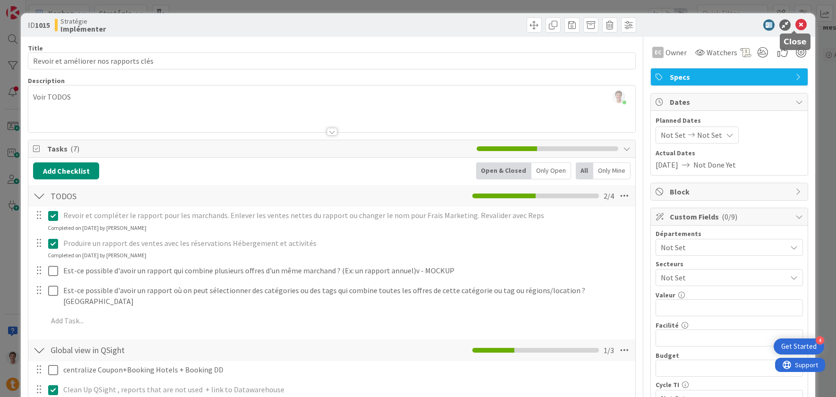
click at [797, 27] on icon at bounding box center [801, 24] width 11 height 11
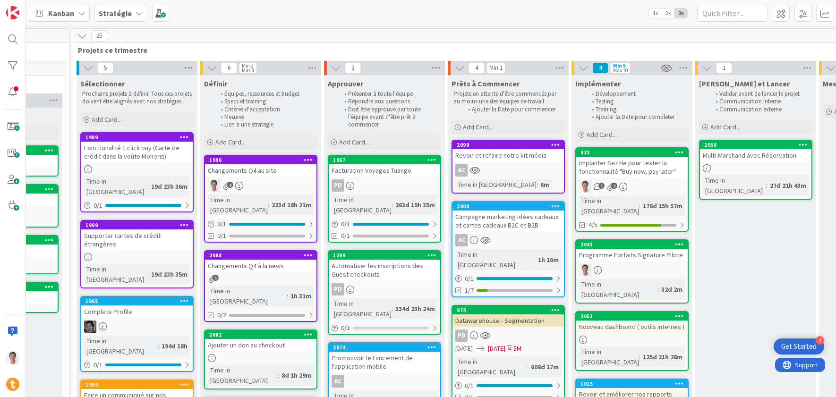
scroll to position [84, 742]
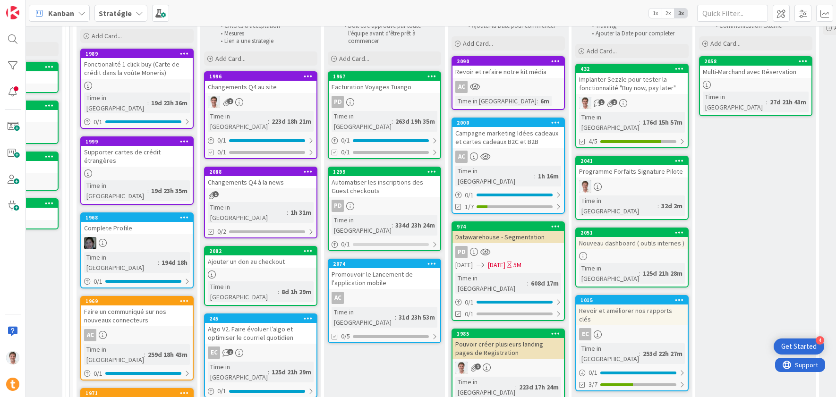
click at [606, 305] on div "Revoir et améliorer nos rapports clés" at bounding box center [631, 315] width 111 height 21
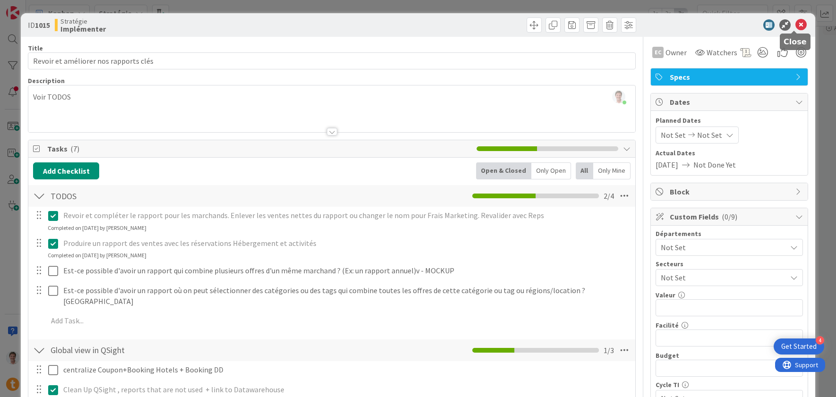
click at [796, 26] on icon at bounding box center [801, 24] width 11 height 11
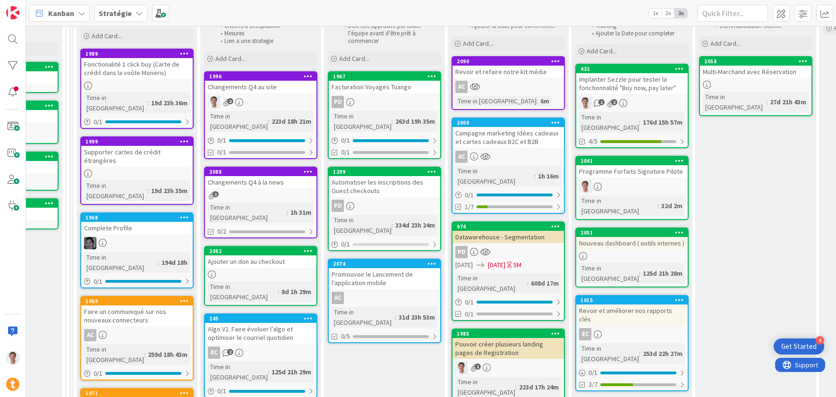
click at [636, 237] on div "Nouveau dashboard ( outils internes )" at bounding box center [631, 243] width 111 height 12
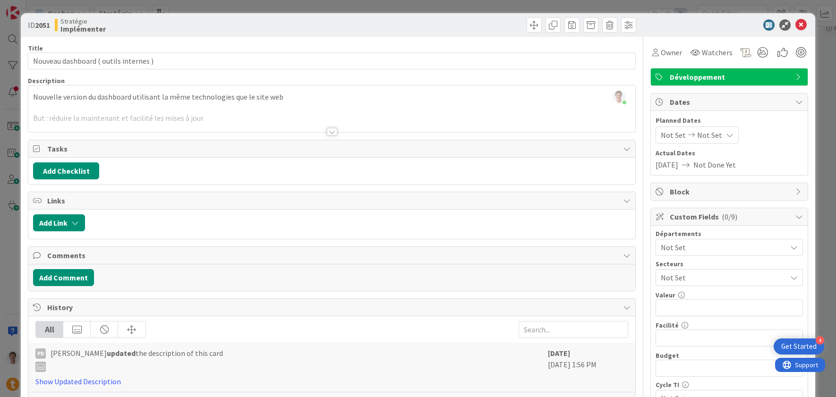
click at [129, 116] on div at bounding box center [331, 120] width 607 height 24
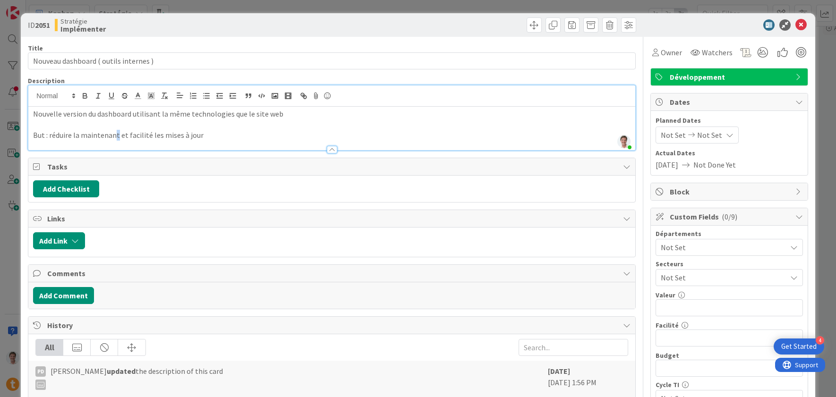
click at [115, 137] on p "But : réduire la maintenant et facilité les mises à jour" at bounding box center [332, 135] width 598 height 11
click at [796, 25] on icon at bounding box center [801, 24] width 11 height 11
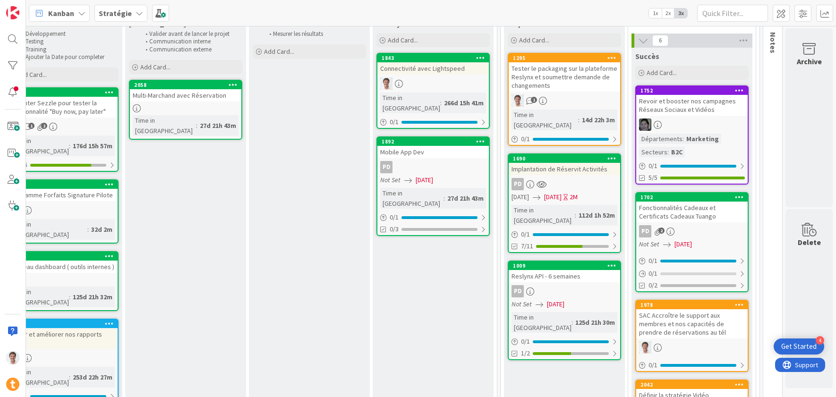
scroll to position [0, 1319]
